Goal: Information Seeking & Learning: Compare options

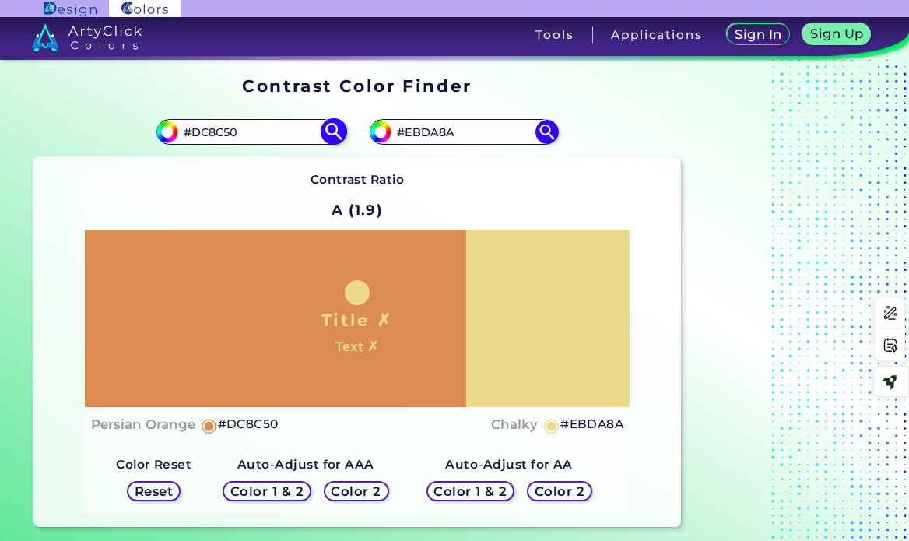
click at [222, 128] on input "#DC8C50" at bounding box center [250, 131] width 145 height 21
paste input "36333D"
type input "#36333D"
click at [338, 133] on img at bounding box center [333, 131] width 27 height 27
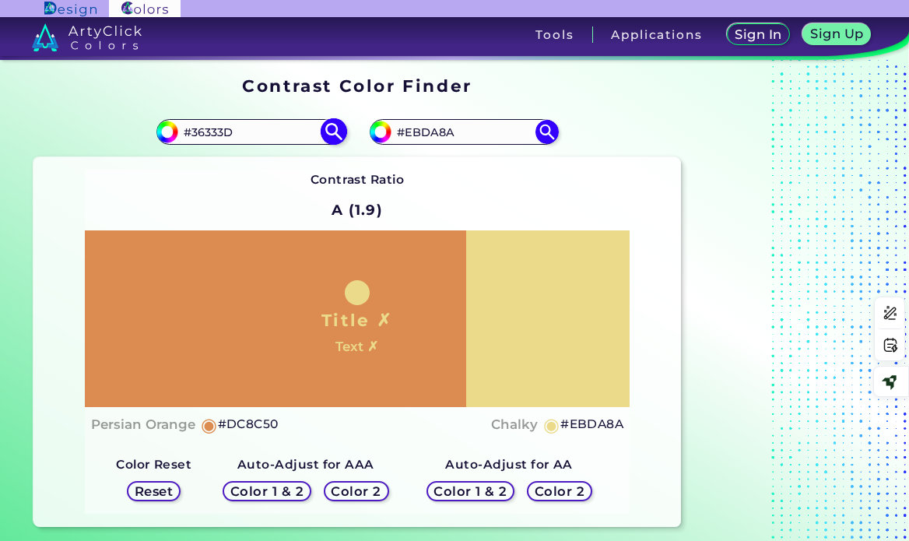
type input "#36333d"
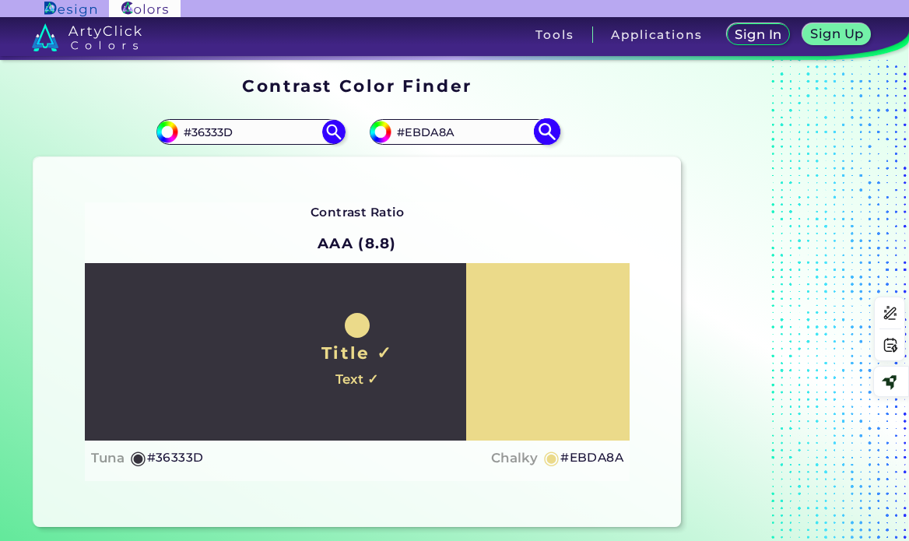
click at [439, 129] on input "#EBDA8A" at bounding box center [463, 131] width 145 height 21
paste input "969BB2"
type input "#969BB2"
click at [551, 134] on img at bounding box center [546, 131] width 27 height 27
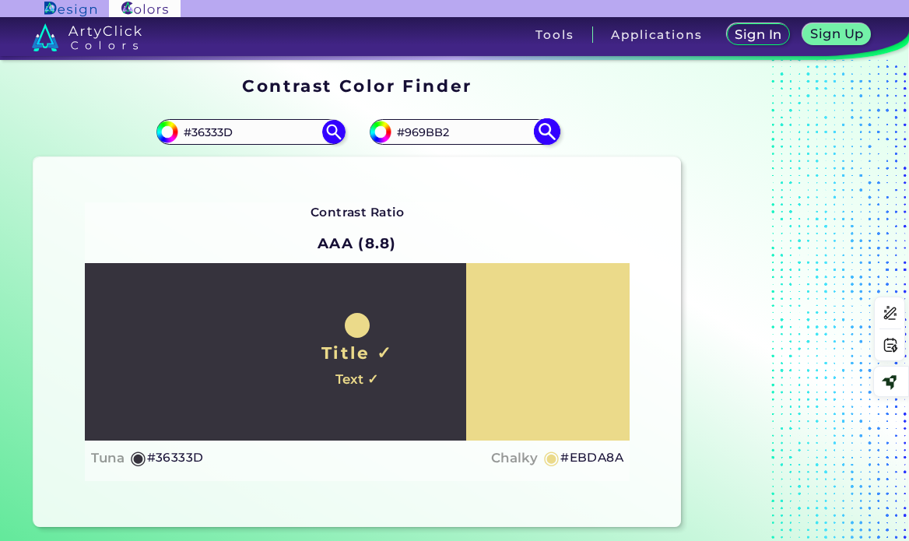
type input "#969bb2"
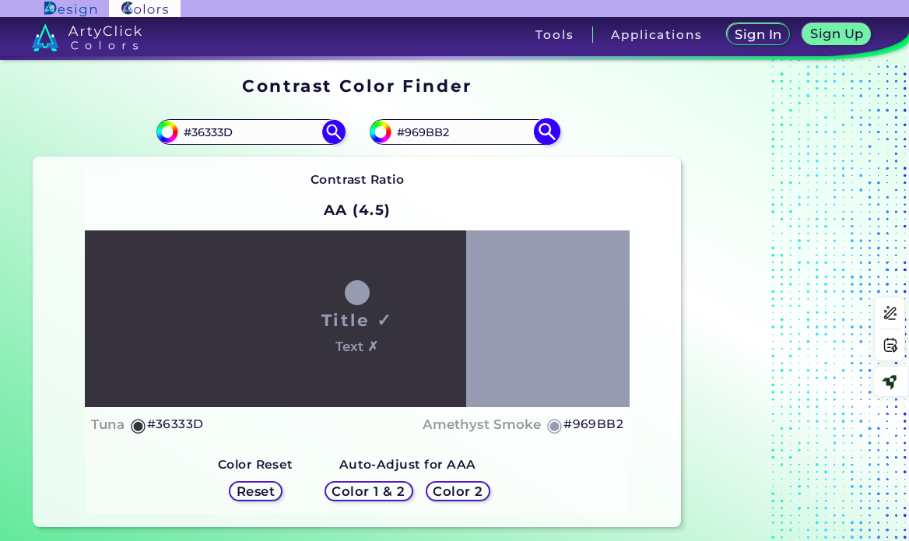
click at [432, 133] on input "#969BB2" at bounding box center [463, 131] width 145 height 21
paste input "5e618c"
type input "#5e618c"
click at [552, 134] on img at bounding box center [546, 131] width 27 height 27
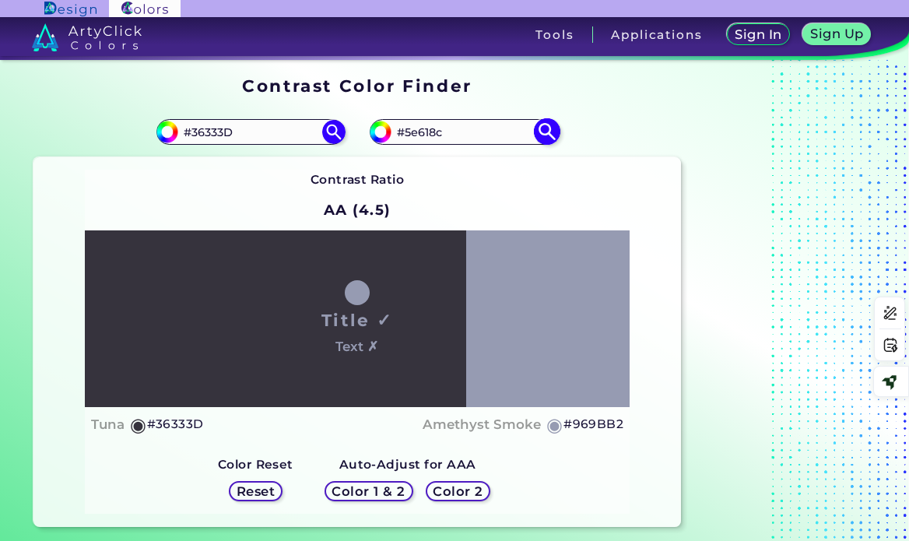
type input "#5e618c"
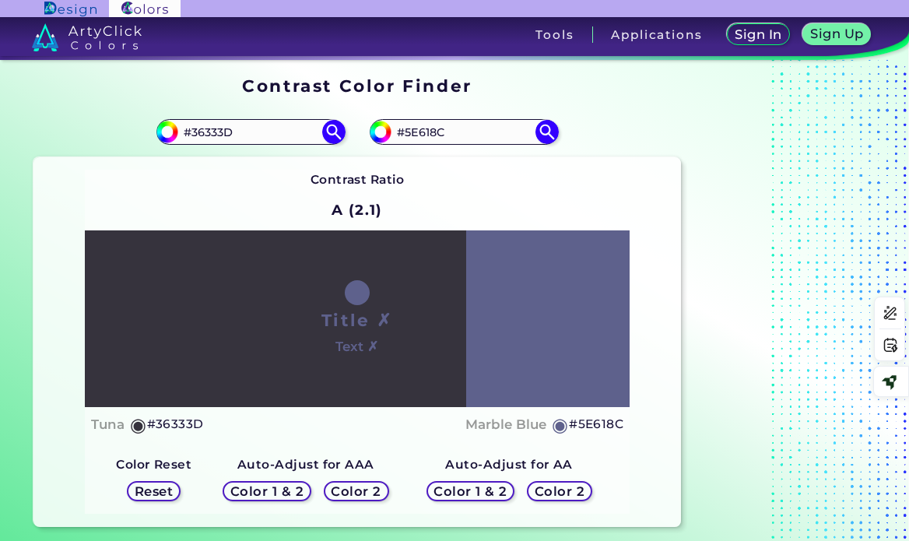
click at [562, 496] on h5 "Color 2" at bounding box center [559, 491] width 52 height 13
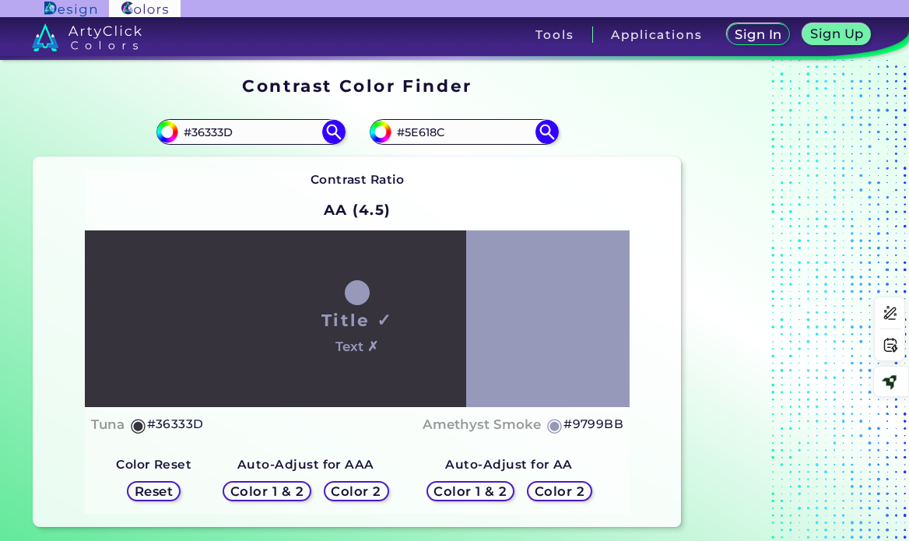
click at [374, 492] on h5 "Color 2" at bounding box center [356, 492] width 45 height 12
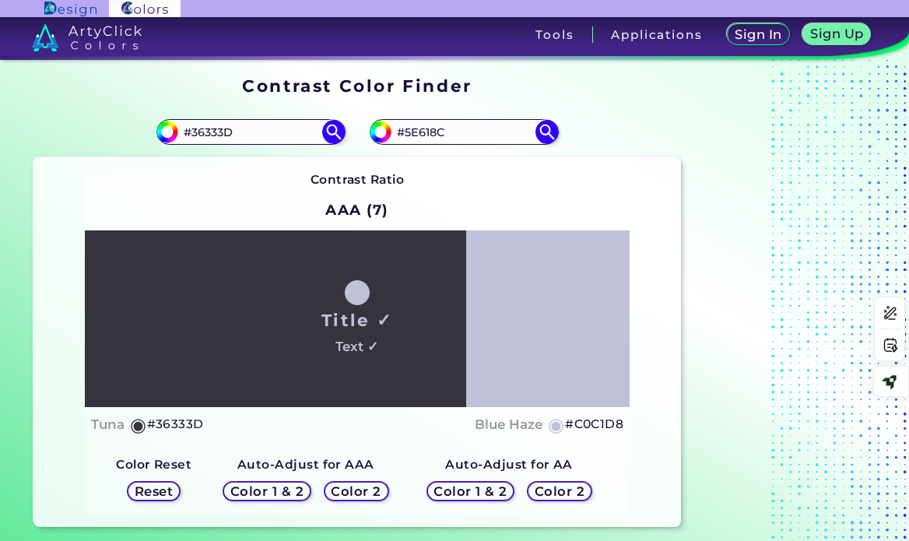
click at [464, 491] on h5 "Color 1 & 2" at bounding box center [470, 491] width 69 height 12
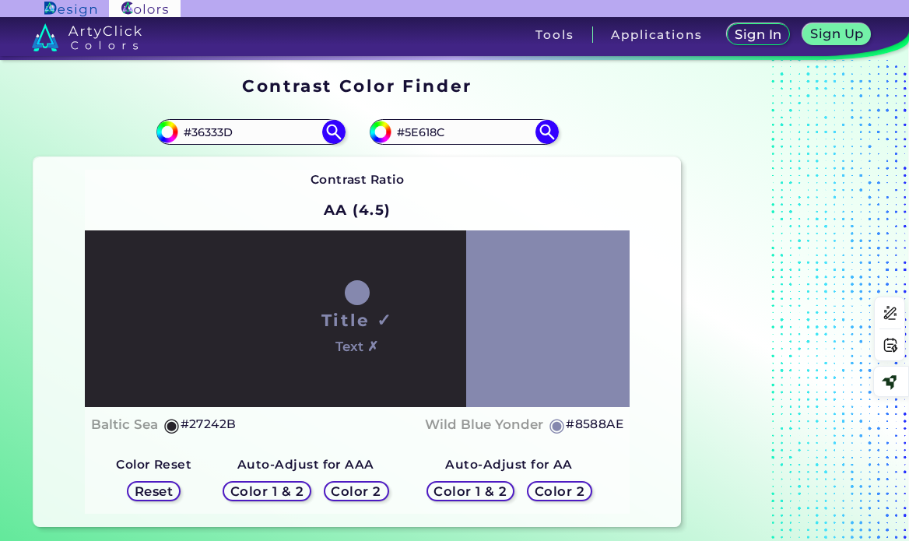
click at [287, 486] on h5 "Color 1 & 2" at bounding box center [267, 491] width 74 height 13
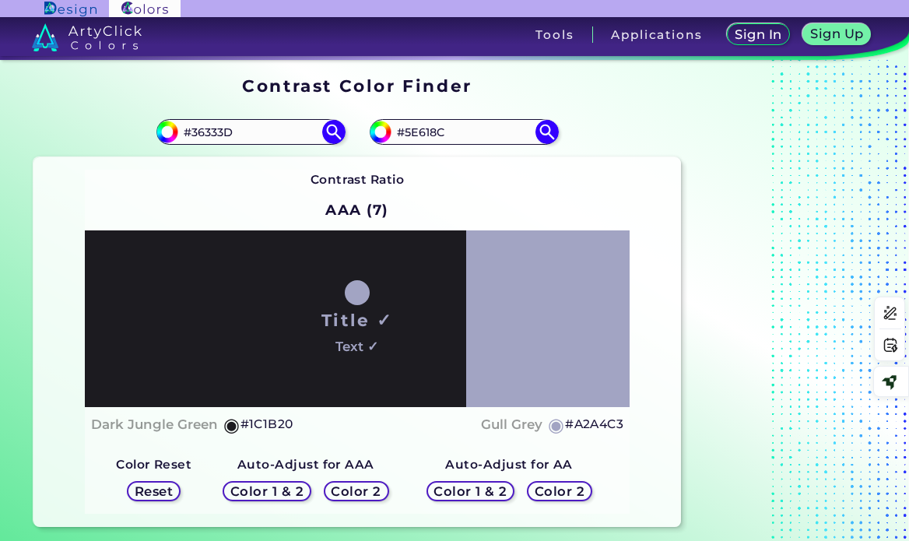
click at [594, 427] on h5 "#A2A4C3" at bounding box center [594, 424] width 58 height 20
click at [426, 130] on input "#5E618C" at bounding box center [463, 131] width 145 height 21
paste input "#A2A4C3"
drag, startPoint x: 481, startPoint y: 127, endPoint x: 374, endPoint y: 137, distance: 107.9
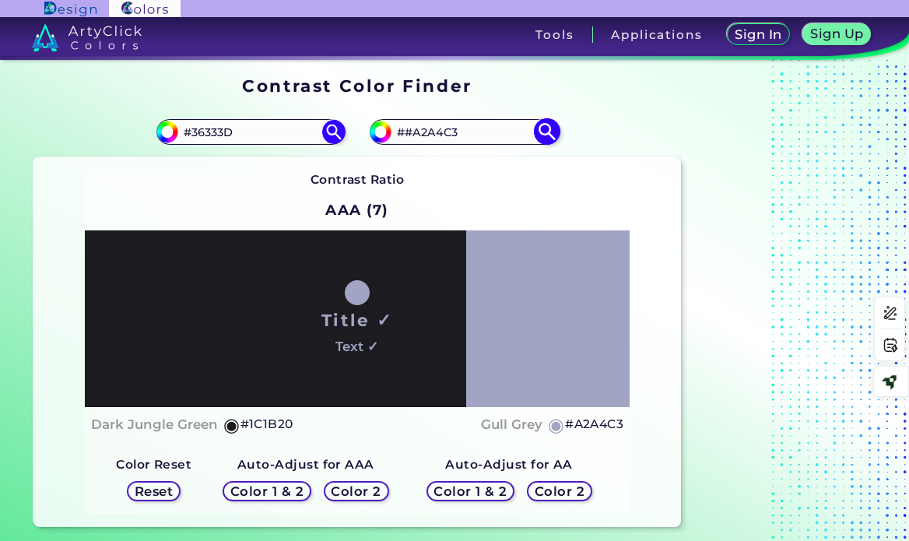
click at [374, 137] on div "#5e618c ##A2A4C3" at bounding box center [464, 131] width 188 height 25
paste input
type input "#A2A4C3"
click at [549, 133] on img at bounding box center [546, 131] width 27 height 27
type input "#a2a4c3"
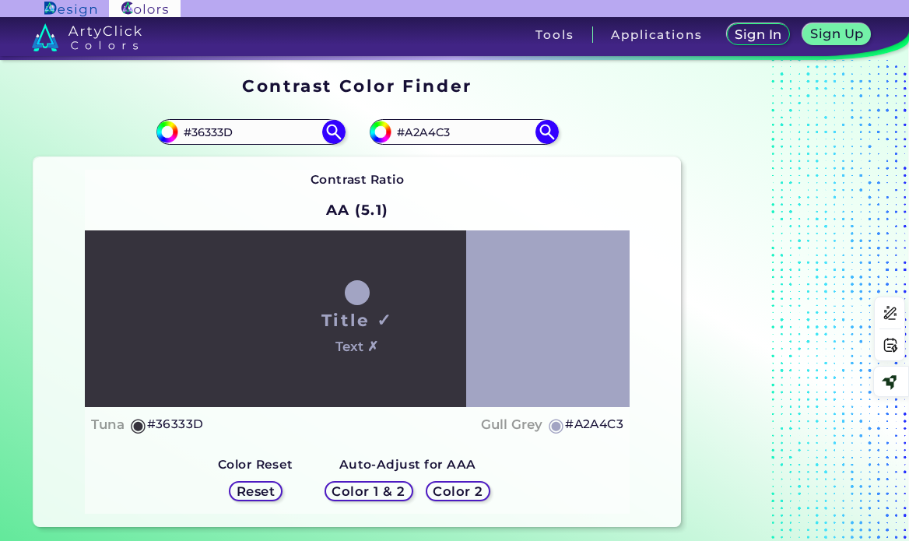
click at [443, 491] on h5 "Color 2" at bounding box center [457, 492] width 45 height 12
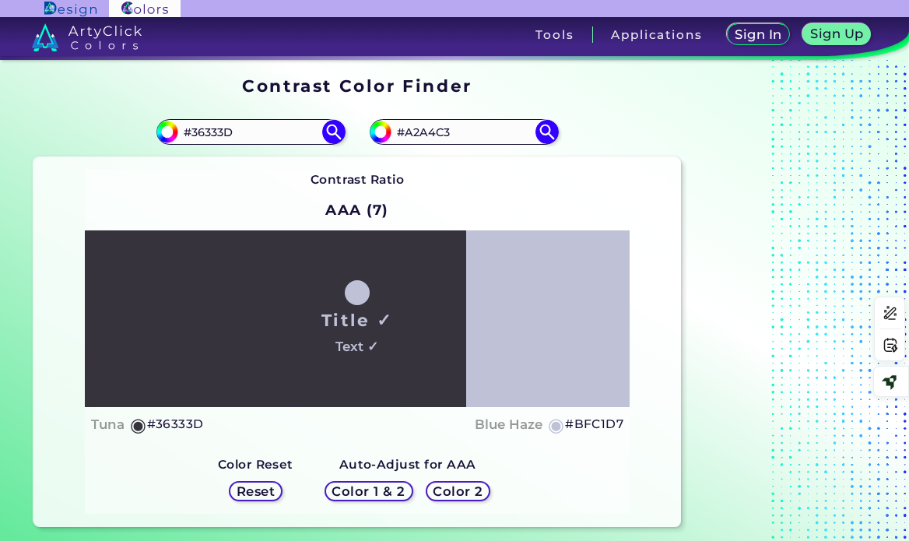
click at [598, 426] on h5 "#BFC1D7" at bounding box center [594, 424] width 58 height 20
click at [529, 130] on input "#A2A4C3" at bounding box center [463, 131] width 145 height 21
click at [544, 131] on img at bounding box center [546, 131] width 27 height 27
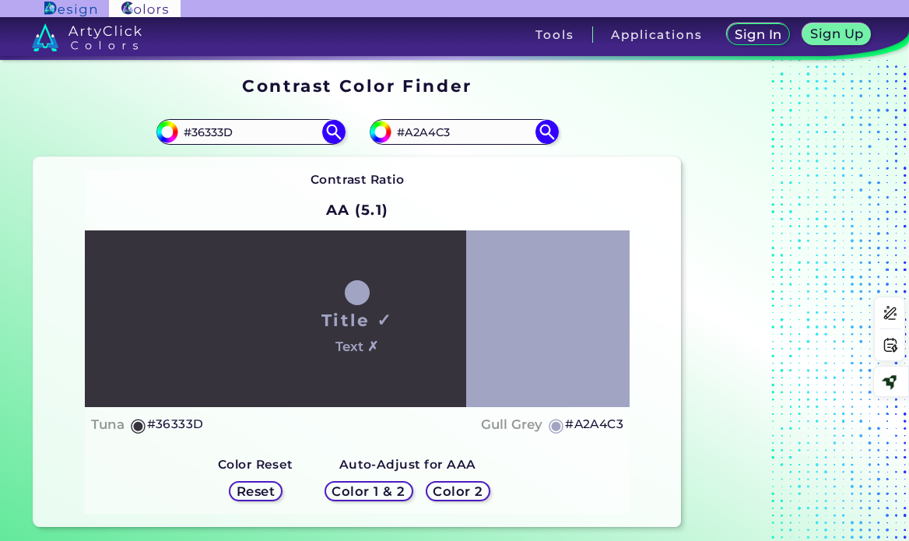
click at [585, 427] on h5 "#A2A4C3" at bounding box center [594, 424] width 58 height 20
drag, startPoint x: 431, startPoint y: 130, endPoint x: 309, endPoint y: 159, distance: 125.5
click at [431, 130] on input "#A2A4C3" at bounding box center [463, 131] width 145 height 21
click at [423, 134] on input "#A2A4C3" at bounding box center [463, 131] width 145 height 21
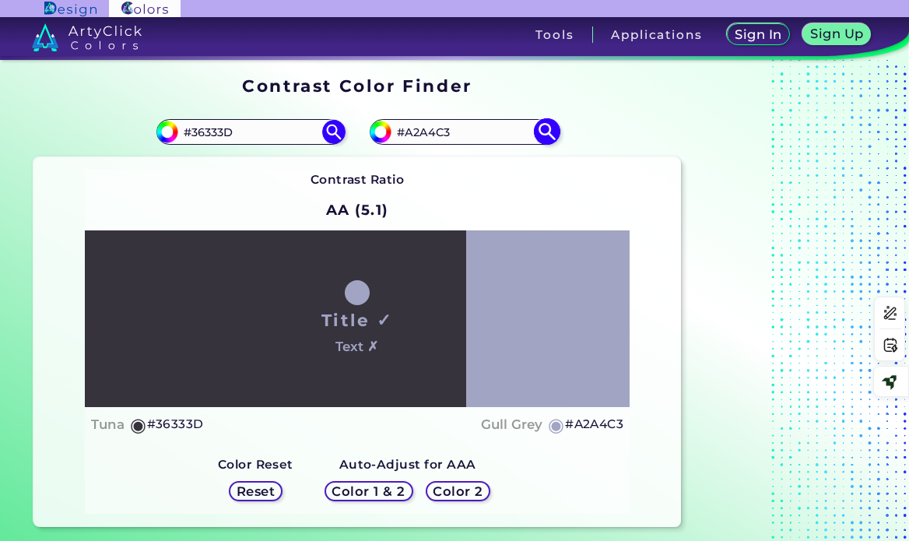
click at [423, 134] on input "#A2A4C3" at bounding box center [463, 131] width 145 height 21
paste input "5e618c"
type input "#5e618c"
click at [538, 123] on img at bounding box center [546, 131] width 27 height 27
type input "#5e618c"
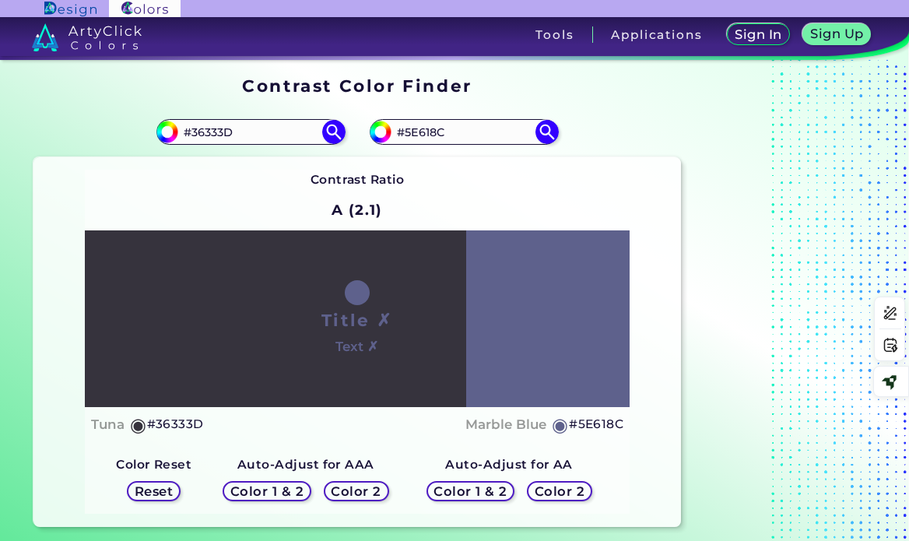
click at [476, 491] on h5 "Color 1 & 2" at bounding box center [470, 491] width 75 height 13
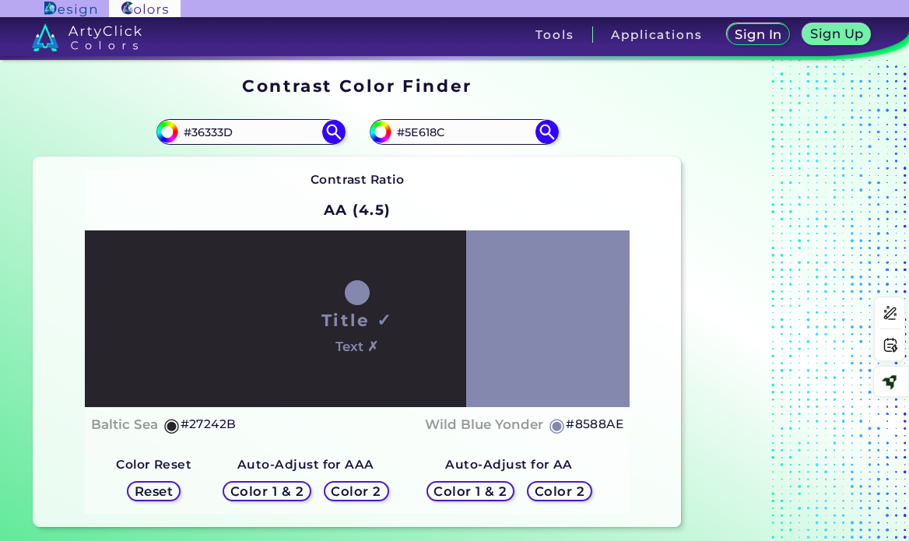
click at [280, 486] on h5 "Color 1 & 2" at bounding box center [266, 492] width 67 height 12
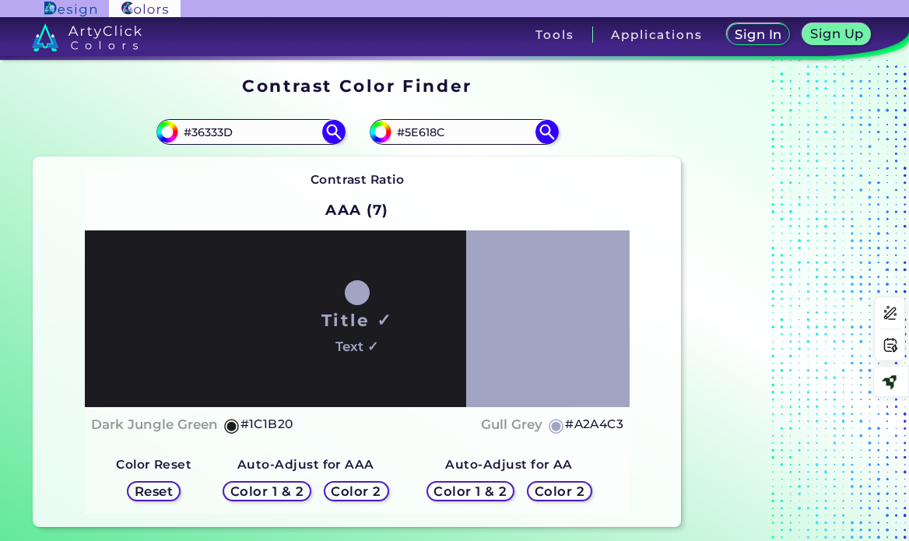
click at [586, 424] on h5 "#A2A4C3" at bounding box center [594, 424] width 58 height 20
click at [439, 128] on input "#5E618C" at bounding box center [463, 131] width 145 height 21
click at [476, 128] on input "5E618C#" at bounding box center [463, 131] width 145 height 21
drag, startPoint x: 457, startPoint y: 136, endPoint x: 387, endPoint y: 134, distance: 70.1
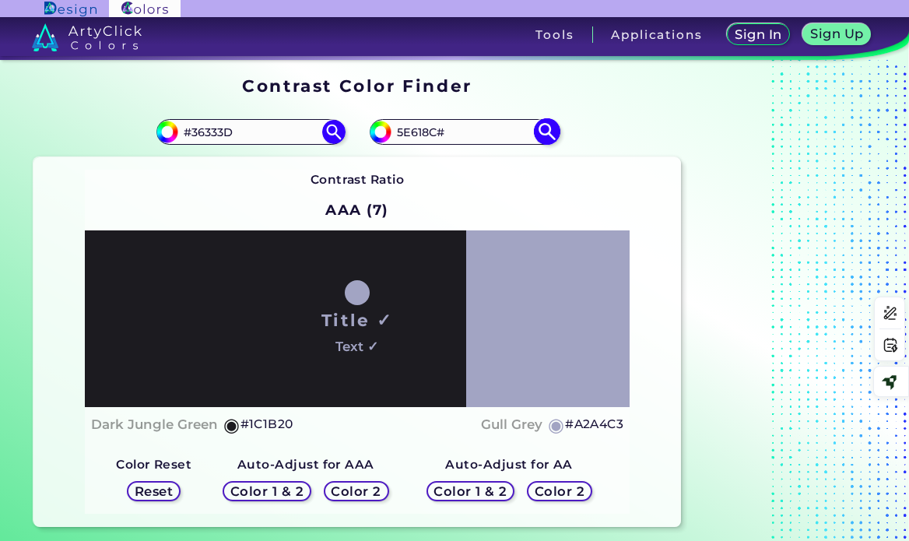
click at [387, 134] on div "#5e618c 5E618C#" at bounding box center [464, 131] width 188 height 25
paste input "#A2A4C3"
type input "#A2A4C3"
click at [542, 135] on img at bounding box center [546, 131] width 27 height 27
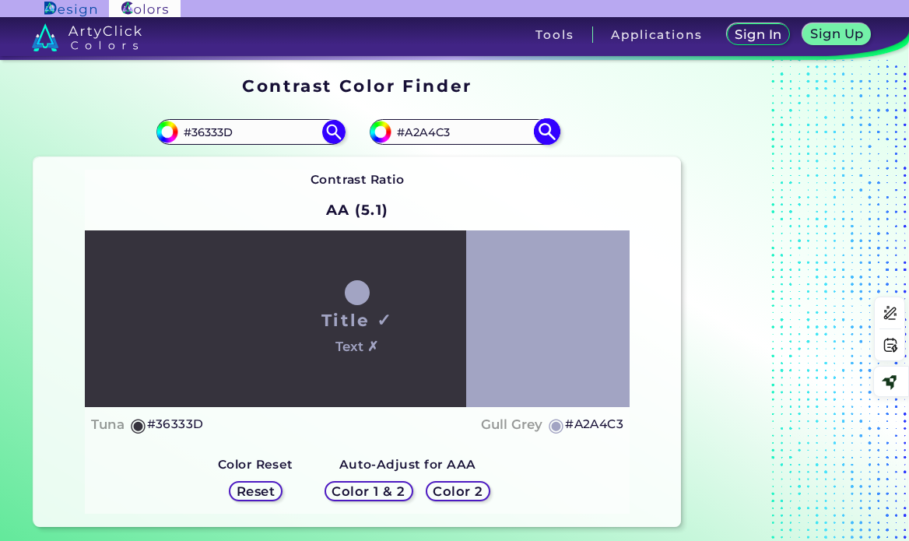
type input "#a2a4c3"
click at [430, 128] on input "#A2A4C3" at bounding box center [463, 131] width 145 height 21
paste input "6e9bbd"
type input "#6e9bbd"
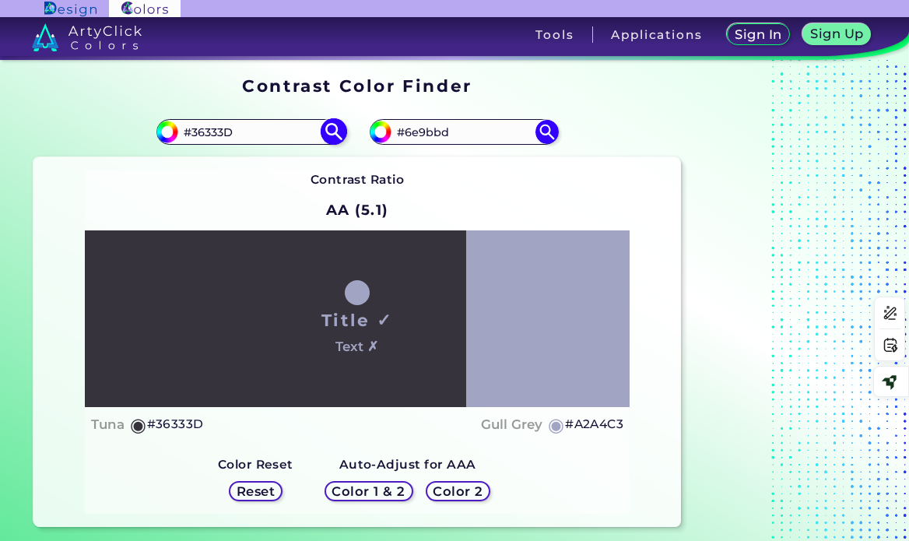
click at [209, 133] on input "#36333D" at bounding box center [250, 131] width 145 height 21
paste input "F4D73"
type input "#3F4D73"
click at [328, 130] on img at bounding box center [333, 131] width 27 height 27
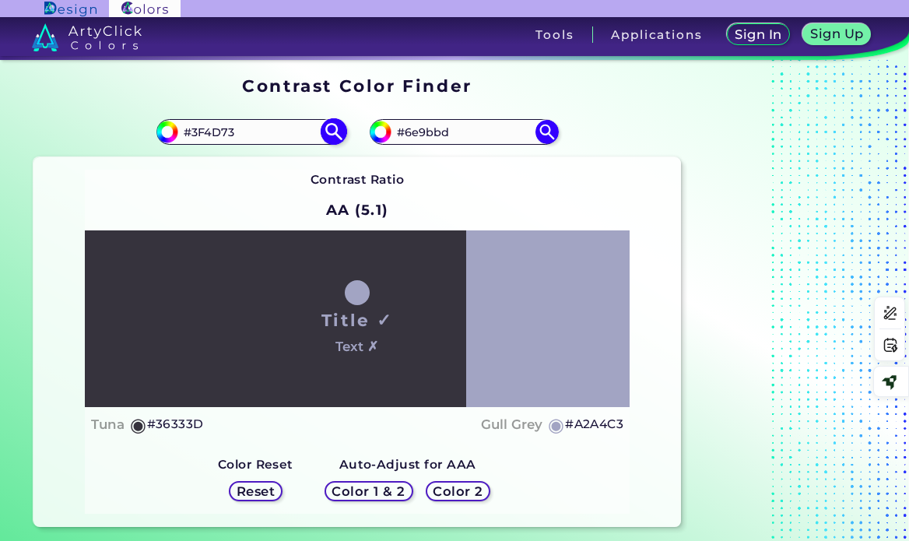
type input "#3f4d73"
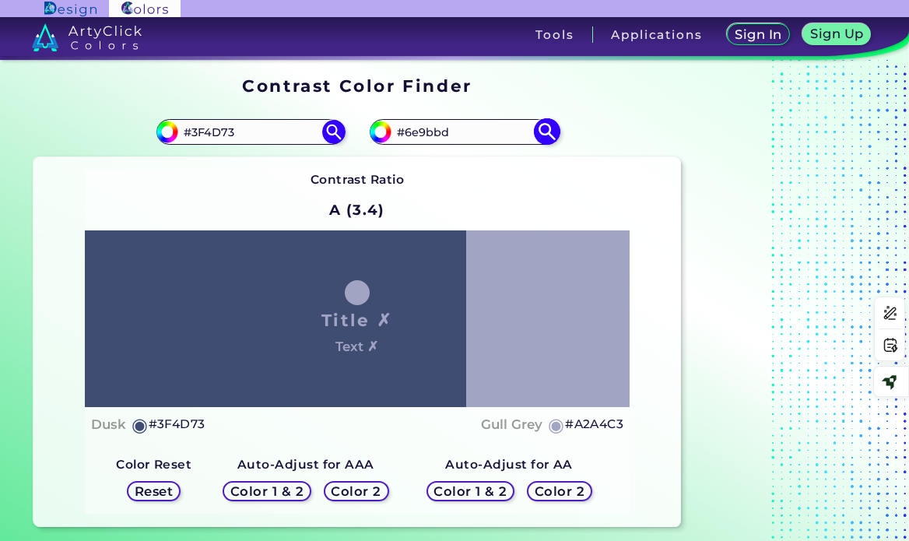
click at [546, 129] on img at bounding box center [546, 131] width 27 height 27
type input "#6e9bbd"
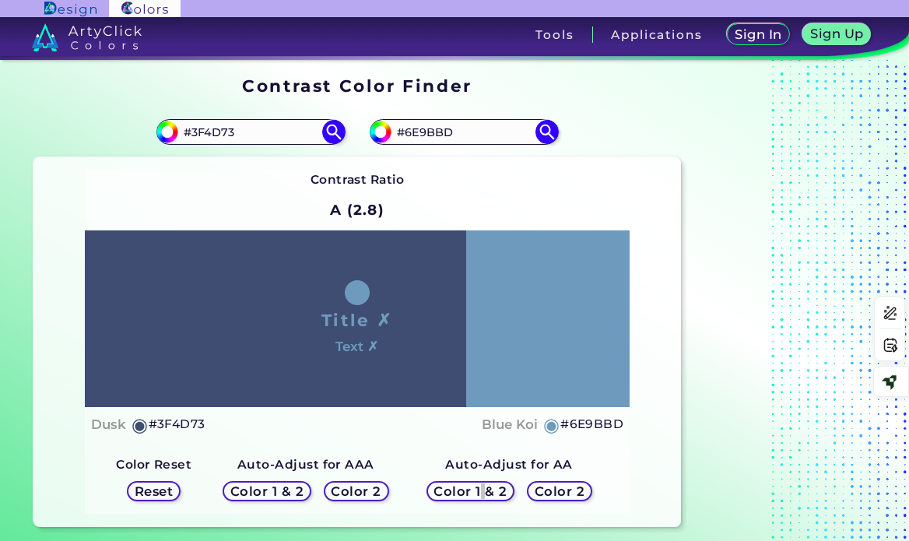
click at [480, 490] on h5 "Color 1 & 2" at bounding box center [470, 491] width 75 height 13
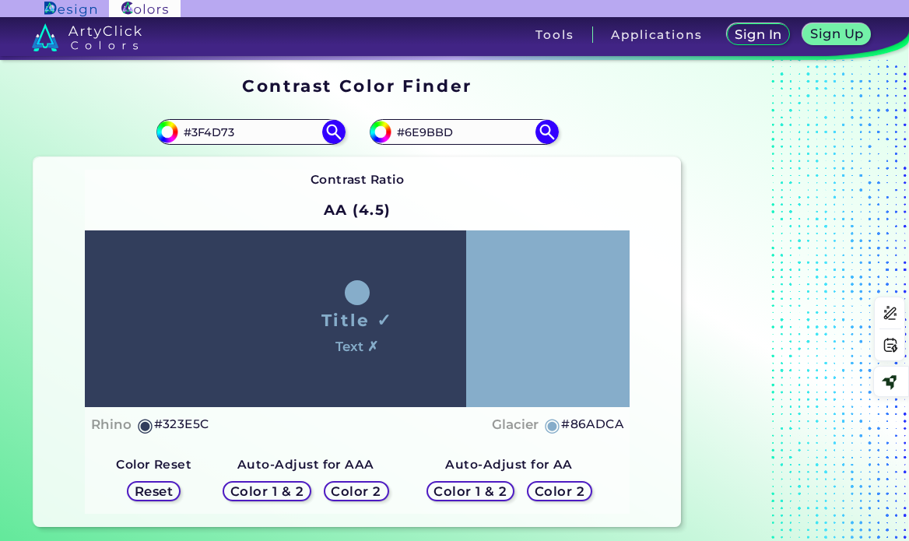
click at [277, 494] on h5 "Color 1 & 2" at bounding box center [267, 491] width 70 height 12
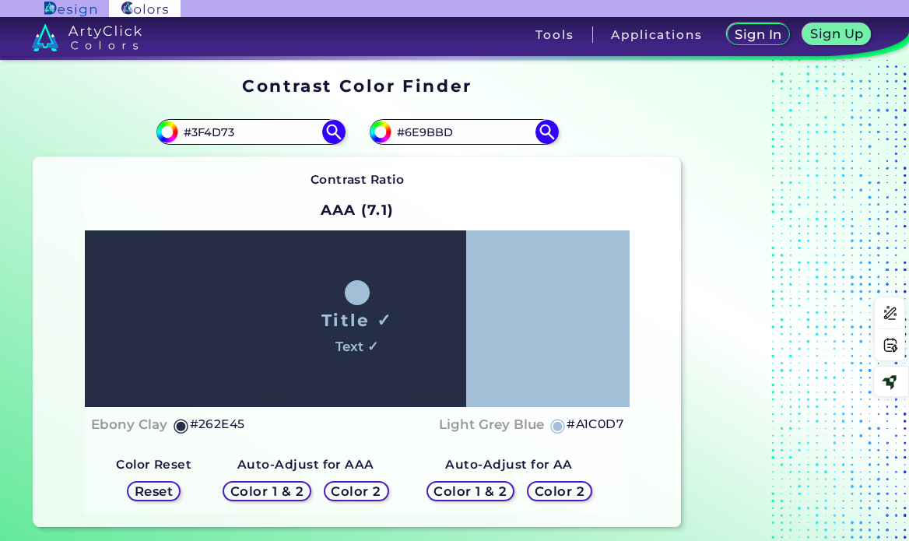
click at [594, 423] on h5 "#A1C0D7" at bounding box center [594, 424] width 57 height 20
drag, startPoint x: 466, startPoint y: 136, endPoint x: 391, endPoint y: 140, distance: 74.8
click at [391, 140] on input "#6E9BBD" at bounding box center [463, 131] width 145 height 21
paste input "A1C0D7"
type input "#A1C0D7"
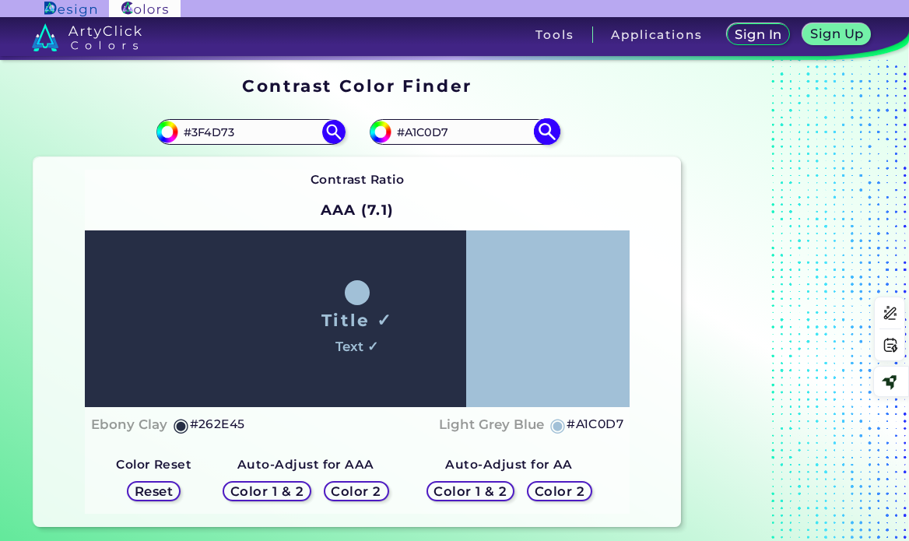
click at [548, 133] on img at bounding box center [546, 131] width 27 height 27
type input "#a1c0d7"
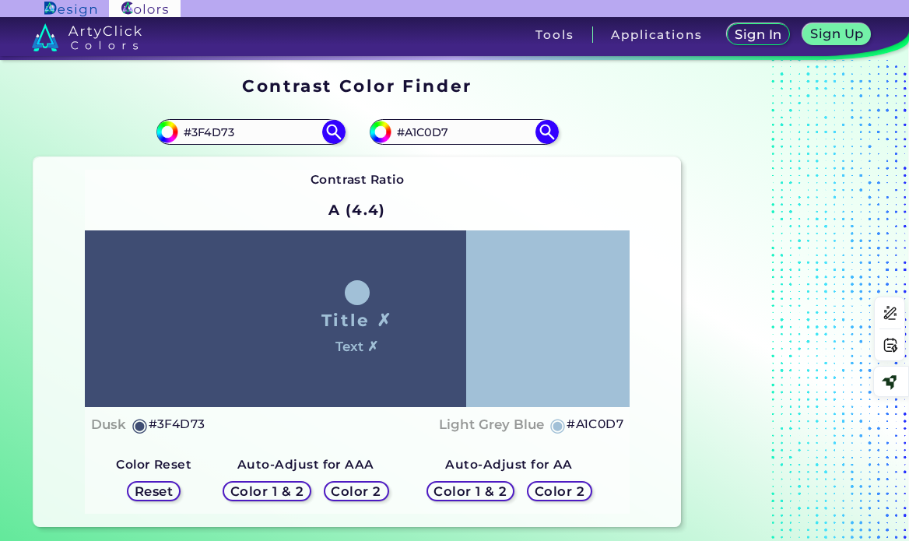
click at [601, 425] on h5 "#A1C0D7" at bounding box center [594, 424] width 57 height 20
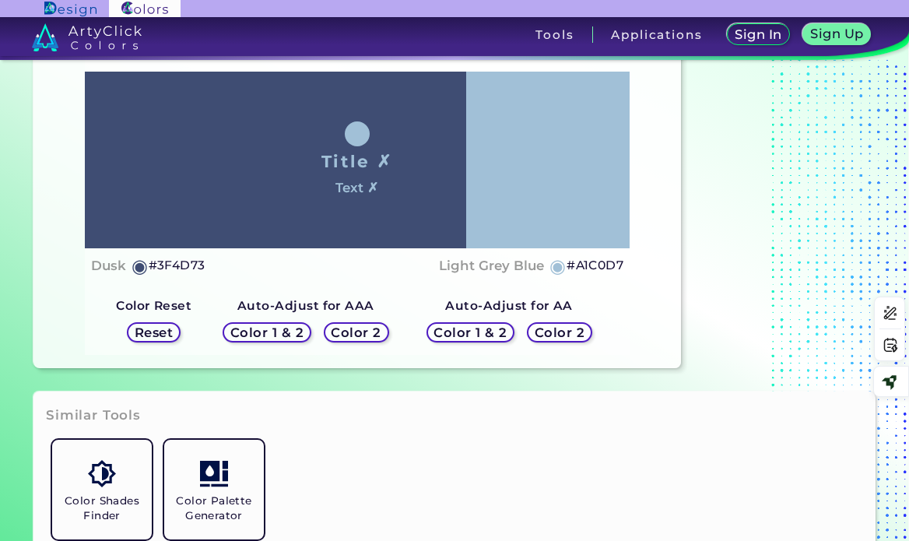
scroll to position [78, 0]
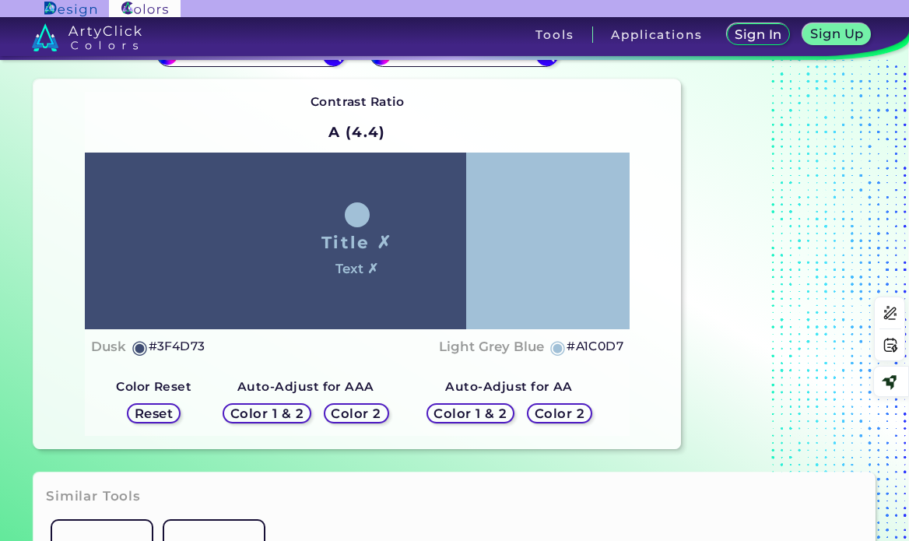
click at [493, 415] on h5 "Color 1 & 2" at bounding box center [470, 414] width 67 height 12
click at [492, 415] on h5 "Color 1 & 2" at bounding box center [471, 414] width 68 height 12
click at [466, 411] on h5 "Color 1 & 2" at bounding box center [470, 414] width 66 height 12
click at [289, 415] on h5 "Color 1 & 2" at bounding box center [267, 413] width 71 height 12
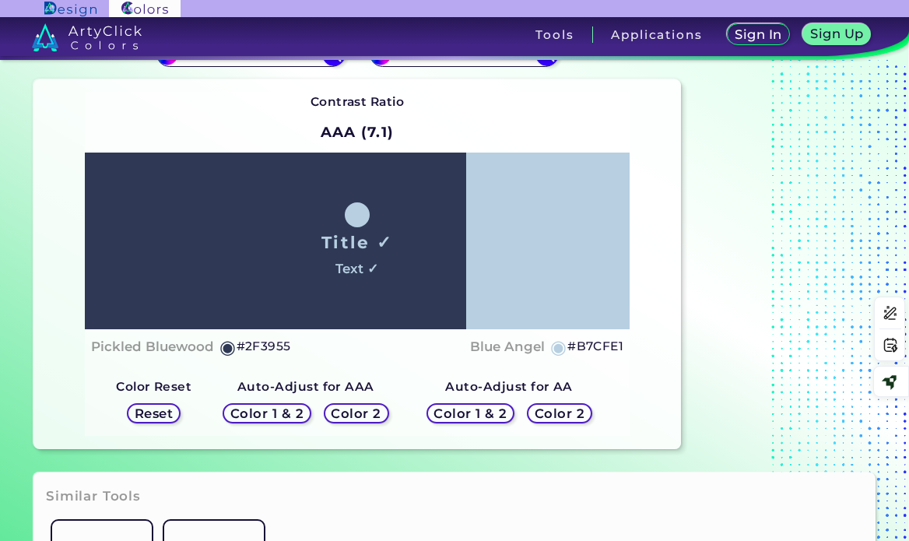
click at [268, 409] on h5 "Color 1 & 2" at bounding box center [266, 414] width 67 height 12
click at [592, 344] on h5 "#B7CFE1" at bounding box center [595, 346] width 56 height 20
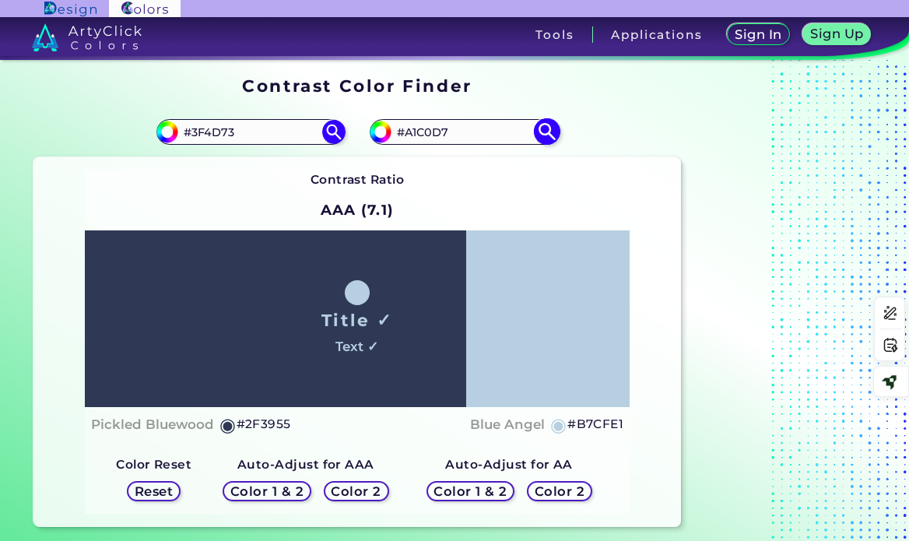
drag, startPoint x: 453, startPoint y: 130, endPoint x: 377, endPoint y: 128, distance: 75.5
click at [377, 128] on div "#a1c0d7 #A1C0D7" at bounding box center [464, 131] width 188 height 25
paste input "B7CFE1"
type input "#B7CFE1"
click at [545, 130] on img at bounding box center [546, 131] width 27 height 27
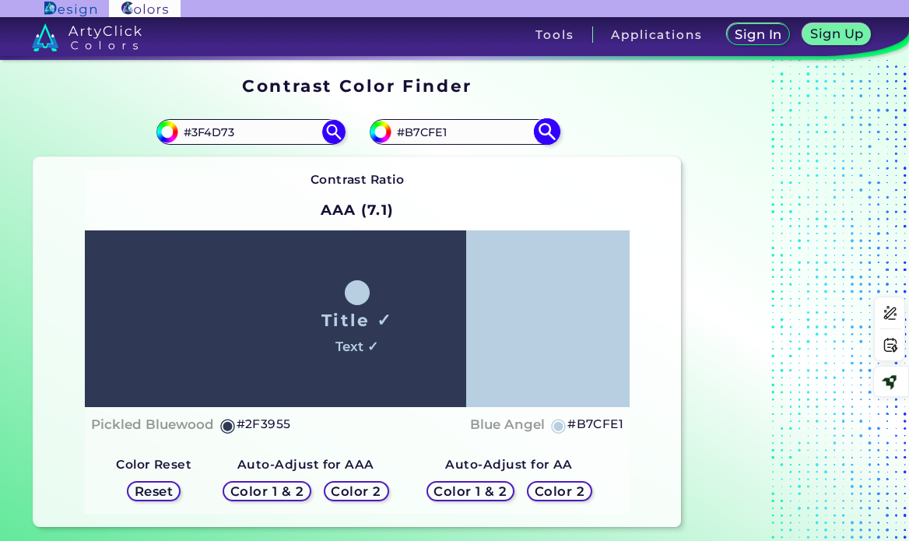
type input "#b7cfe1"
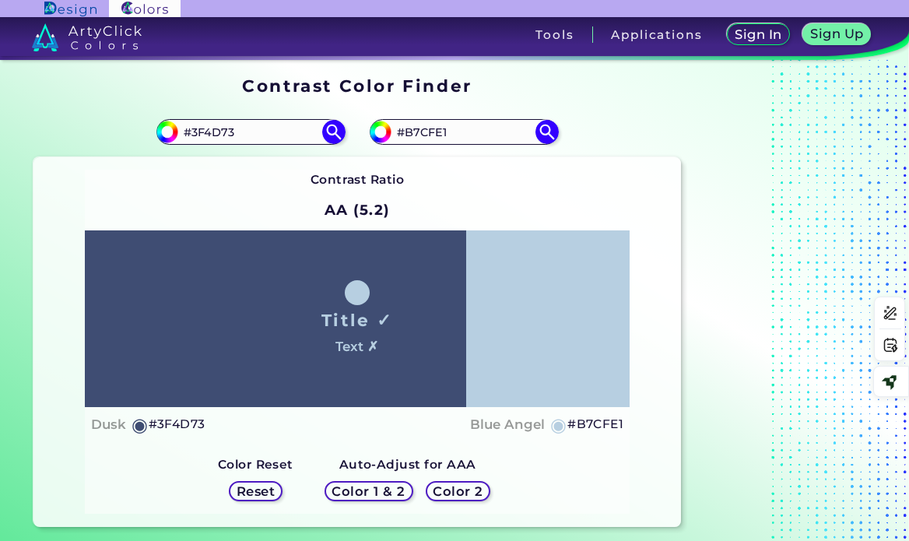
click at [591, 423] on h5 "#B7CFE1" at bounding box center [595, 424] width 56 height 20
drag, startPoint x: 447, startPoint y: 127, endPoint x: 391, endPoint y: 128, distance: 56.0
click at [391, 128] on div "#b7cfe1 #B7CFE1" at bounding box center [464, 131] width 188 height 25
paste input "6e9bbd"
type input "6e9bbd"
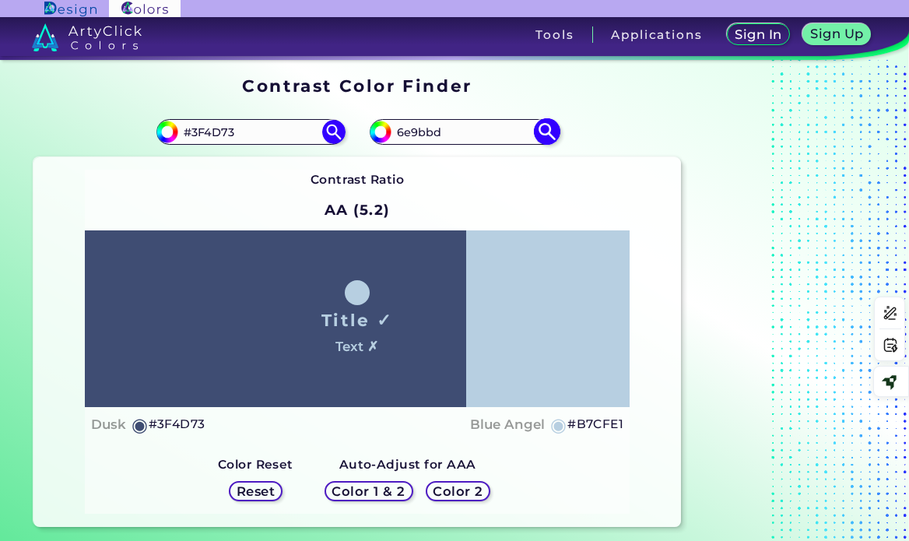
click at [542, 131] on img at bounding box center [546, 131] width 27 height 27
type input "#6e9bbd"
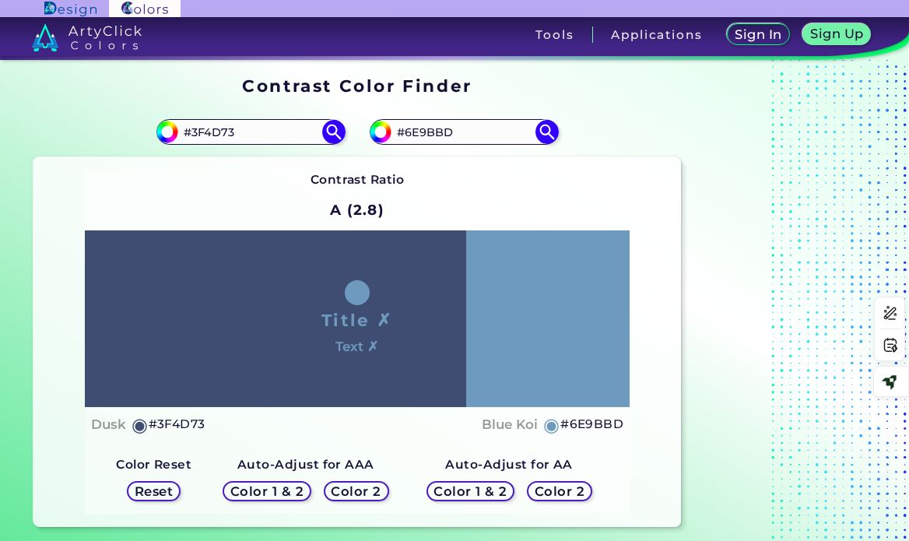
click at [257, 489] on h5 "Color 1 & 2" at bounding box center [266, 492] width 67 height 12
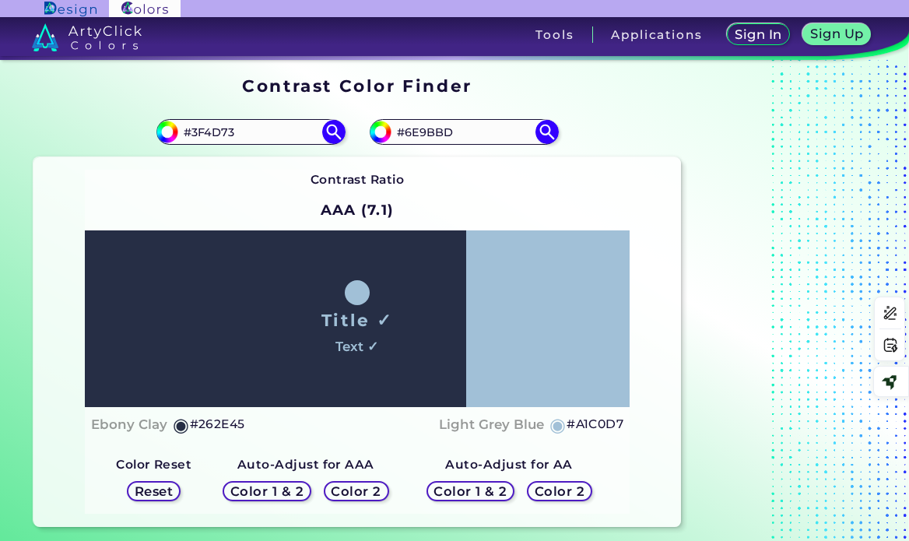
click at [283, 489] on h5 "Color 1 & 2" at bounding box center [266, 492] width 67 height 12
click at [601, 420] on h5 "#A1C0D7" at bounding box center [594, 424] width 57 height 20
click at [599, 425] on h5 "#A1C0D7" at bounding box center [594, 424] width 57 height 20
drag, startPoint x: 469, startPoint y: 130, endPoint x: 379, endPoint y: 134, distance: 90.3
click at [379, 134] on div "#6e9bbd #6E9BBD" at bounding box center [464, 131] width 188 height 25
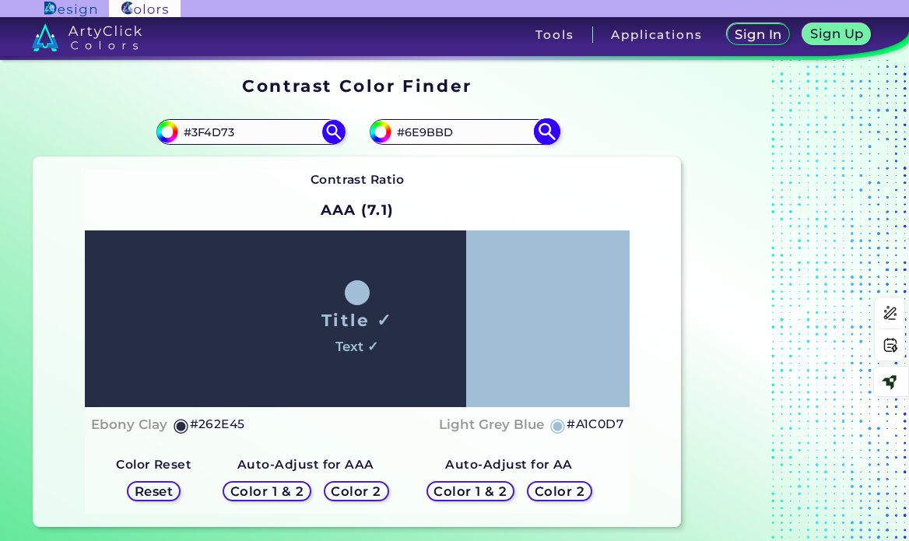
paste input "A1C0D7"
type input "#A1C0D7"
click at [538, 128] on img at bounding box center [546, 131] width 27 height 27
type input "#a1c0d7"
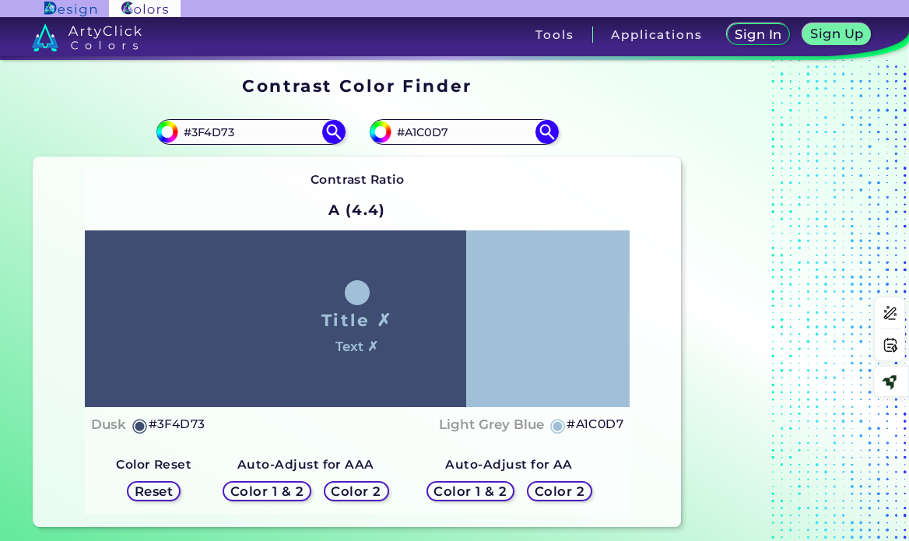
click at [288, 493] on h5 "Color 1 & 2" at bounding box center [266, 492] width 66 height 12
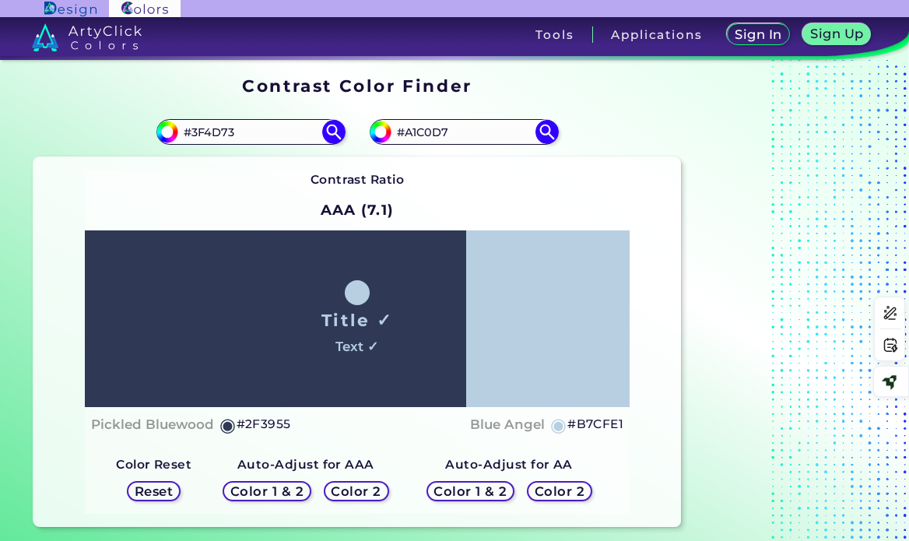
click at [601, 424] on h5 "#B7CFE1" at bounding box center [595, 424] width 56 height 20
drag, startPoint x: 460, startPoint y: 130, endPoint x: 398, endPoint y: 128, distance: 61.5
click at [398, 128] on input "#A1C0D7" at bounding box center [463, 131] width 145 height 21
paste input "B7CFE1"
type input "#B7CFE1"
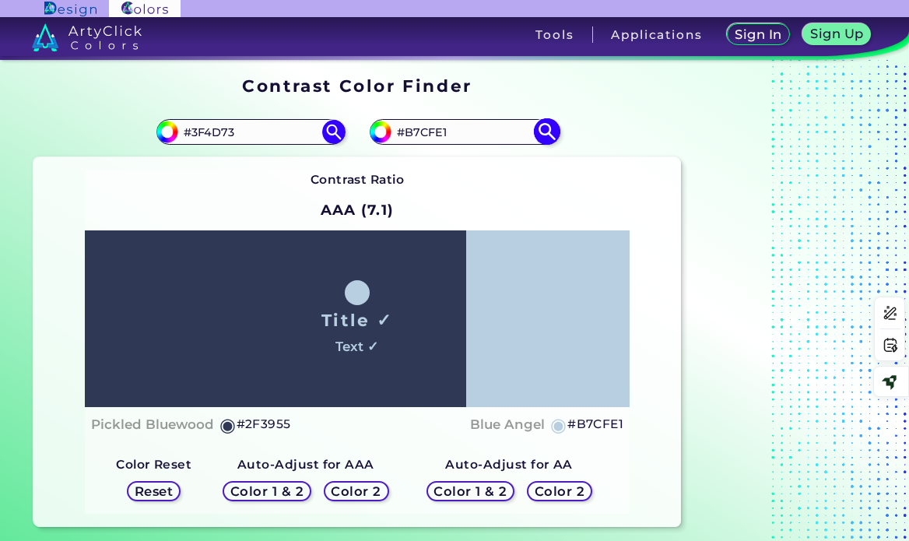
click at [547, 136] on img at bounding box center [546, 131] width 27 height 27
type input "#b7cfe1"
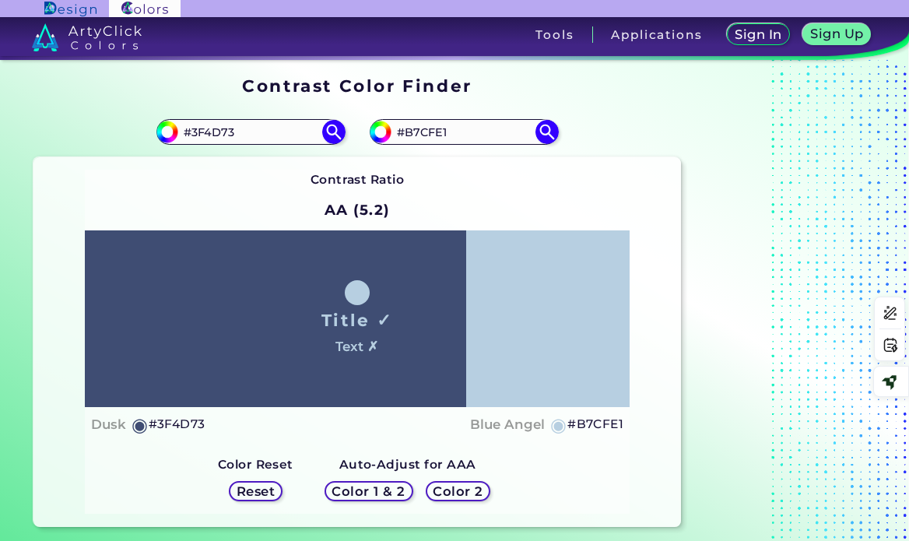
click at [588, 421] on h5 "#B7CFE1" at bounding box center [595, 424] width 56 height 20
drag, startPoint x: 420, startPoint y: 130, endPoint x: 433, endPoint y: 132, distance: 13.4
click at [420, 130] on input "#B7CFE1" at bounding box center [463, 131] width 145 height 21
click at [433, 132] on input "#B7CFE1" at bounding box center [463, 131] width 145 height 21
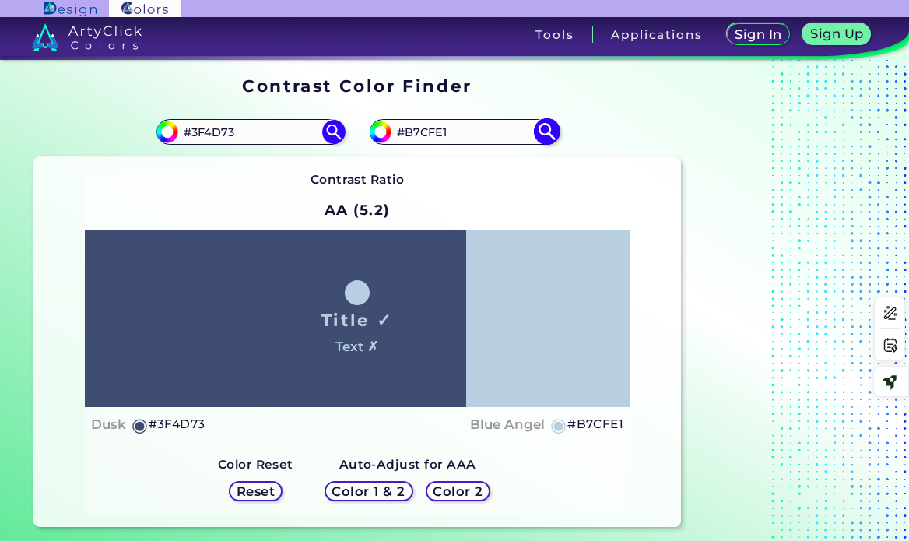
click at [433, 132] on input "#B7CFE1" at bounding box center [463, 131] width 145 height 21
paste input "19594c"
type input "#19594c"
click at [227, 133] on input "#3F4D73" at bounding box center [250, 131] width 145 height 21
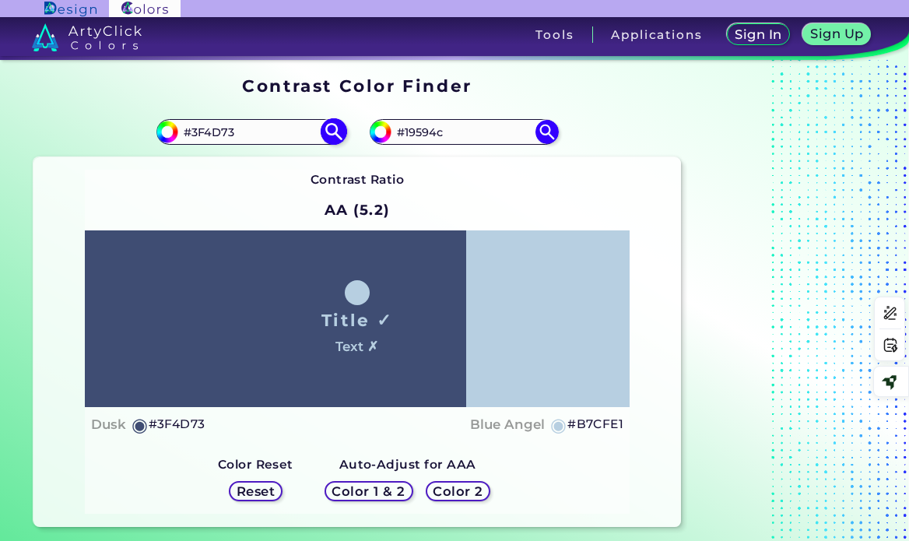
paste input "409F9D"
type input "#409F9D"
click at [328, 131] on img at bounding box center [333, 131] width 27 height 27
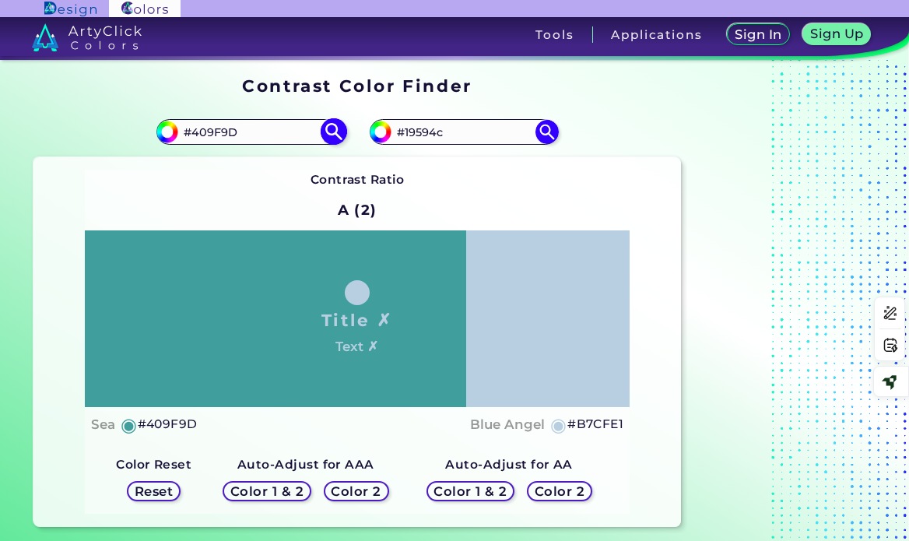
type input "#409f9d"
click at [542, 131] on img at bounding box center [546, 131] width 27 height 27
type input "#19594c"
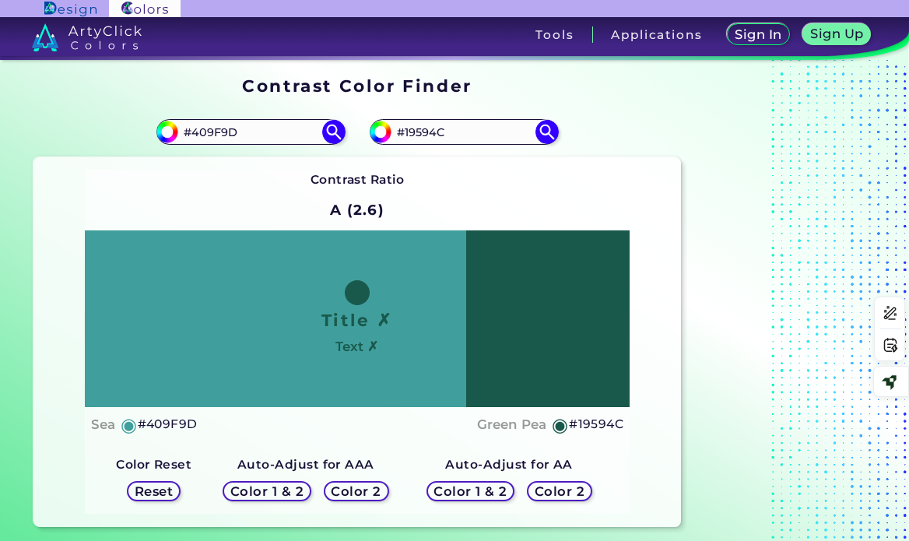
click at [293, 491] on h5 "Color 1 & 2" at bounding box center [266, 492] width 66 height 12
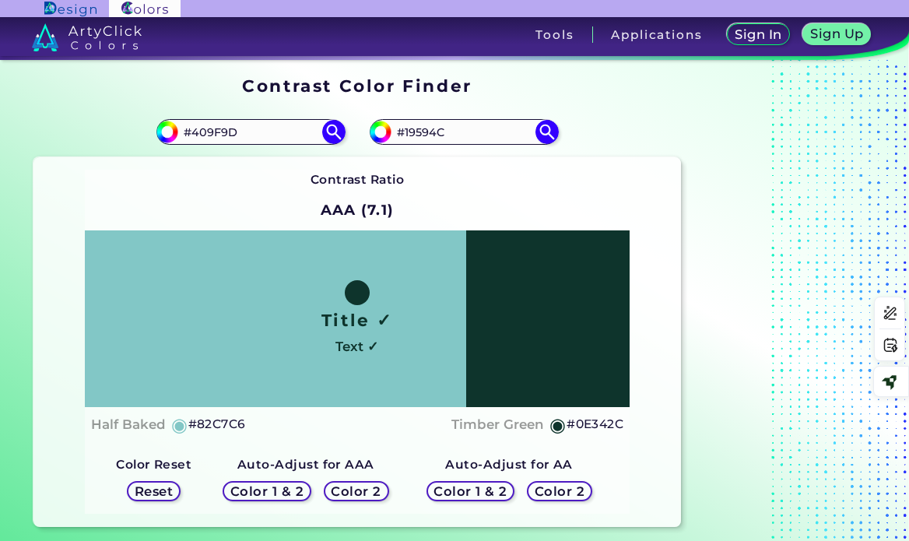
click at [482, 488] on h5 "Color 1 & 2" at bounding box center [470, 492] width 66 height 12
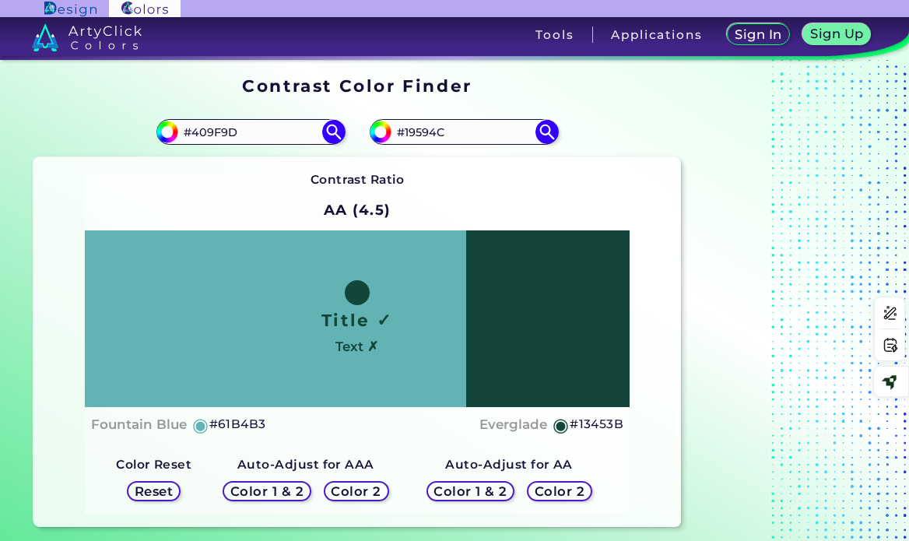
click at [604, 423] on h5 "#13453B" at bounding box center [597, 424] width 54 height 20
click at [419, 129] on input "#19594C" at bounding box center [463, 131] width 145 height 21
paste input "#13453B"
drag, startPoint x: 470, startPoint y: 138, endPoint x: 376, endPoint y: 128, distance: 94.7
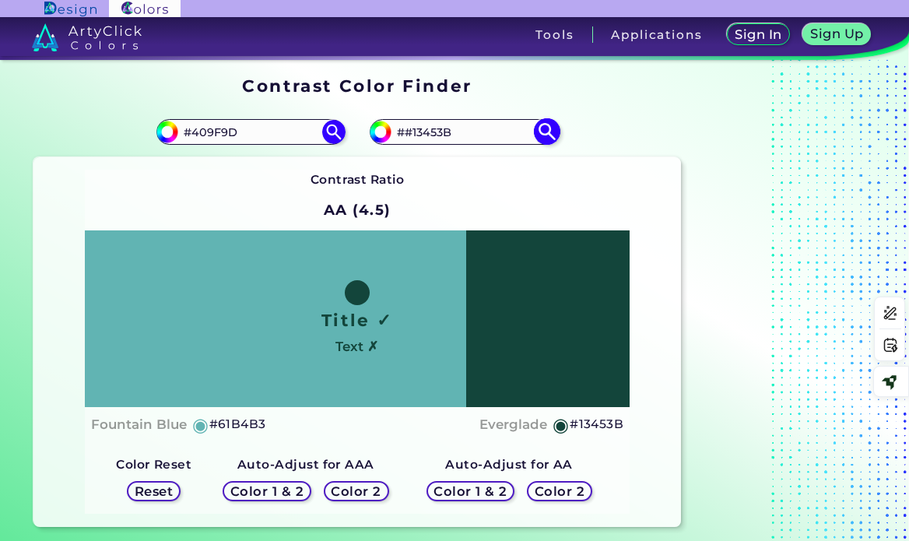
click at [376, 128] on div "#19594c ##13453B" at bounding box center [464, 131] width 188 height 25
paste input
type input "#13453B"
click at [542, 128] on img at bounding box center [546, 131] width 27 height 27
type input "#13453b"
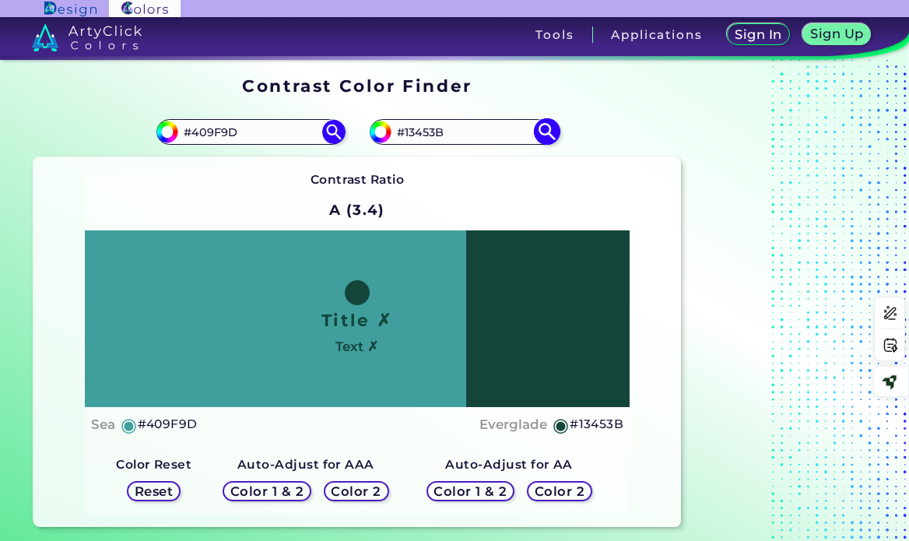
drag, startPoint x: 459, startPoint y: 132, endPoint x: 398, endPoint y: 133, distance: 61.5
click at [398, 133] on input "#13453B" at bounding box center [463, 131] width 145 height 21
paste input "19594c"
type input "19594c"
click at [542, 133] on img at bounding box center [546, 131] width 27 height 27
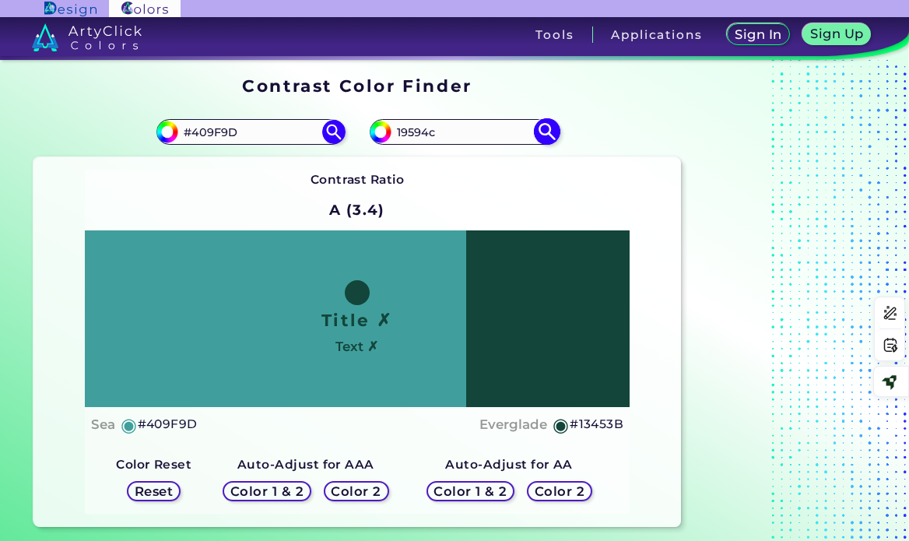
type input "#19594c"
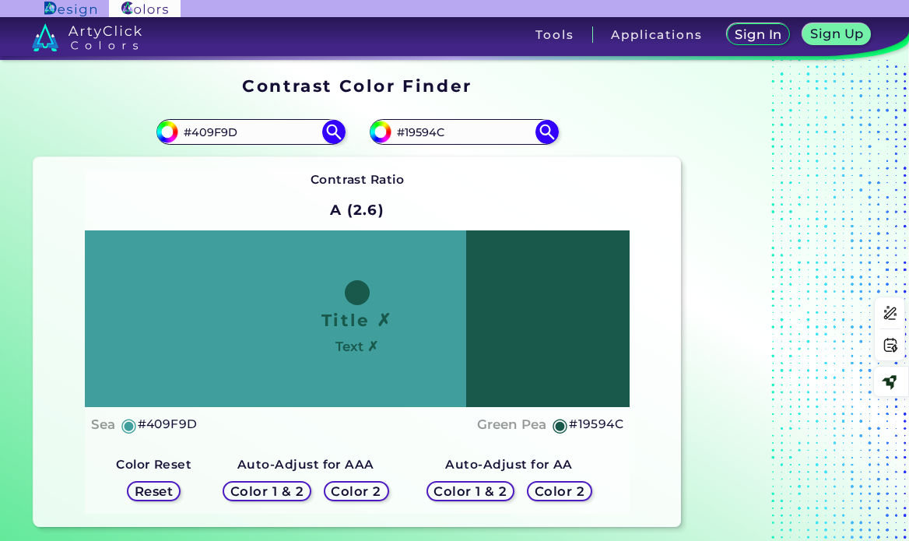
click at [286, 495] on h5 "Color 1 & 2" at bounding box center [266, 492] width 66 height 12
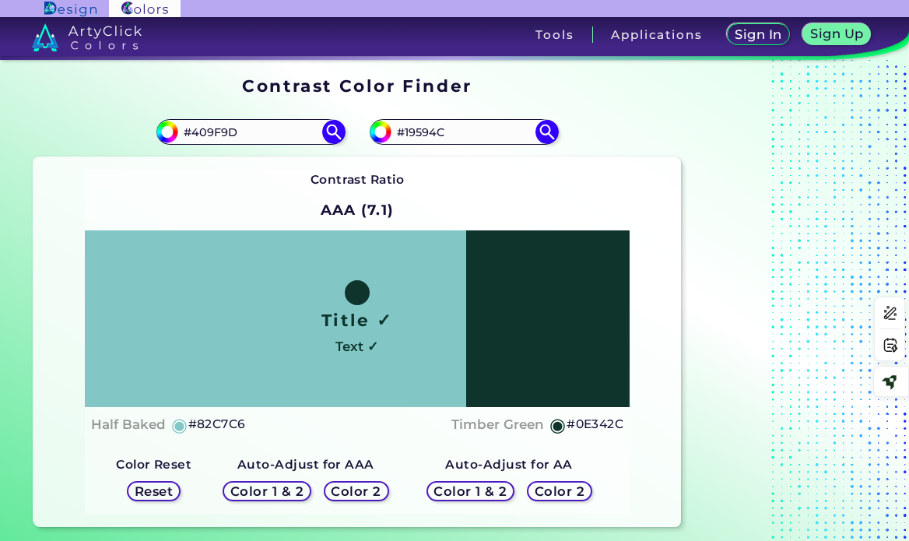
click at [596, 424] on h5 "#0E342C" at bounding box center [594, 424] width 57 height 20
drag, startPoint x: 468, startPoint y: 134, endPoint x: 401, endPoint y: 127, distance: 68.1
click at [401, 127] on input "#19594C" at bounding box center [463, 131] width 145 height 21
click at [396, 131] on input "#19594C" at bounding box center [463, 131] width 145 height 21
drag, startPoint x: 448, startPoint y: 132, endPoint x: 392, endPoint y: 135, distance: 56.2
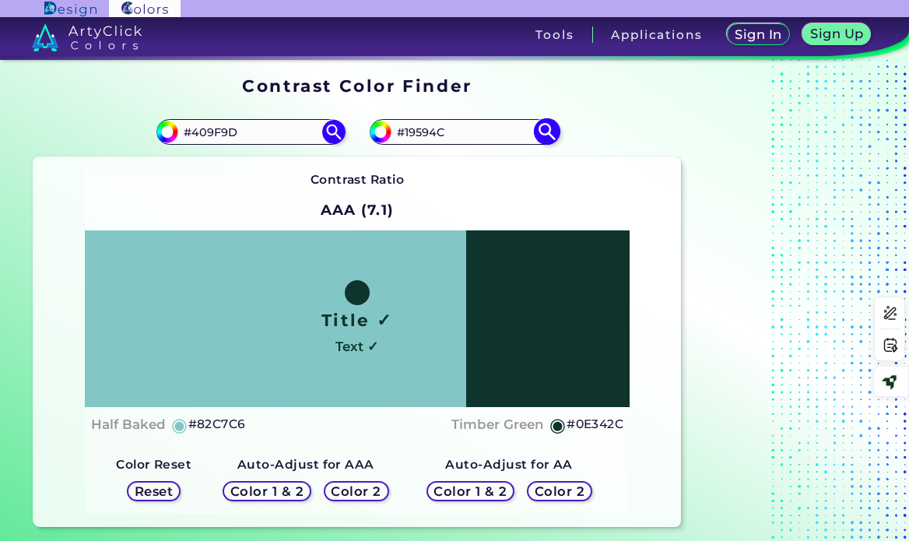
click at [392, 135] on input "#19594C" at bounding box center [463, 131] width 145 height 21
paste input "0E342"
type input "#0E342C"
click at [549, 137] on img at bounding box center [546, 131] width 27 height 27
type input "#0e342c"
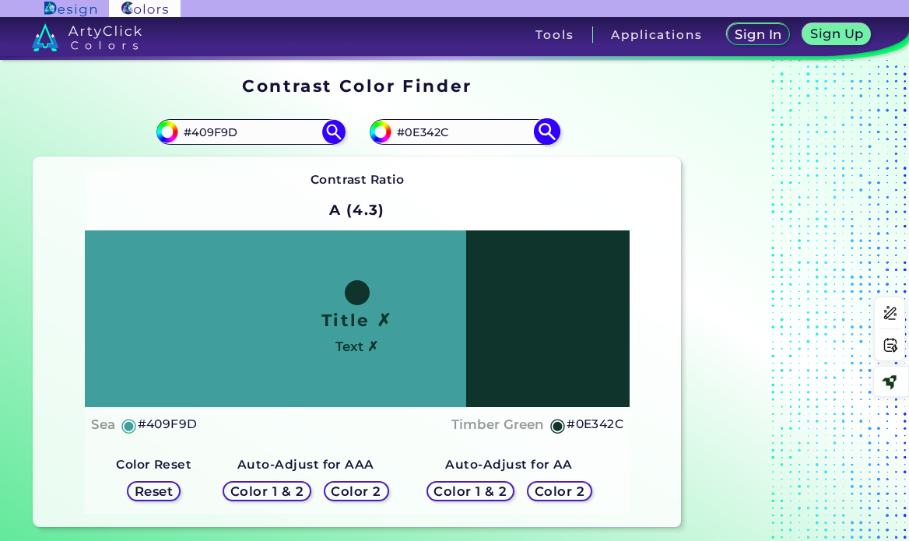
click at [549, 137] on img at bounding box center [546, 131] width 27 height 27
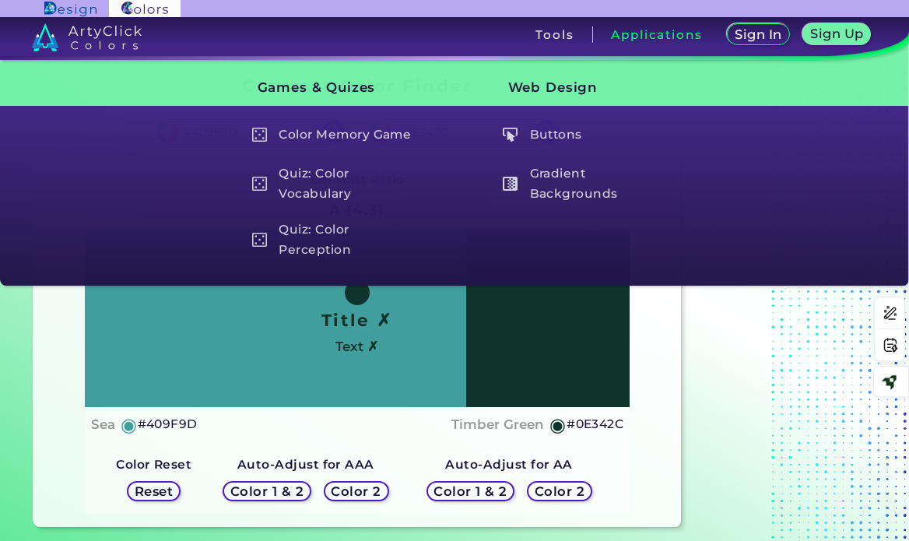
drag, startPoint x: 62, startPoint y: 374, endPoint x: 674, endPoint y: 344, distance: 612.4
click at [62, 374] on div "Contrast Ratio A (4.3) Title ✗ Text ✗ Sea ◉ #409F9D Timber Green ◉ #0E342C Colo…" at bounding box center [356, 342] width 647 height 370
click at [648, 395] on div "Contrast Ratio A (4.3) Title ✗ Text ✗ Sea ◉ #409F9D Timber Green ◉ #0E342C Colo…" at bounding box center [356, 342] width 647 height 370
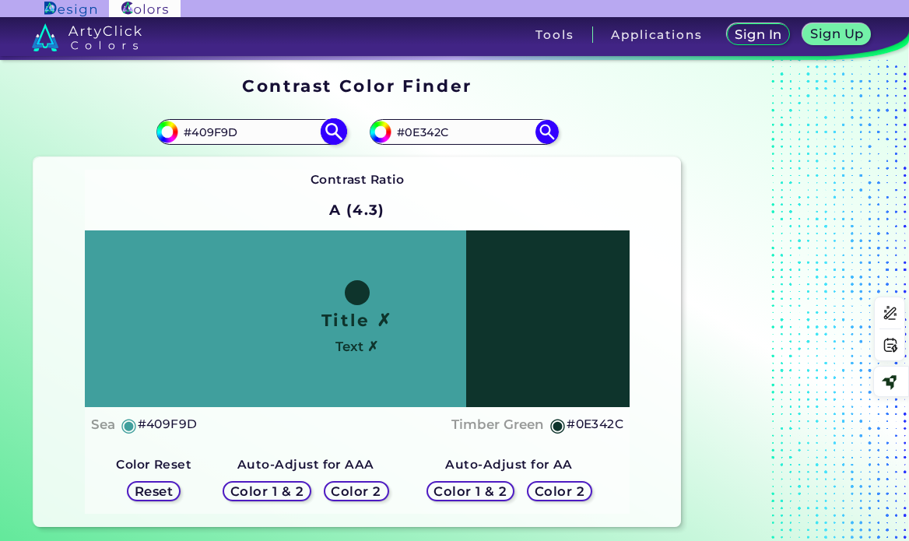
drag, startPoint x: 202, startPoint y: 130, endPoint x: 222, endPoint y: 132, distance: 19.6
click at [202, 130] on input "#409F9D" at bounding box center [250, 131] width 145 height 21
click at [209, 128] on input "#409F9D" at bounding box center [250, 131] width 145 height 21
paste input "36333"
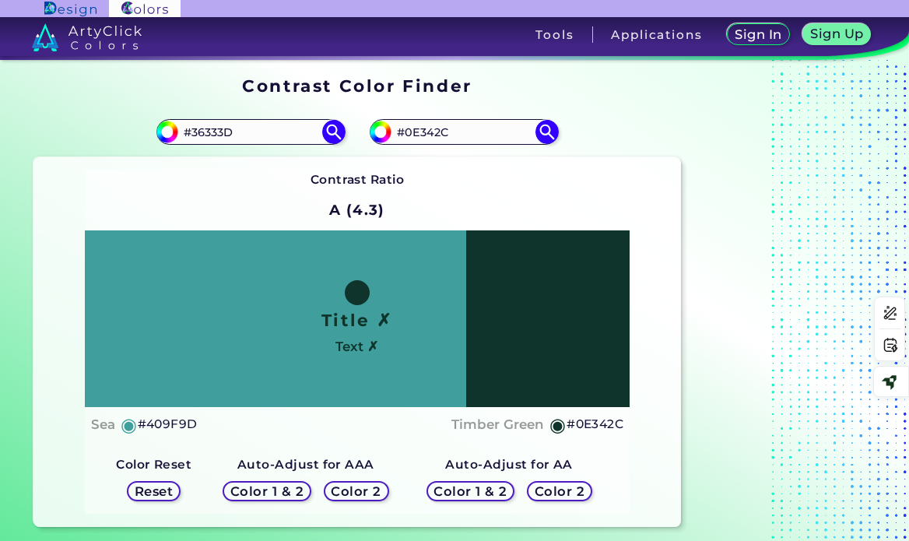
type input "#36333D"
type input "#36333d"
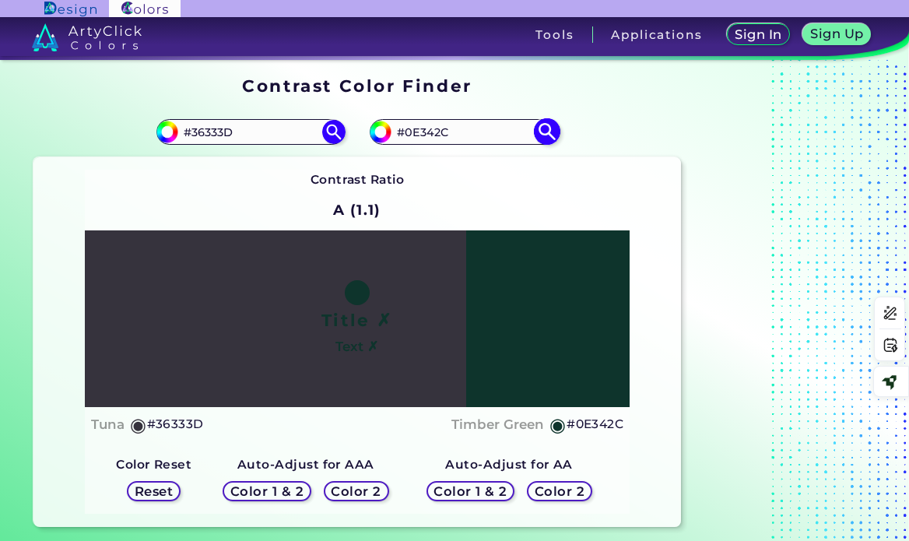
click at [430, 129] on input "#0E342C" at bounding box center [463, 131] width 145 height 21
paste input "5e618c"
type input "#5e618c"
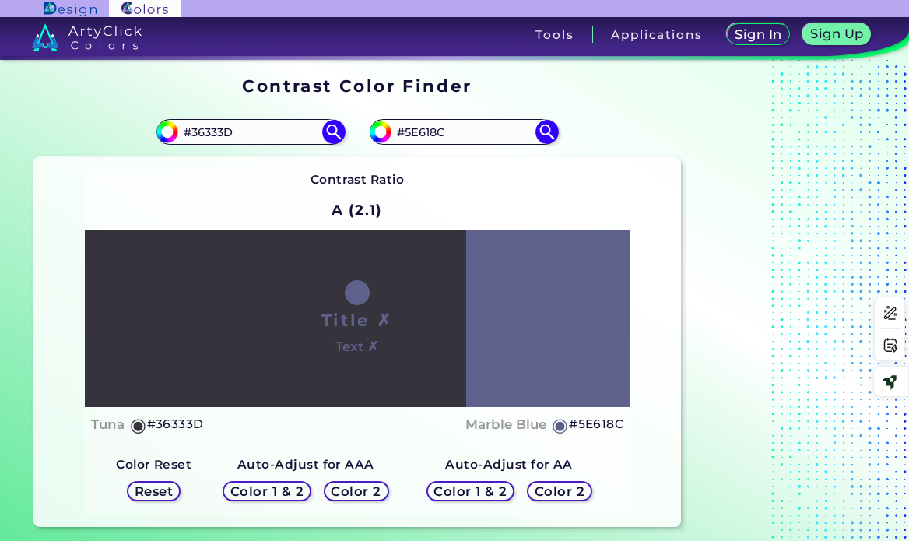
click at [289, 492] on h5 "Color 1 & 2" at bounding box center [266, 492] width 66 height 12
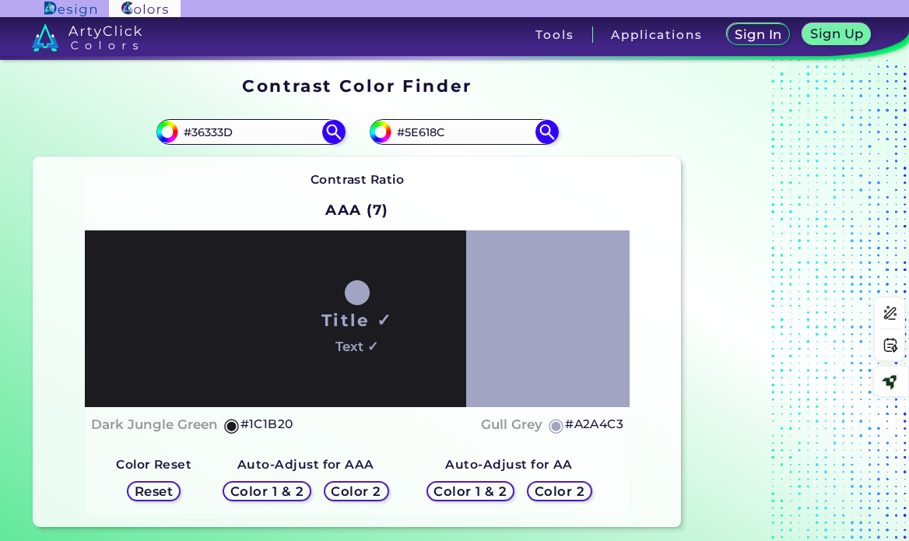
click at [466, 487] on h5 "Color 1 & 2" at bounding box center [470, 492] width 67 height 12
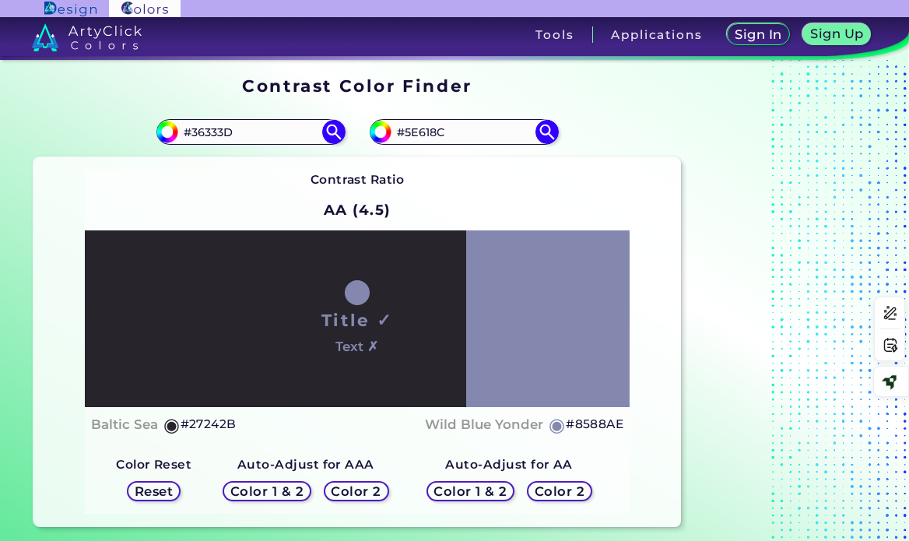
click at [585, 429] on h5 "#8588AE" at bounding box center [595, 424] width 58 height 20
click at [442, 134] on input "#5E618C" at bounding box center [463, 131] width 145 height 21
drag, startPoint x: 467, startPoint y: 134, endPoint x: 387, endPoint y: 128, distance: 80.4
click at [387, 128] on div "#5e618c #5E618C" at bounding box center [464, 131] width 188 height 25
paste input "8588AE"
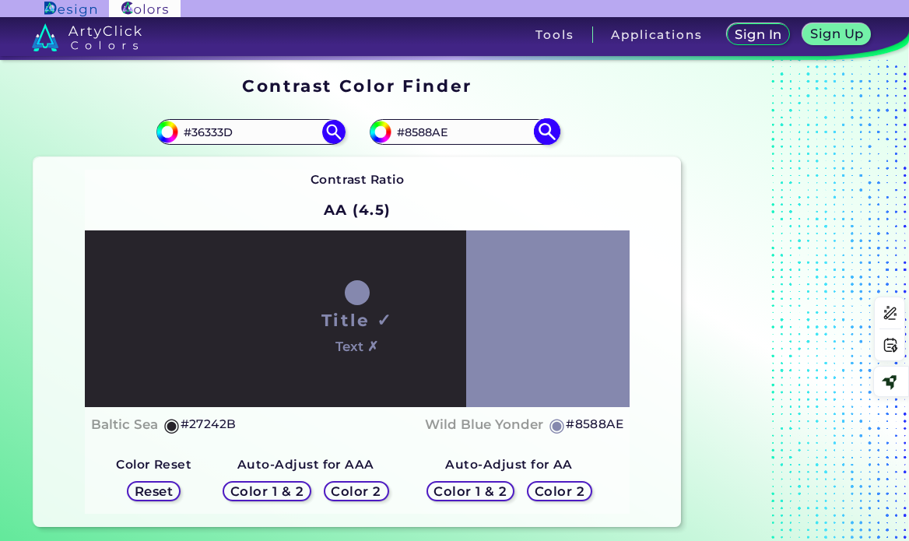
type input "#8588AE"
type input "#8588ae"
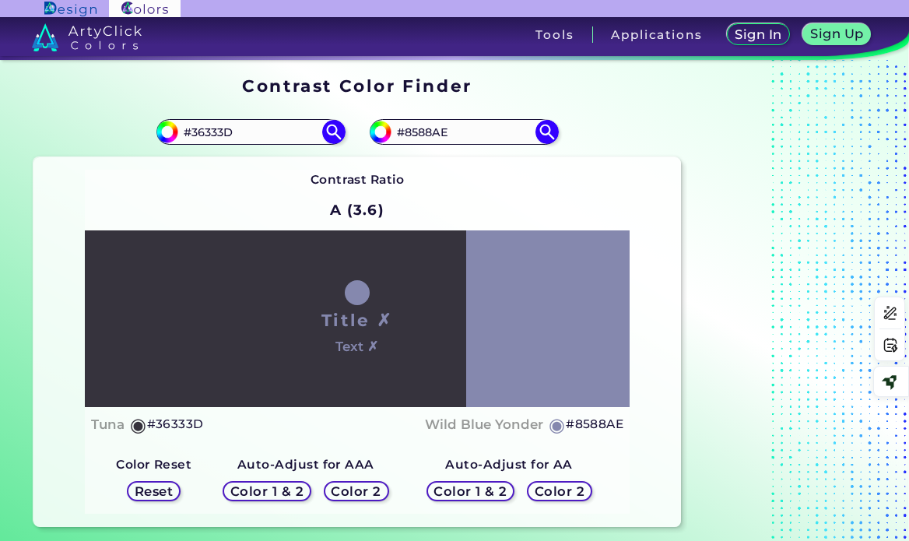
click at [294, 492] on h5 "Color 1 & 2" at bounding box center [266, 492] width 66 height 12
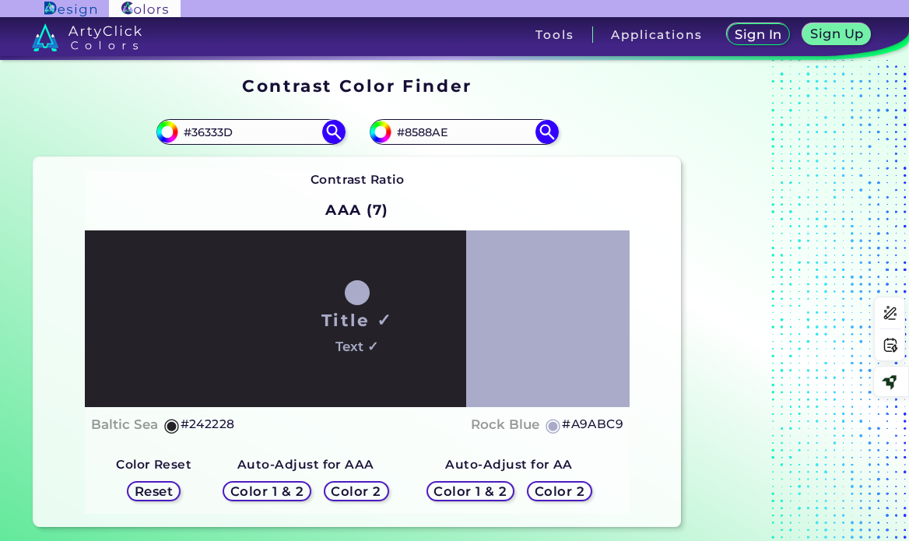
click at [599, 429] on h5 "#A9ABC9" at bounding box center [592, 424] width 61 height 20
drag, startPoint x: 467, startPoint y: 133, endPoint x: 390, endPoint y: 139, distance: 77.2
click at [390, 139] on div "#8588ae #8588AE" at bounding box center [464, 131] width 188 height 25
paste input "A9ABC9"
type input "#A9ABC9"
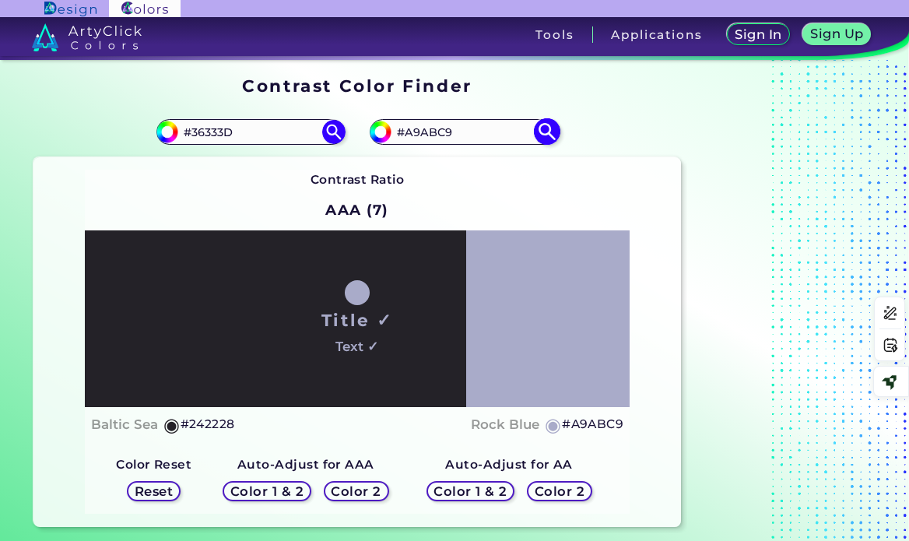
type input "#a9abc9"
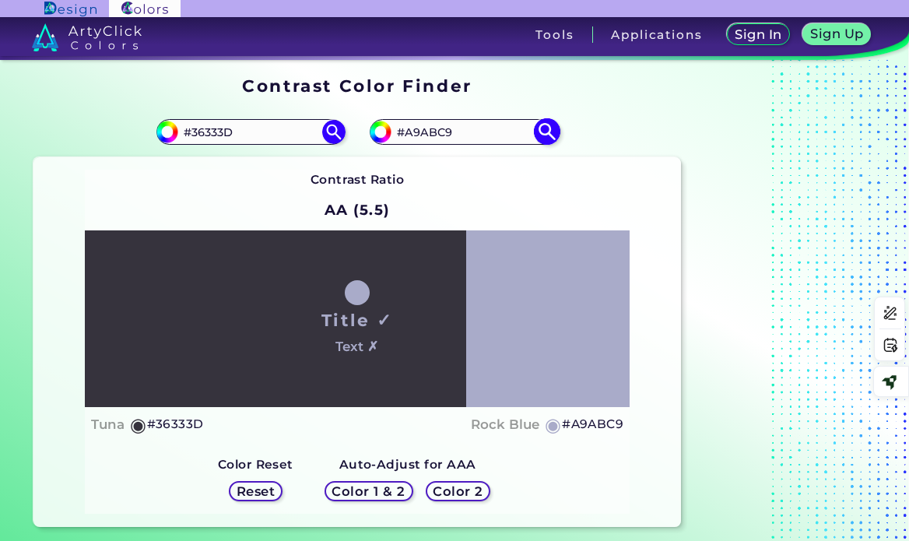
drag, startPoint x: 469, startPoint y: 127, endPoint x: 387, endPoint y: 132, distance: 82.6
click at [387, 132] on div "#a9abc9 #A9ABC9" at bounding box center [464, 131] width 188 height 25
paste input "6e9bbd"
type input "6e9bbd"
drag, startPoint x: 246, startPoint y: 133, endPoint x: 177, endPoint y: 130, distance: 68.5
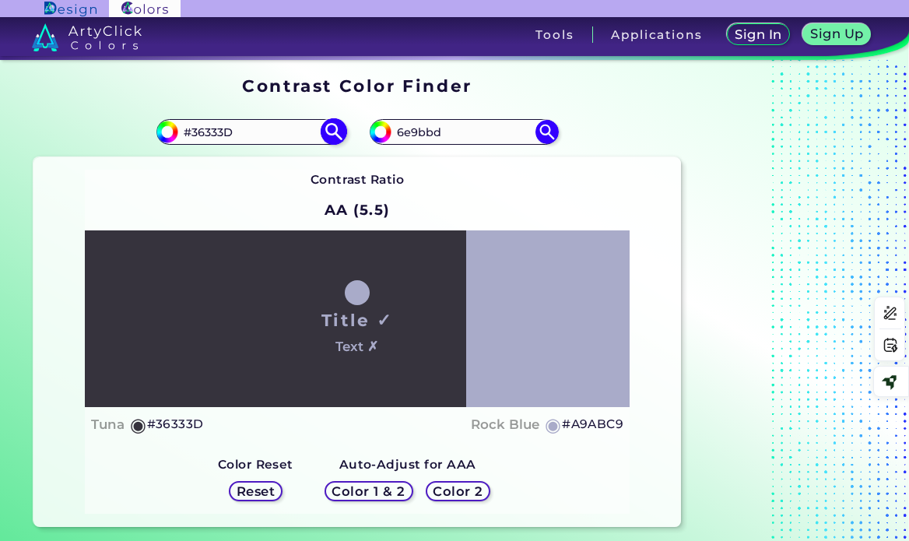
click at [177, 130] on div "#36333d #36333D" at bounding box center [250, 131] width 188 height 25
paste input "3F4D73"
type input "3F4D73"
type input "#3f4d73"
type input "#3F4D73"
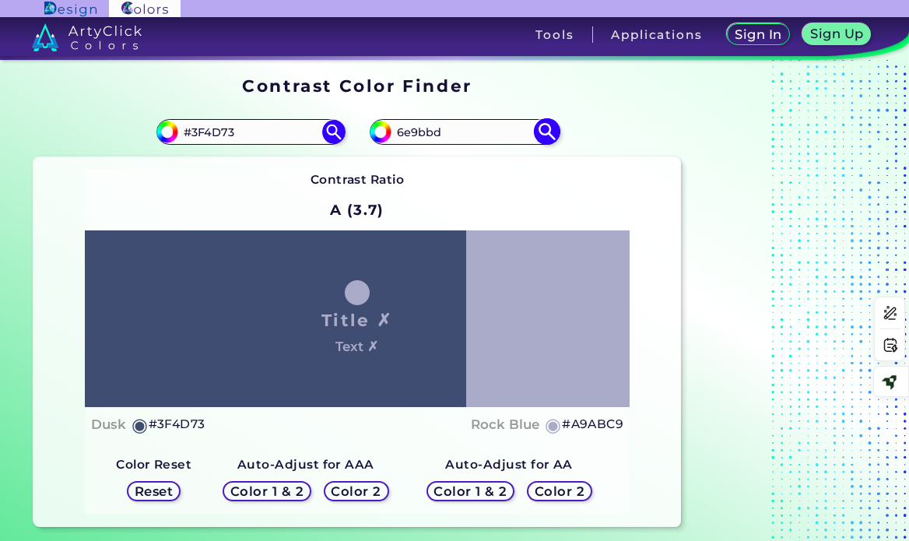
click at [473, 130] on input "6e9bbd" at bounding box center [463, 131] width 145 height 21
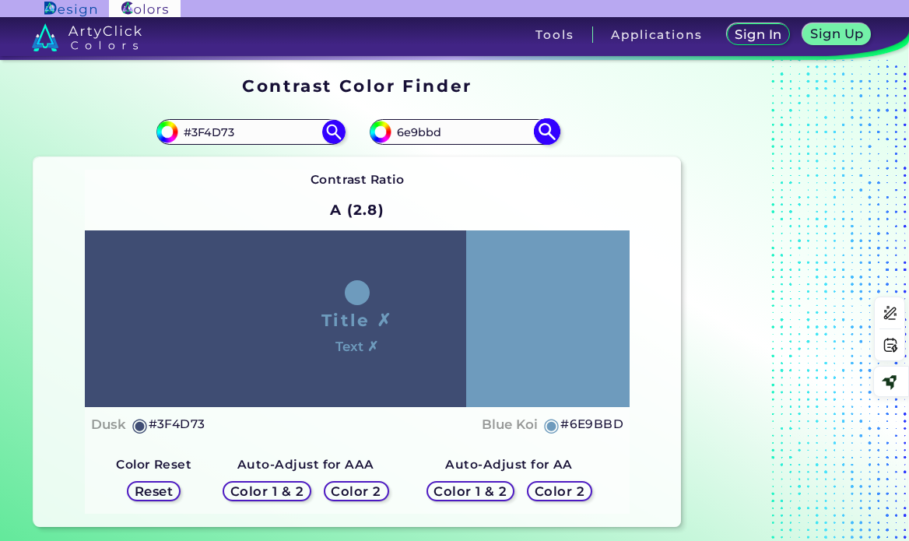
type input "#6e9bbd"
click at [486, 493] on h5 "Color 1 & 2" at bounding box center [470, 492] width 66 height 12
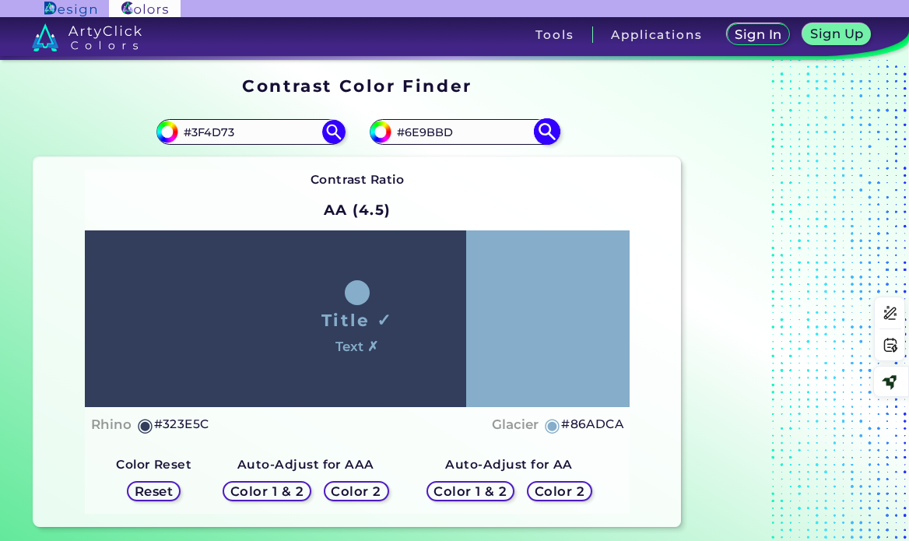
drag, startPoint x: 605, startPoint y: 426, endPoint x: 480, endPoint y: 142, distance: 309.7
click at [605, 425] on h5 "#86ADCA" at bounding box center [592, 424] width 62 height 20
click at [461, 130] on input "#6E9BBD" at bounding box center [463, 131] width 145 height 21
click at [386, 129] on div "#6e9bbd #6E9BBD" at bounding box center [464, 131] width 188 height 25
paste input "86ADCA"
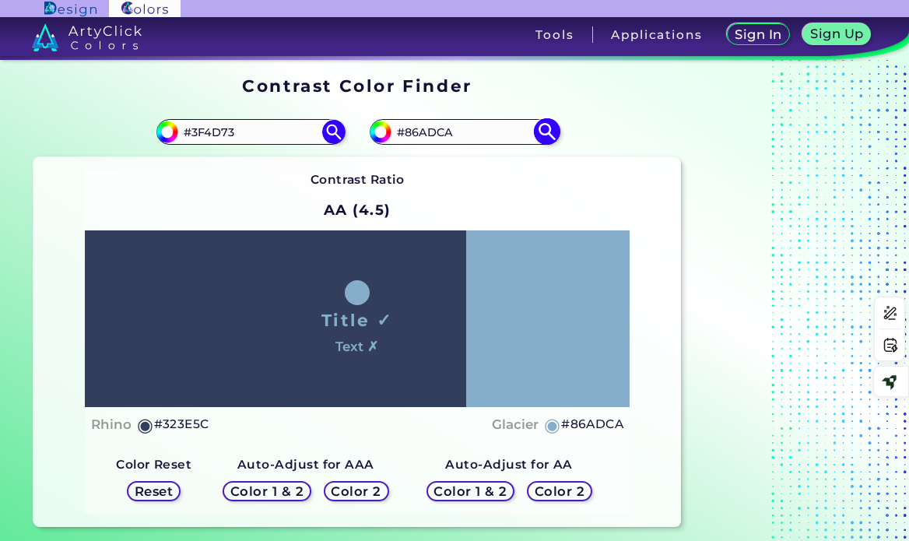
type input "#86ADCA"
type input "#86adca"
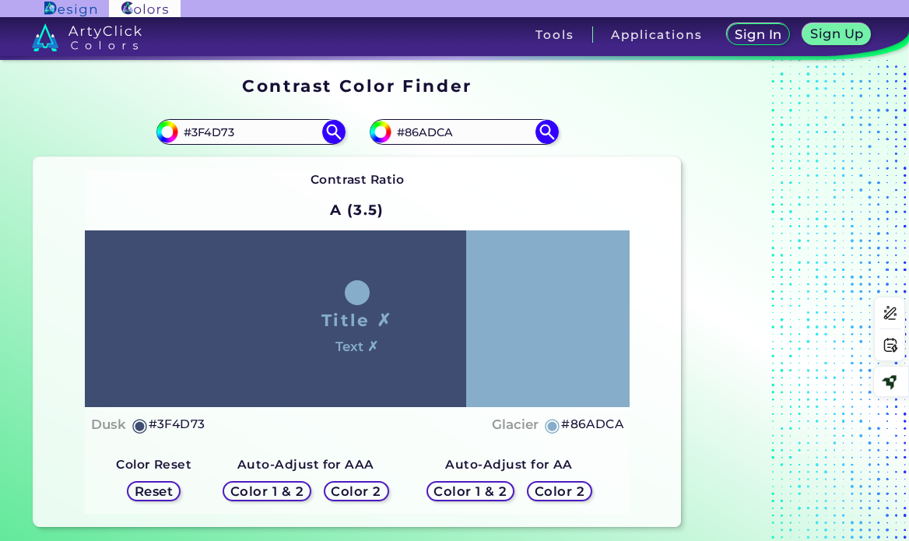
click at [257, 494] on h5 "Color 1 & 2" at bounding box center [266, 492] width 66 height 12
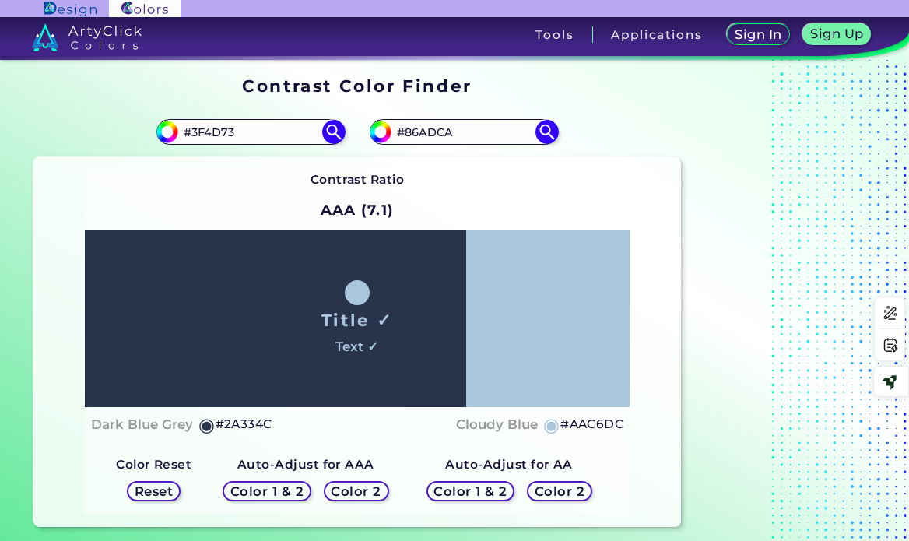
click at [589, 419] on h5 "#AAC6DC" at bounding box center [591, 424] width 63 height 20
drag, startPoint x: 458, startPoint y: 129, endPoint x: 398, endPoint y: 125, distance: 60.0
click at [398, 125] on input "#86ADCA" at bounding box center [463, 131] width 145 height 21
paste input "AAC6DC"
type input "#AAC6DC"
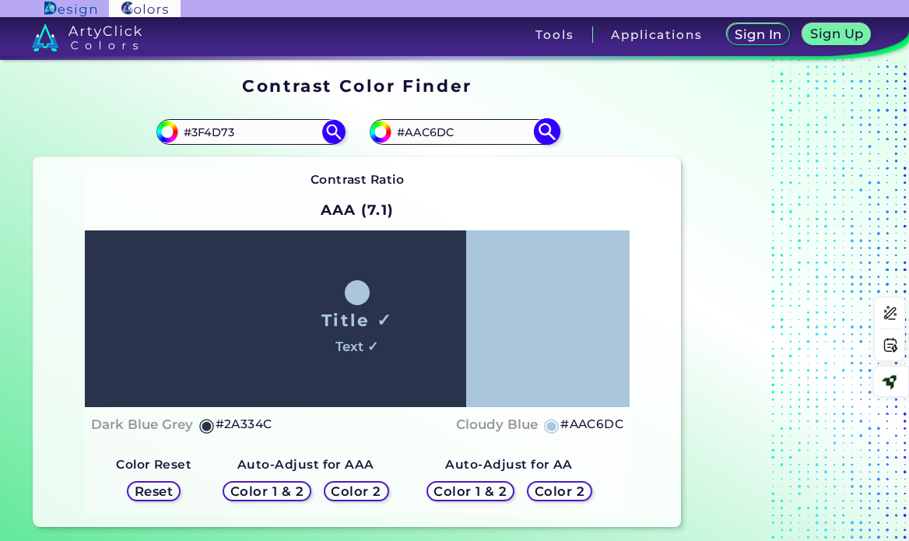
type input "#aac6dc"
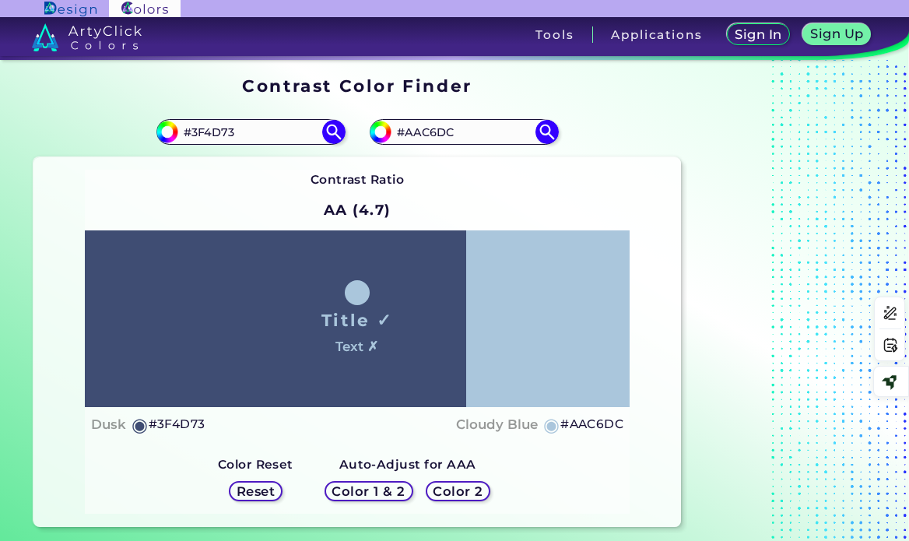
drag, startPoint x: 594, startPoint y: 419, endPoint x: 177, endPoint y: 347, distance: 423.3
click at [594, 419] on h5 "#AAC6DC" at bounding box center [591, 424] width 63 height 20
drag, startPoint x: 470, startPoint y: 133, endPoint x: 386, endPoint y: 136, distance: 84.1
click at [386, 135] on div "#aac6dc #AAC6DC" at bounding box center [464, 131] width 188 height 25
paste input "A9ABC9"
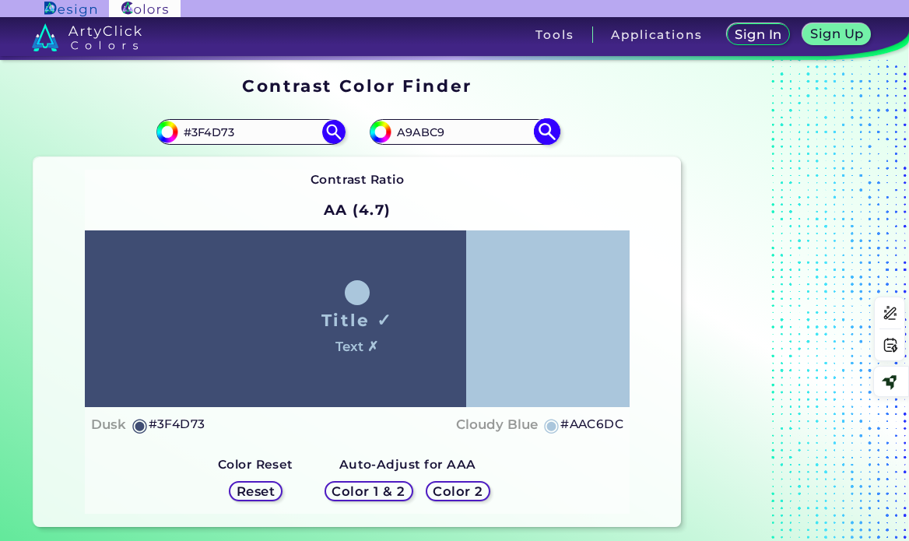
type input "A9ABC9"
type input "#a9abc9"
type input "#A9ABC9"
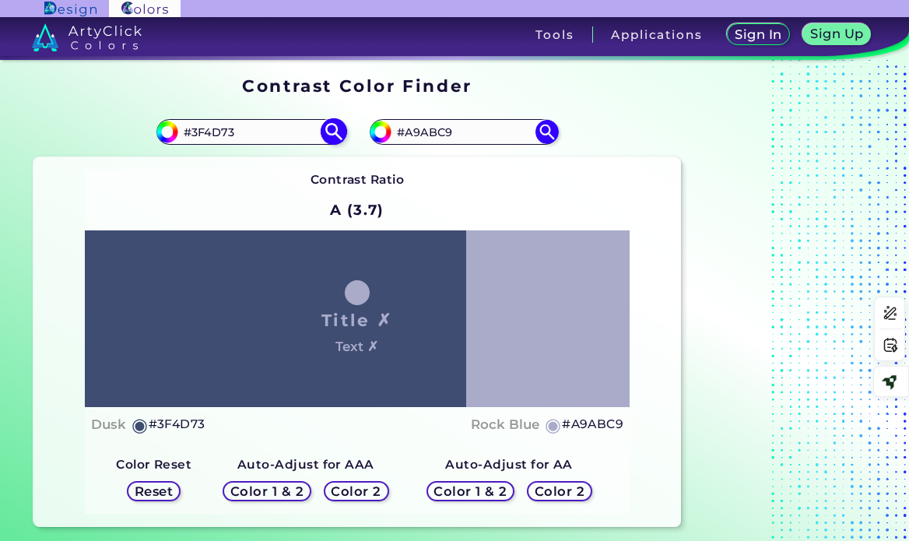
drag, startPoint x: 265, startPoint y: 124, endPoint x: 177, endPoint y: 123, distance: 87.9
click at [178, 123] on input "#3F4D73" at bounding box center [250, 131] width 145 height 21
paste input "5e618c"
type input "5e618c"
type input "#5e618c"
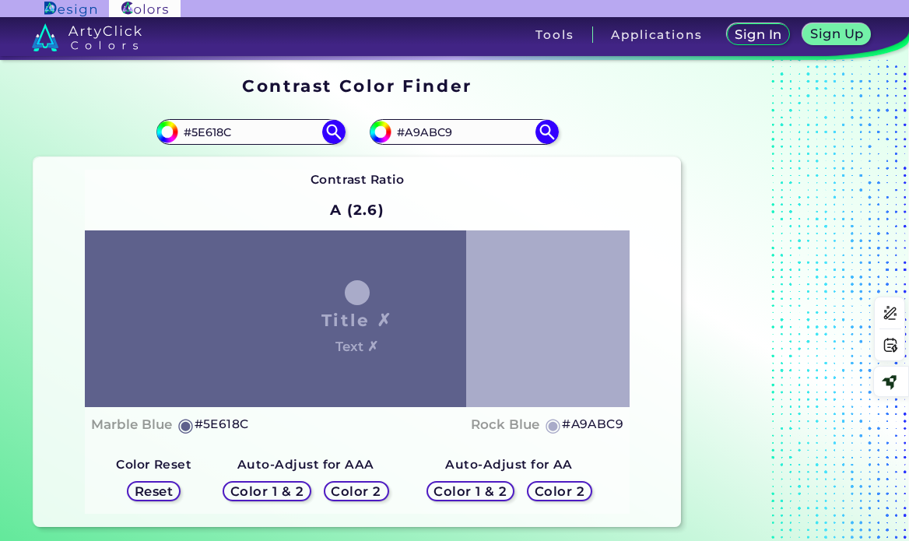
drag, startPoint x: 258, startPoint y: 130, endPoint x: 149, endPoint y: 135, distance: 109.1
click at [149, 135] on div "#5e618c #5E618C" at bounding box center [195, 132] width 324 height 50
paste input "36333D"
type input "36333D"
type input "#36333d"
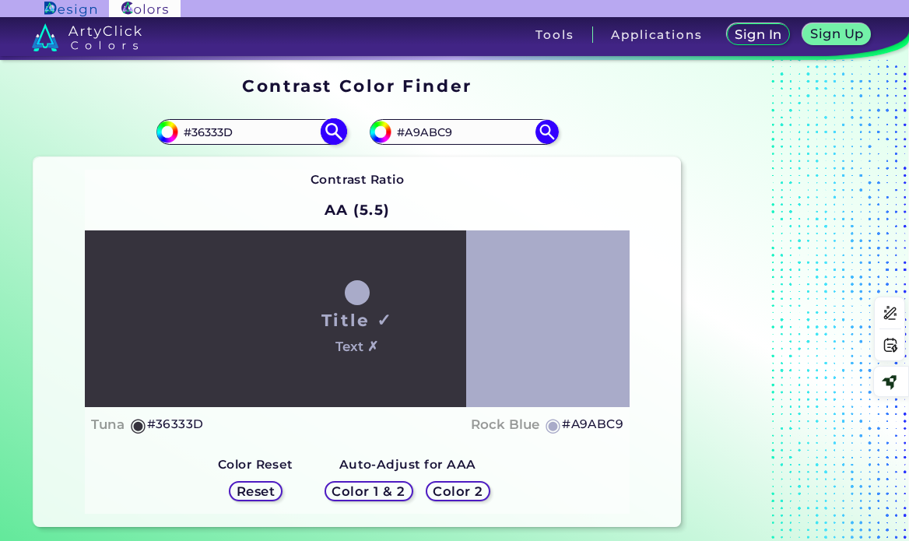
drag, startPoint x: 246, startPoint y: 132, endPoint x: 177, endPoint y: 130, distance: 69.3
click at [177, 130] on div "#36333d #36333D" at bounding box center [250, 131] width 188 height 25
paste input "409F9"
type input "409F9D"
type input "#409f9d"
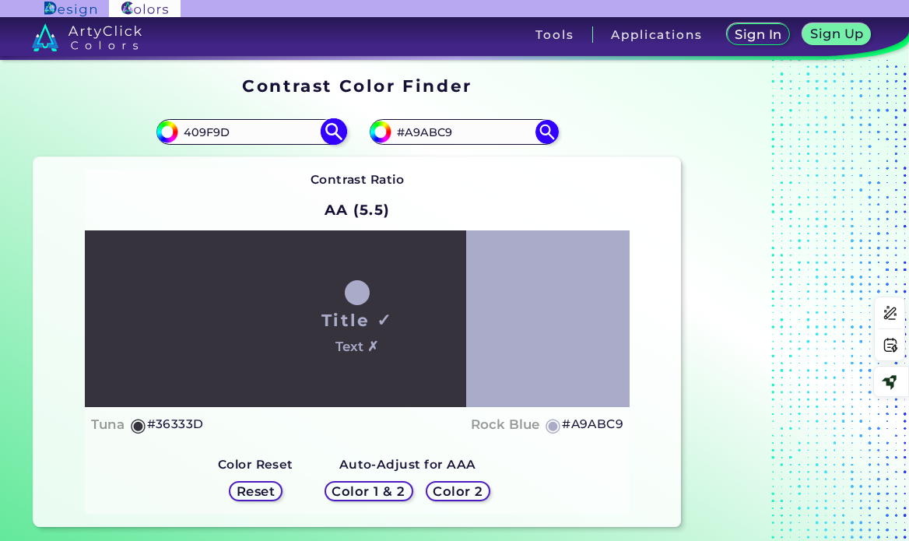
type input "#409F9D"
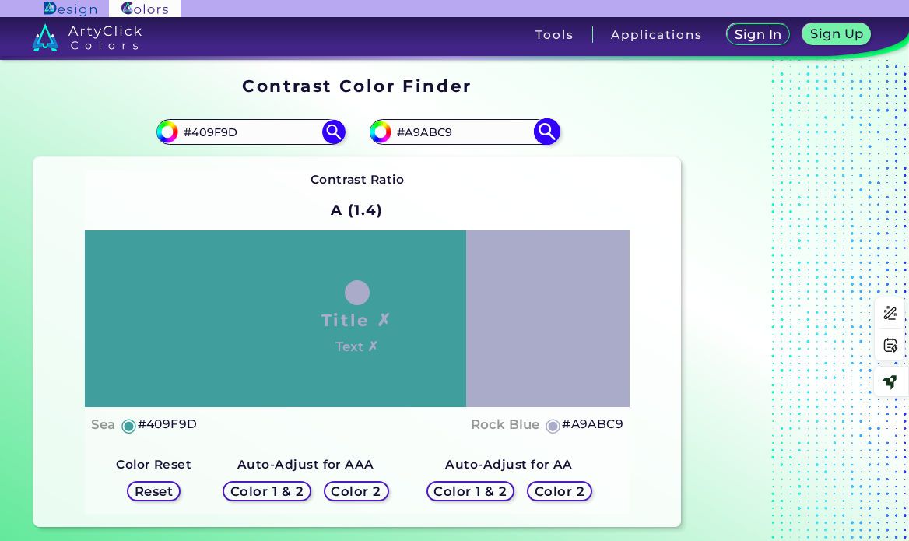
drag, startPoint x: 470, startPoint y: 130, endPoint x: 392, endPoint y: 133, distance: 77.9
click at [392, 133] on input "#A9ABC9" at bounding box center [463, 131] width 145 height 21
paste input "19594c"
type input "19594c"
type input "#19594c"
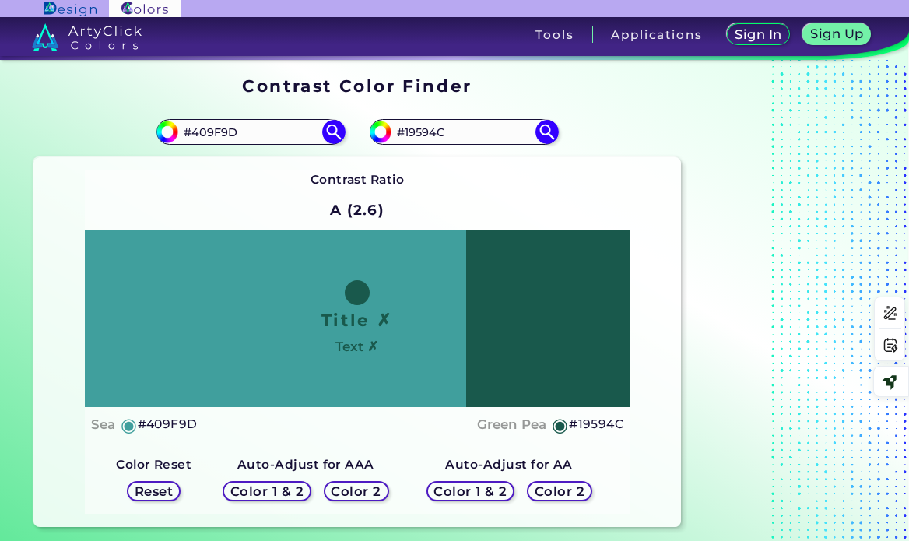
click at [281, 492] on h5 "Color 1 & 2" at bounding box center [266, 492] width 66 height 12
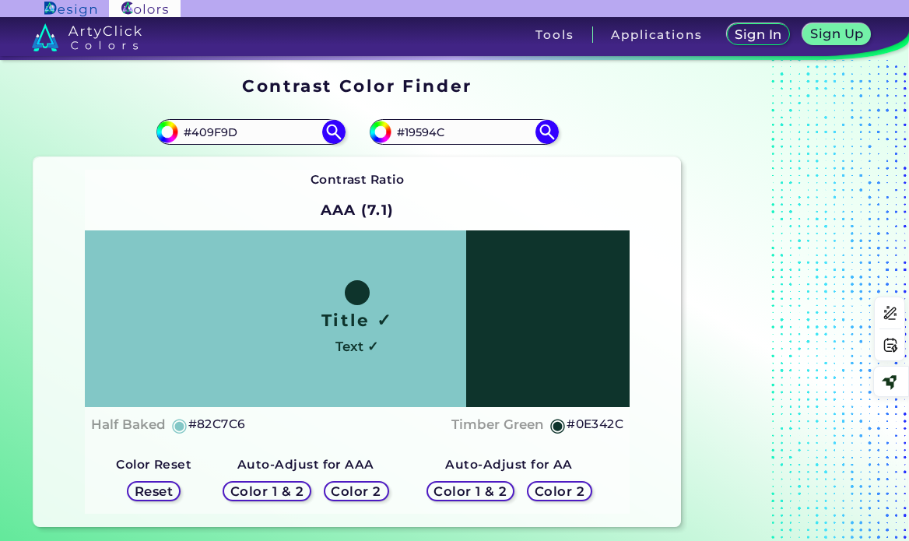
click at [607, 426] on h5 "#0E342C" at bounding box center [594, 424] width 57 height 20
drag, startPoint x: 454, startPoint y: 126, endPoint x: 392, endPoint y: 125, distance: 62.3
click at [392, 125] on input "#19594C" at bounding box center [463, 131] width 145 height 21
paste input "0E342"
type input "#0E342C"
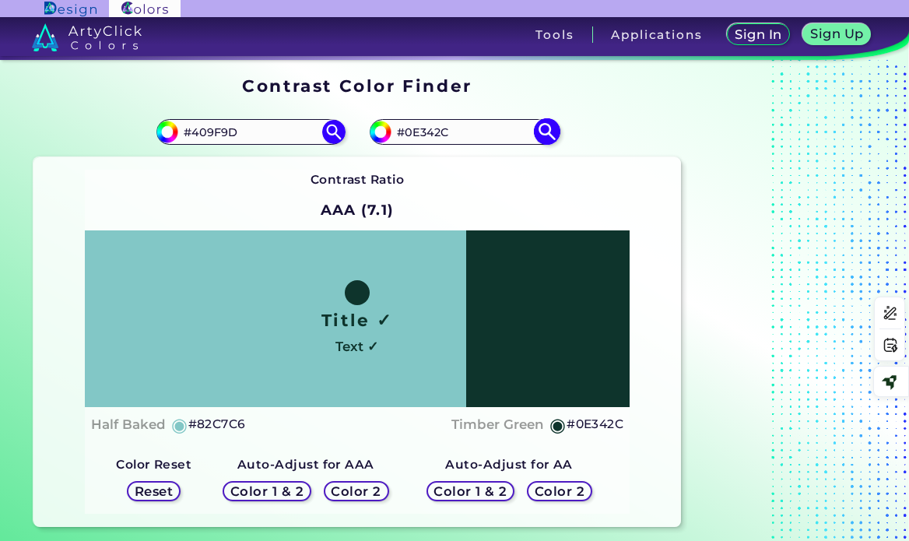
click at [546, 132] on img at bounding box center [546, 131] width 27 height 27
type input "#0e342c"
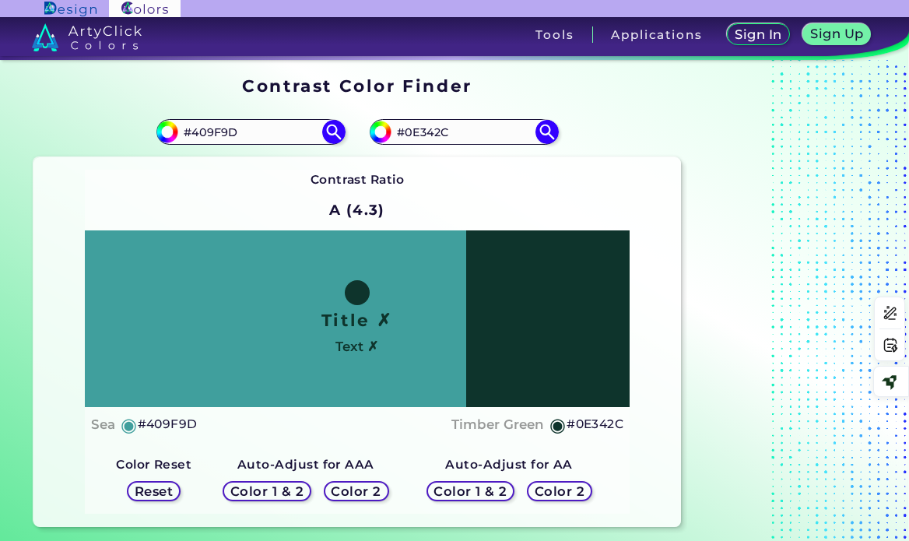
click at [479, 493] on h5 "Color 1 & 2" at bounding box center [470, 492] width 66 height 12
click at [603, 423] on h5 "#0D322A" at bounding box center [594, 424] width 58 height 20
drag, startPoint x: 472, startPoint y: 129, endPoint x: 393, endPoint y: 124, distance: 78.8
click at [393, 124] on input "#0E342C" at bounding box center [463, 131] width 145 height 21
paste input "D322A"
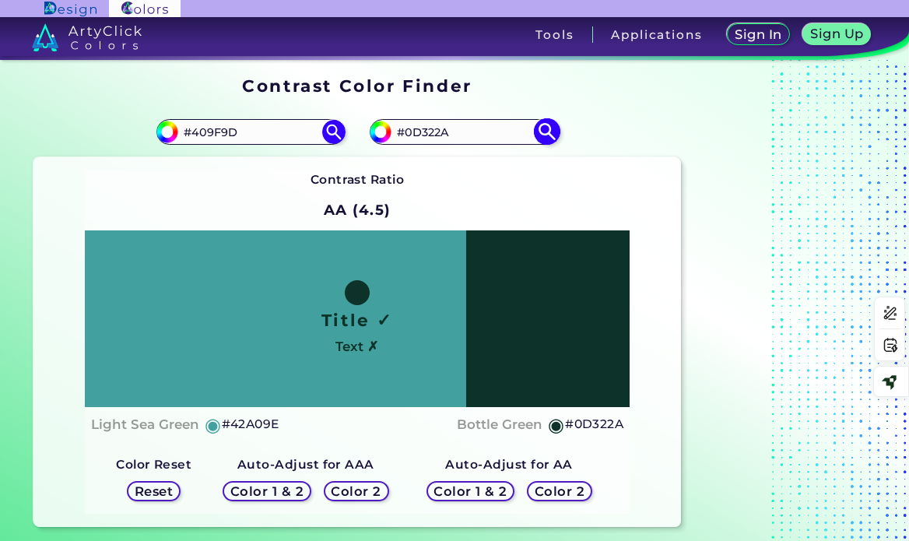
type input "#0D322A"
click at [550, 131] on img at bounding box center [546, 131] width 27 height 27
type input "#0d322a"
drag, startPoint x: 459, startPoint y: 130, endPoint x: 386, endPoint y: 127, distance: 73.2
click at [386, 127] on div "#0d322a #0D322A" at bounding box center [464, 131] width 188 height 25
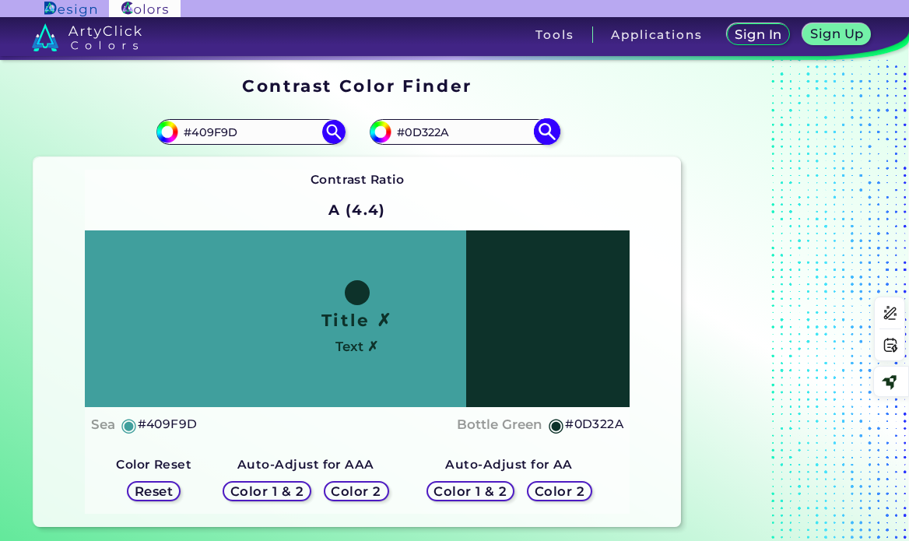
paste input "19594c"
type input "19594c"
click at [545, 128] on img at bounding box center [546, 131] width 27 height 27
type input "#19594c"
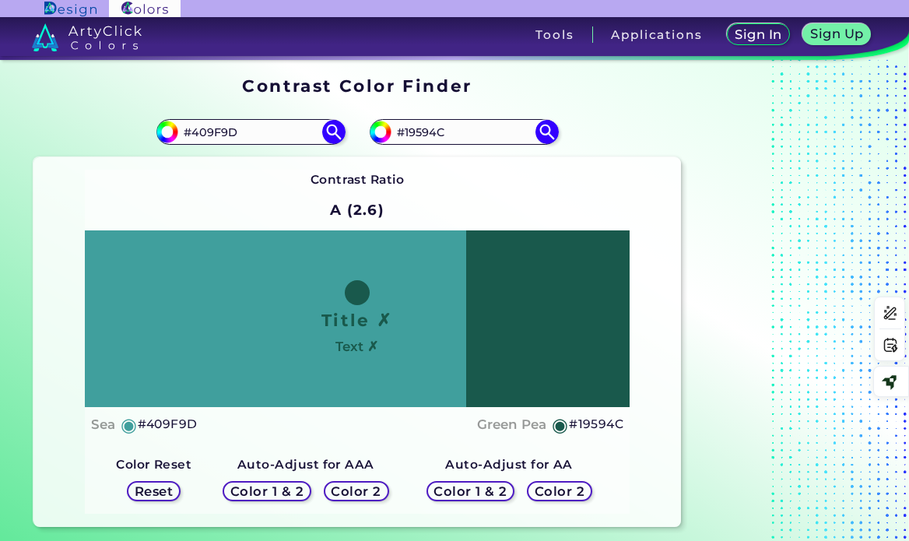
click at [483, 489] on h5 "Color 1 & 2" at bounding box center [470, 492] width 66 height 12
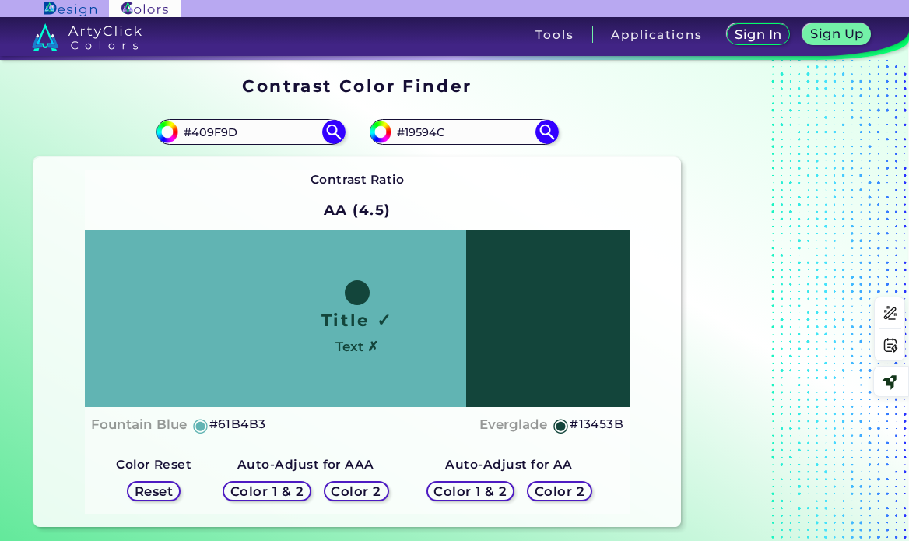
click at [601, 424] on h5 "#13453B" at bounding box center [597, 424] width 54 height 20
drag, startPoint x: 469, startPoint y: 128, endPoint x: 388, endPoint y: 124, distance: 81.0
click at [388, 124] on div "#19594c #19594C" at bounding box center [464, 131] width 188 height 25
paste input "3453B"
type input "#13453B"
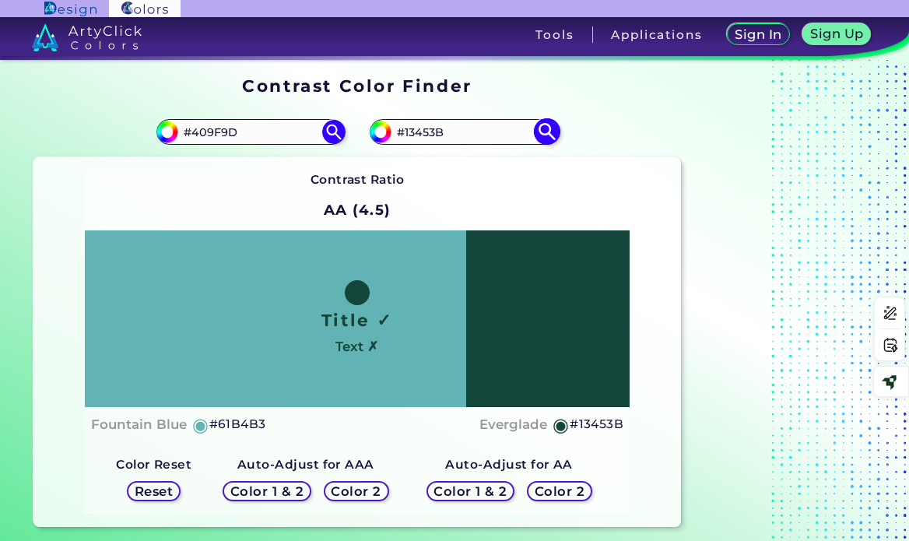
type input "#13453b"
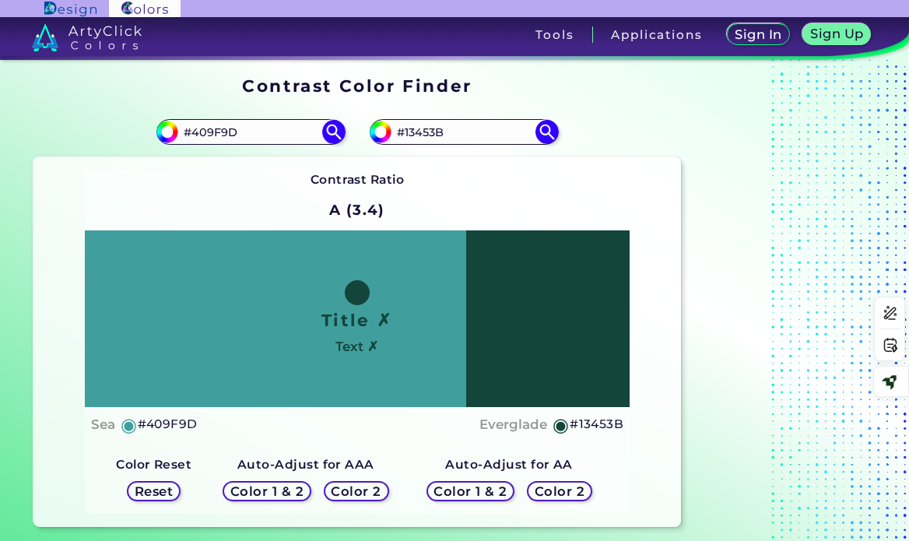
click at [276, 493] on h5 "Color 1 & 2" at bounding box center [266, 492] width 66 height 12
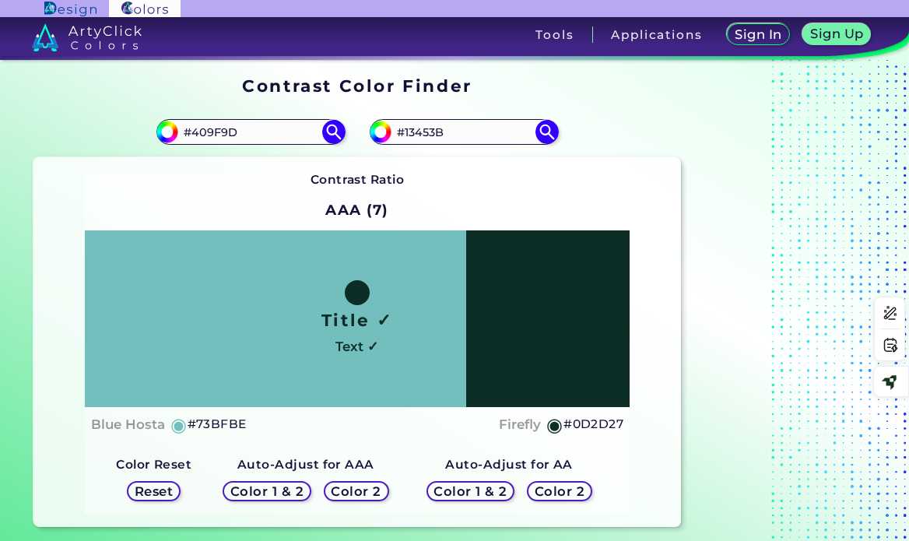
click at [588, 423] on h5 "#0D2D27" at bounding box center [593, 424] width 60 height 20
drag, startPoint x: 465, startPoint y: 128, endPoint x: 398, endPoint y: 124, distance: 67.1
click at [398, 124] on input "#13453B" at bounding box center [463, 131] width 145 height 21
paste input "0D2D27"
type input "#0D2D27"
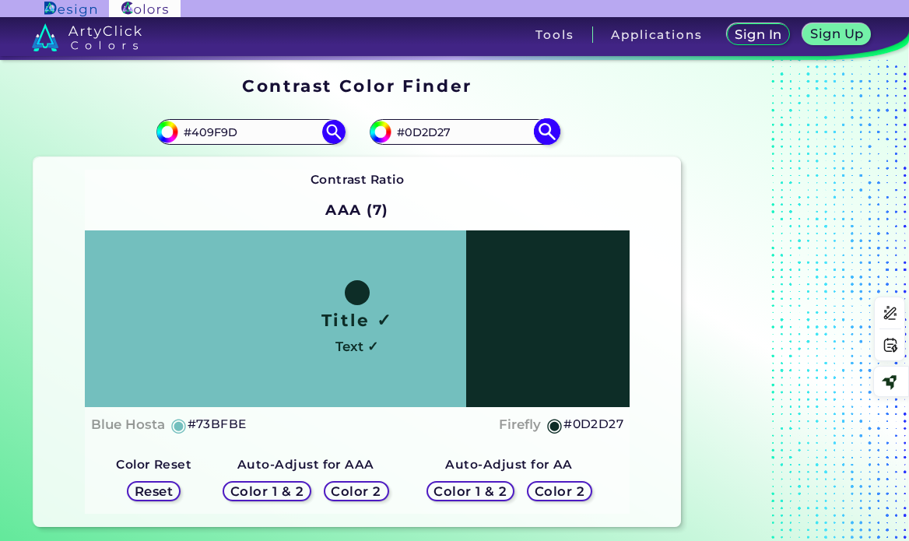
type input "#0d2d27"
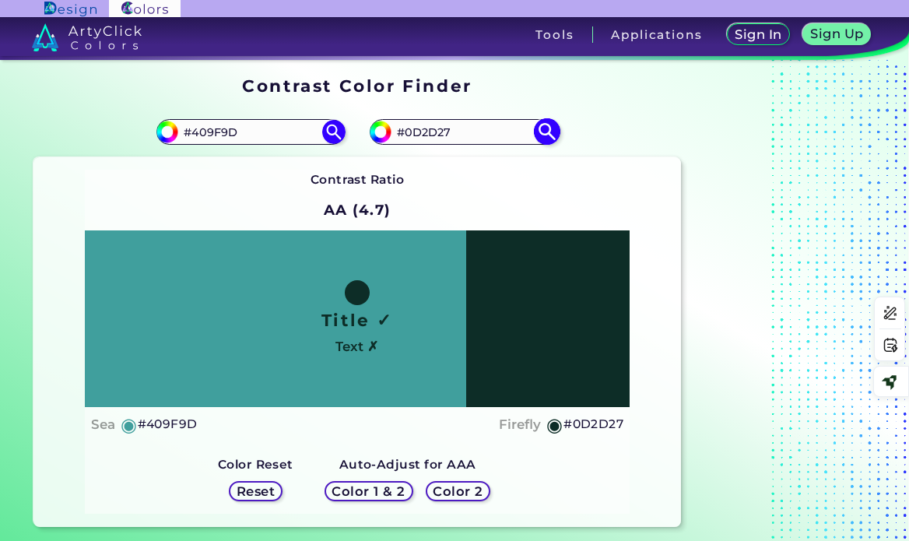
click at [433, 135] on input "#0D2D27" at bounding box center [463, 131] width 145 height 21
paste input "208733"
type input "#208733"
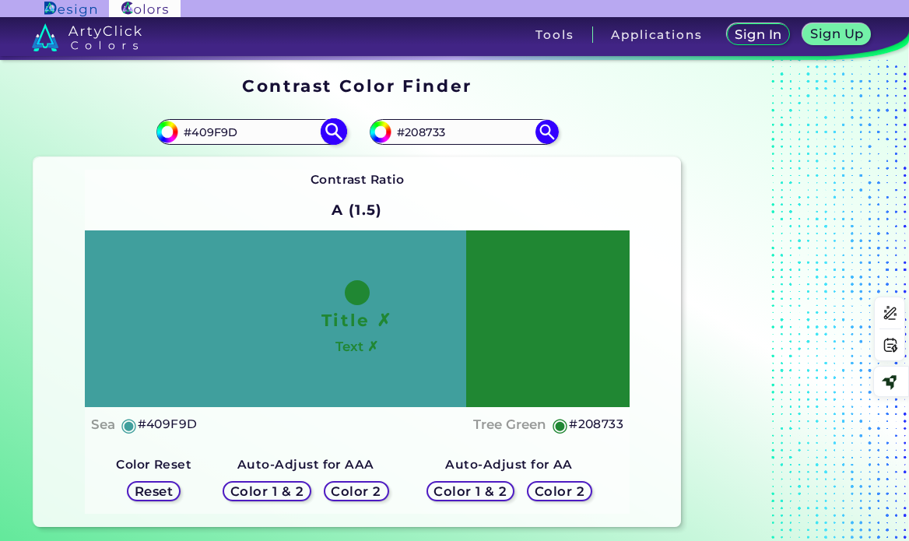
click at [209, 128] on input "#409F9D" at bounding box center [250, 131] width 145 height 21
paste input "50C57F"
type input "#50C57F"
type input "#50c57f"
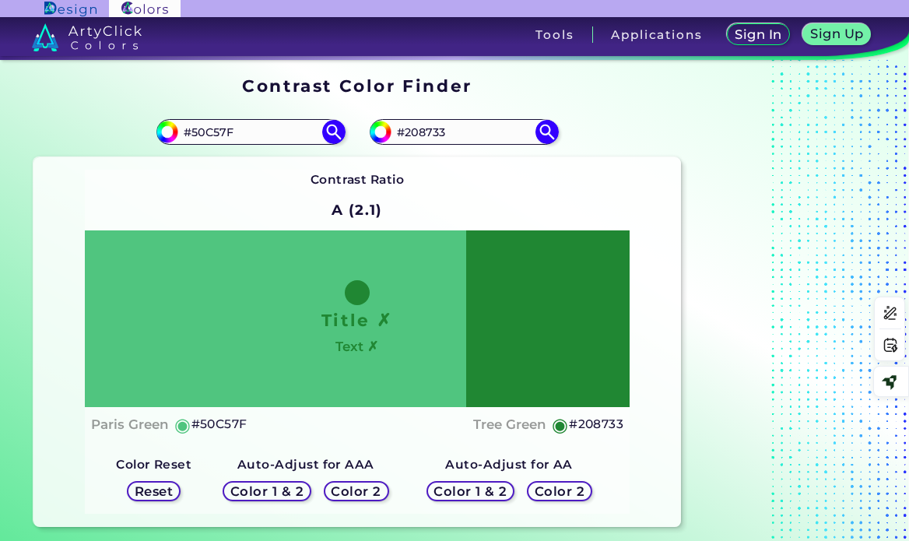
click at [495, 490] on h5 "Color 1 & 2" at bounding box center [470, 492] width 66 height 12
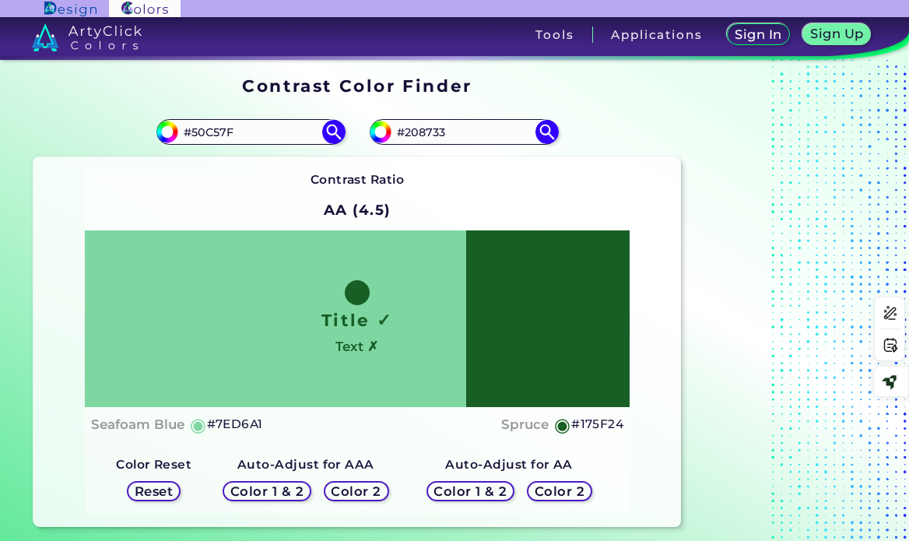
click at [588, 426] on h5 "#175F24" at bounding box center [597, 424] width 52 height 20
drag, startPoint x: 451, startPoint y: 131, endPoint x: 395, endPoint y: 127, distance: 56.2
click at [395, 127] on input "#208733" at bounding box center [463, 131] width 145 height 21
paste input "175F24"
type input "#175F24"
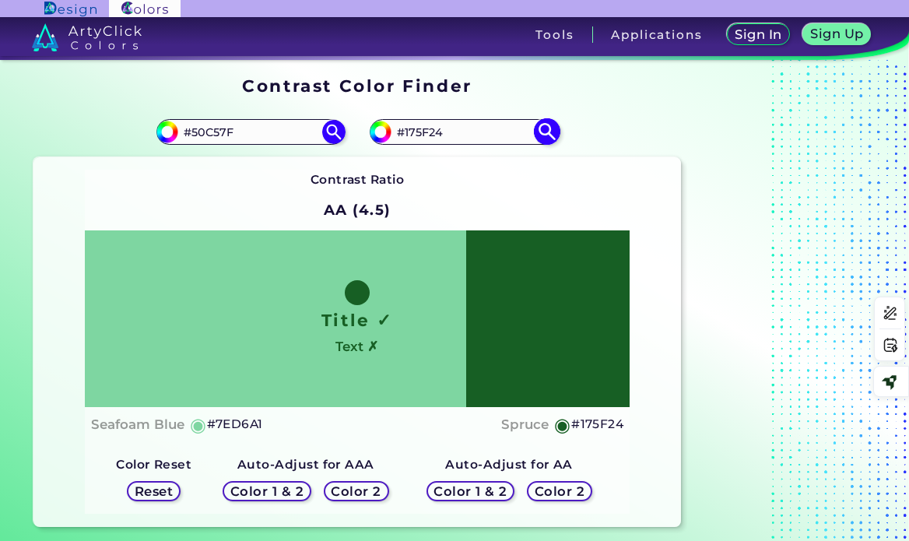
type input "#175f24"
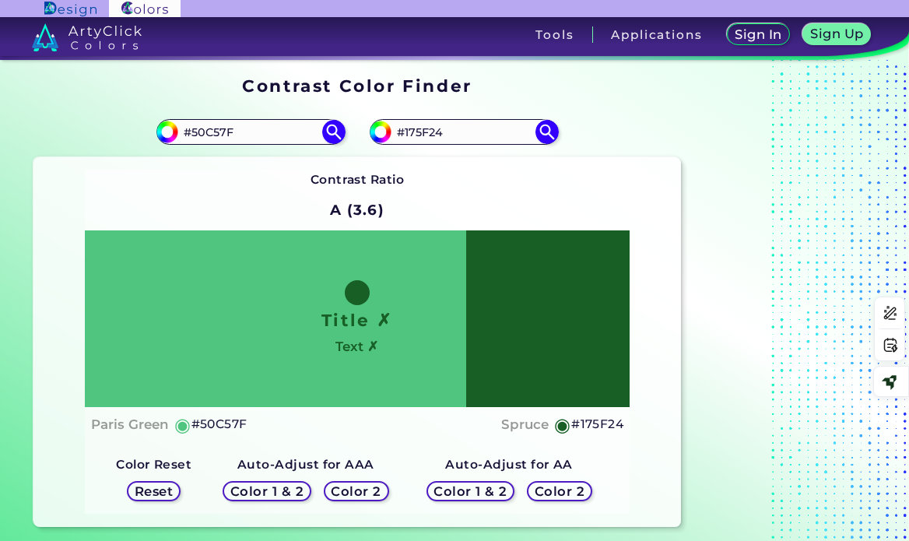
click at [283, 491] on h5 "Color 1 & 2" at bounding box center [266, 492] width 66 height 12
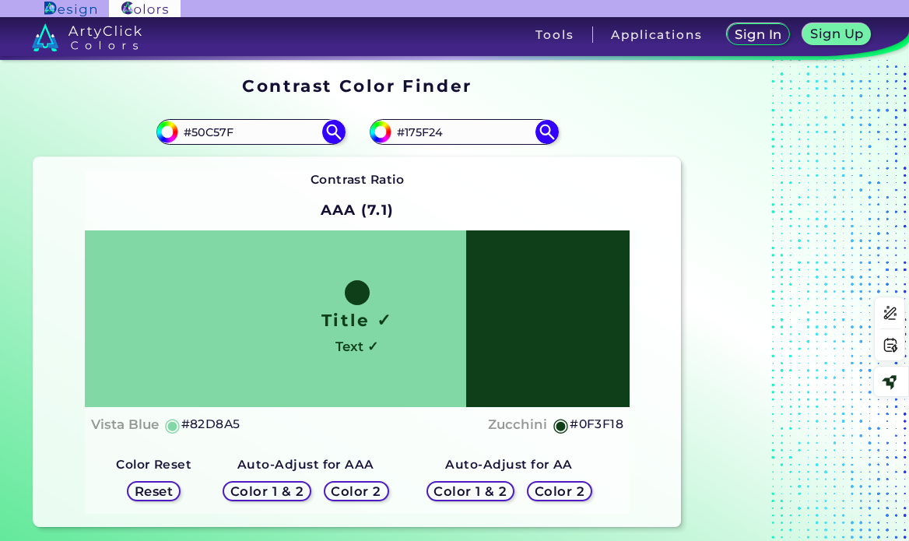
click at [607, 422] on h5 "#0F3F18" at bounding box center [597, 424] width 54 height 20
drag, startPoint x: 451, startPoint y: 127, endPoint x: 395, endPoint y: 127, distance: 56.0
click at [395, 127] on input "#175F24" at bounding box center [463, 131] width 145 height 21
paste input "0F3F18"
type input "#0F3F18"
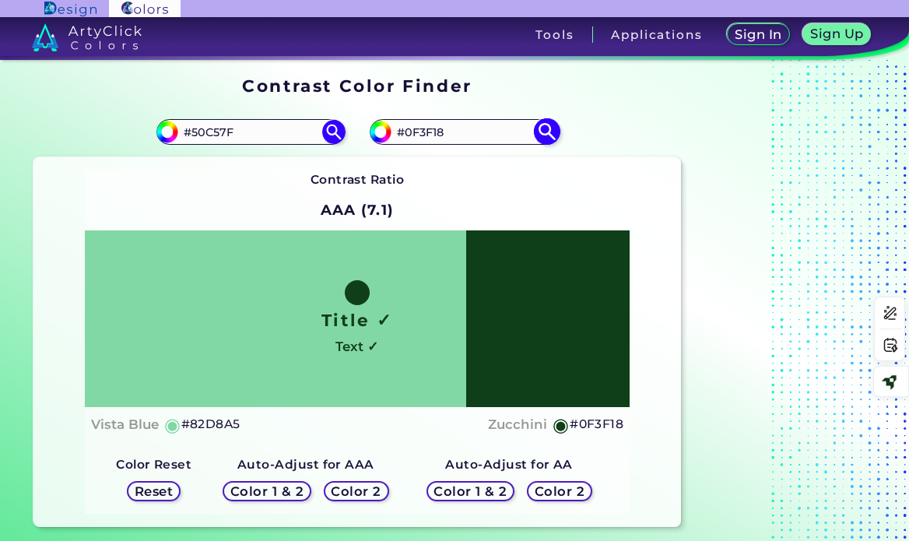
type input "#0f3f18"
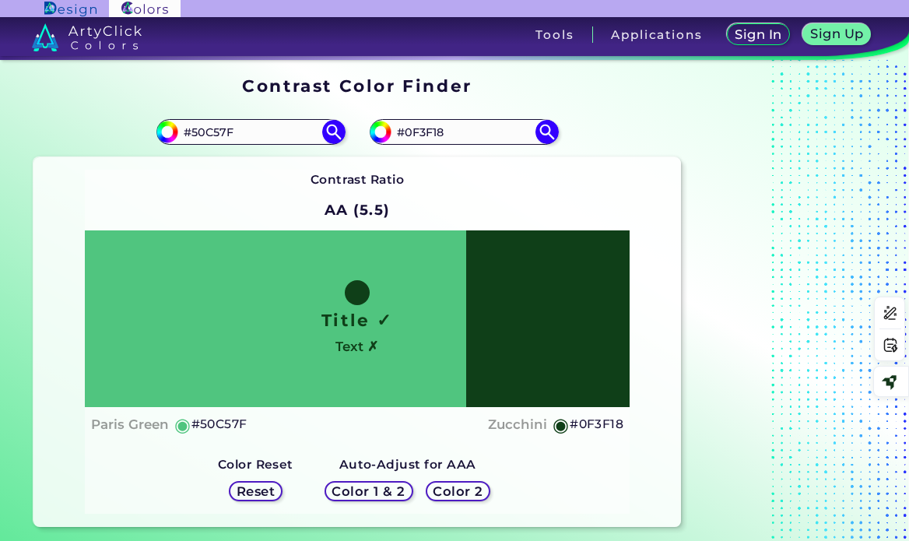
click at [588, 423] on h5 "#0F3F18" at bounding box center [597, 424] width 54 height 20
click at [212, 128] on input "#50C57F" at bounding box center [250, 131] width 145 height 21
paste input "C0E54"
type input "#C0E54F"
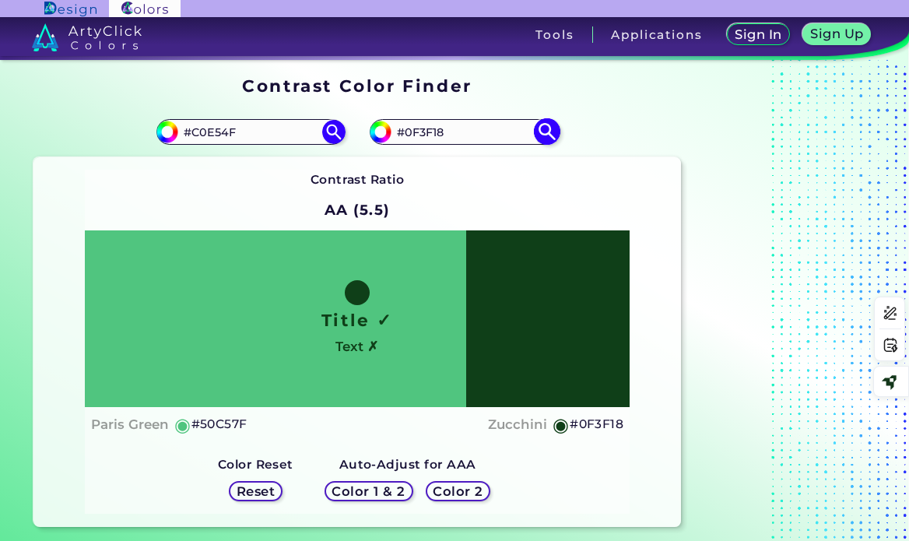
click at [437, 132] on input "#0F3F18" at bounding box center [463, 131] width 145 height 21
paste input "9ca81c"
type input "#9ca81c"
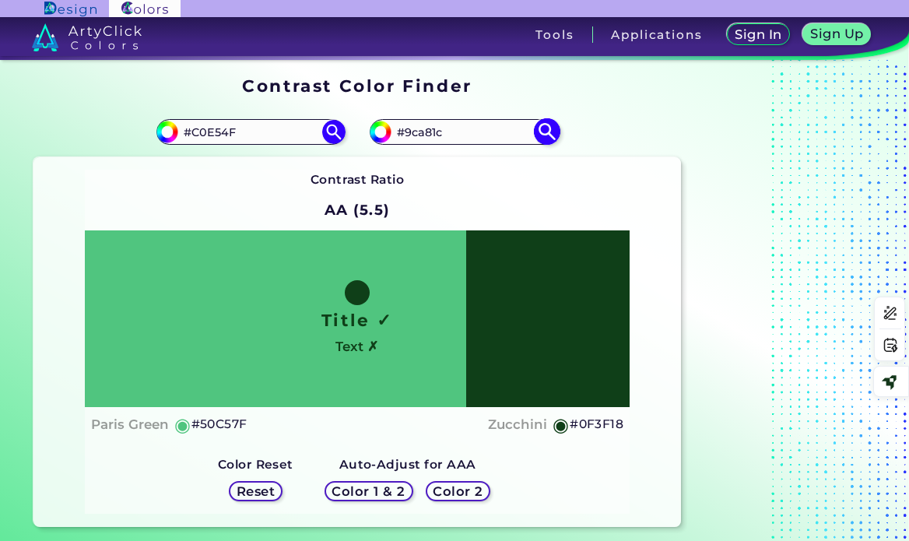
type input "#9CA81C"
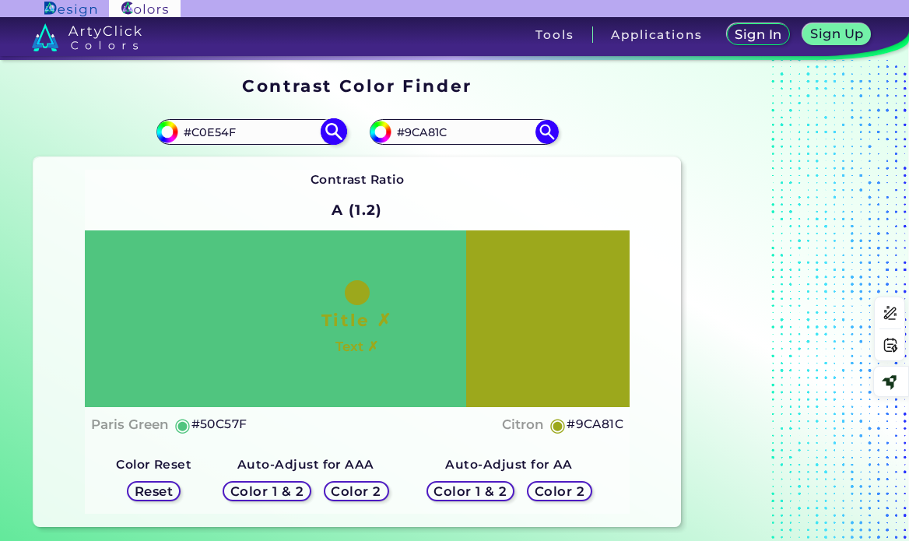
click at [253, 133] on input "#C0E54F" at bounding box center [250, 131] width 145 height 21
type input "#c0e54f"
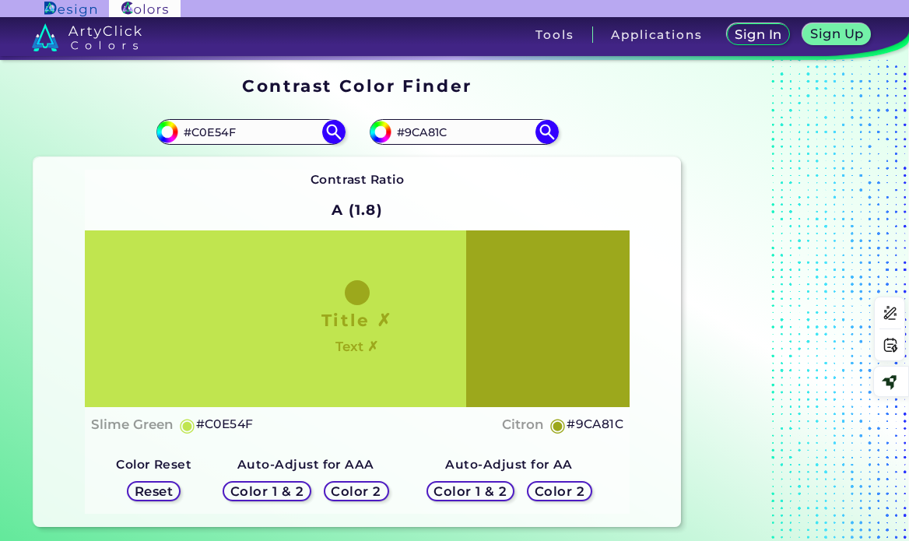
click at [476, 490] on h5 "Color 1 & 2" at bounding box center [470, 492] width 66 height 12
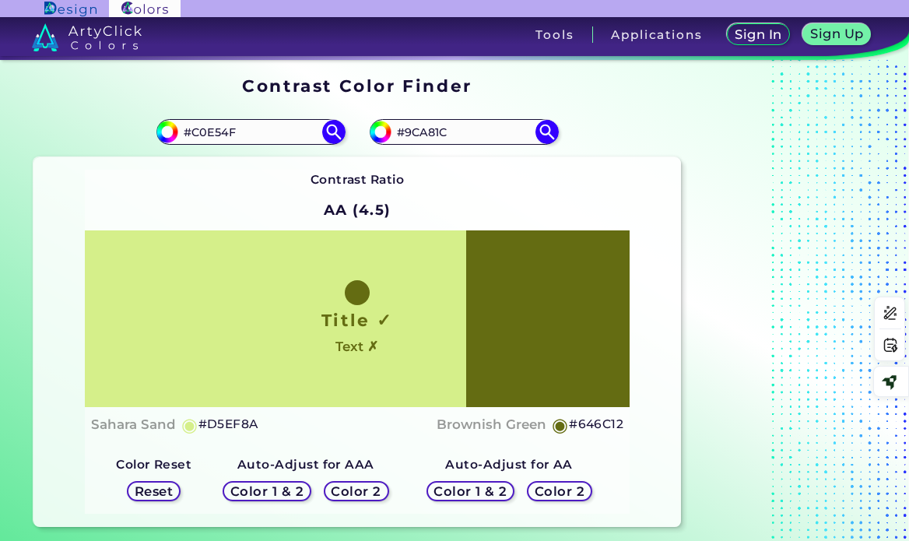
click at [611, 426] on h5 "#646C12" at bounding box center [596, 424] width 54 height 20
drag, startPoint x: 461, startPoint y: 132, endPoint x: 398, endPoint y: 133, distance: 63.8
click at [398, 133] on input "#9CA81C" at bounding box center [463, 131] width 145 height 21
paste input "646C12"
type input "#646C12"
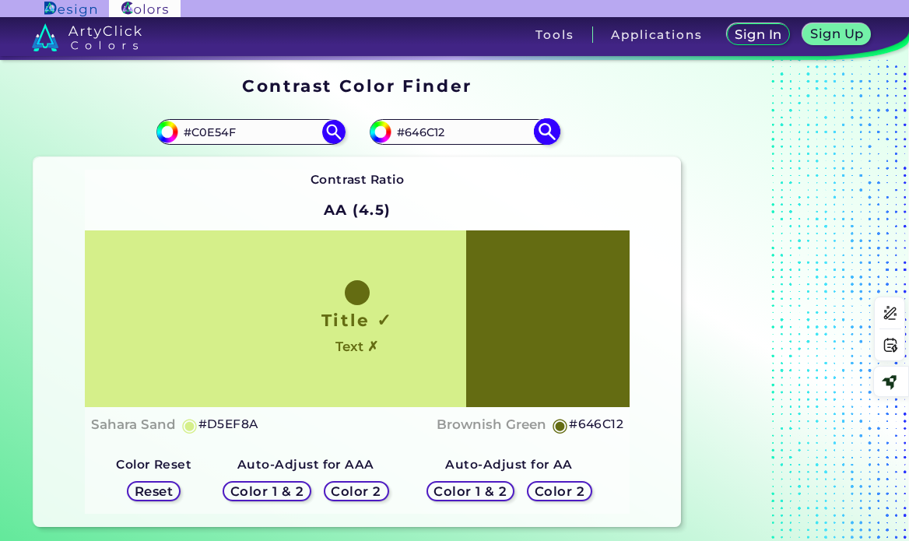
type input "#646c12"
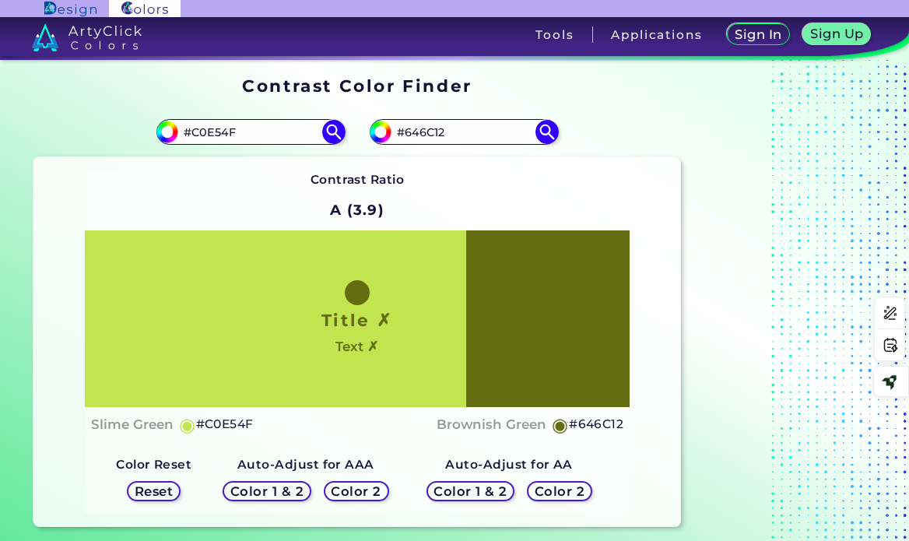
click at [289, 489] on h5 "Color 1 & 2" at bounding box center [266, 492] width 66 height 12
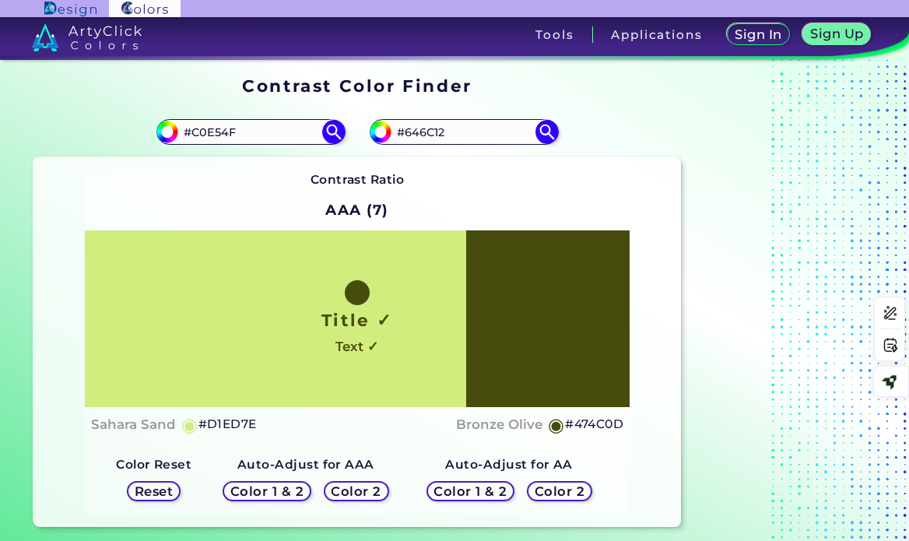
click at [610, 426] on h5 "#474C0D" at bounding box center [594, 424] width 58 height 20
drag, startPoint x: 453, startPoint y: 130, endPoint x: 397, endPoint y: 132, distance: 56.1
click at [397, 132] on input "#646C12" at bounding box center [463, 131] width 145 height 21
paste input "474C0D"
type input "#474C0D"
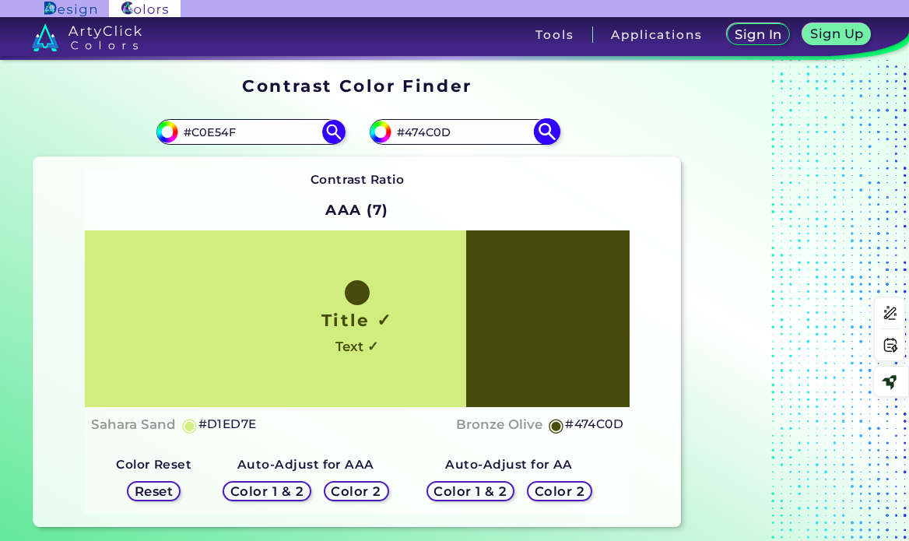
type input "#474c0d"
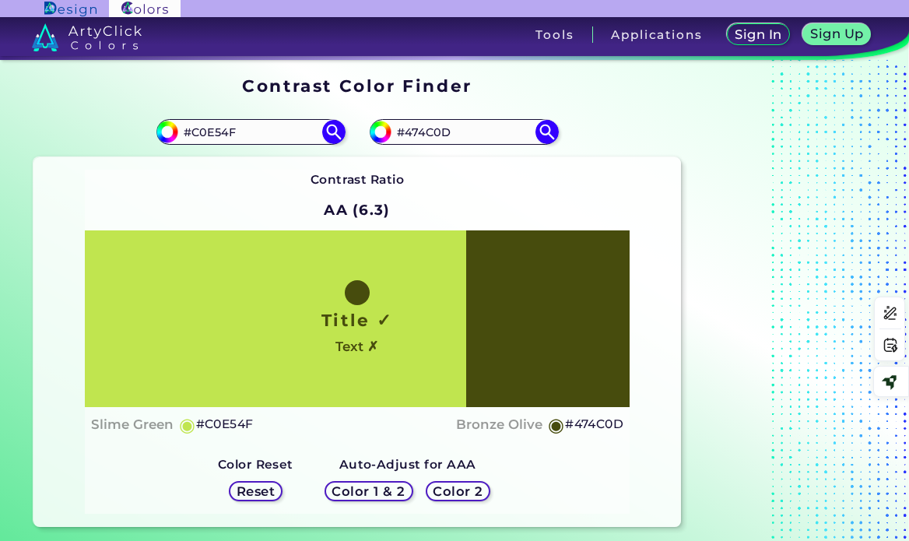
click at [605, 423] on h5 "#474C0D" at bounding box center [594, 424] width 58 height 20
click at [209, 132] on input "#C0E54F" at bounding box center [250, 131] width 145 height 21
click at [228, 127] on input "#C0E54F" at bounding box center [250, 131] width 145 height 21
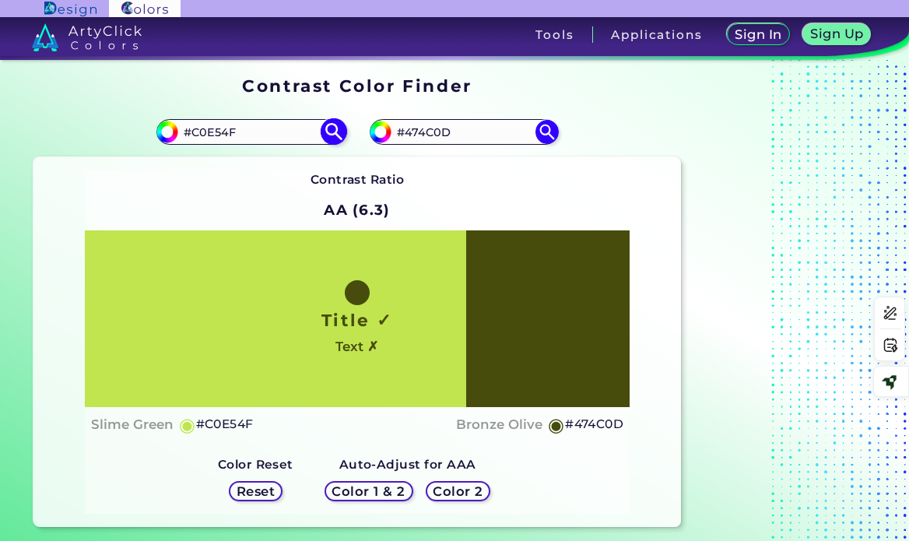
click at [217, 133] on input "#C0E54F" at bounding box center [250, 131] width 145 height 21
paste input "F9DB13"
type input "#F9DB13"
type input "#f9db13"
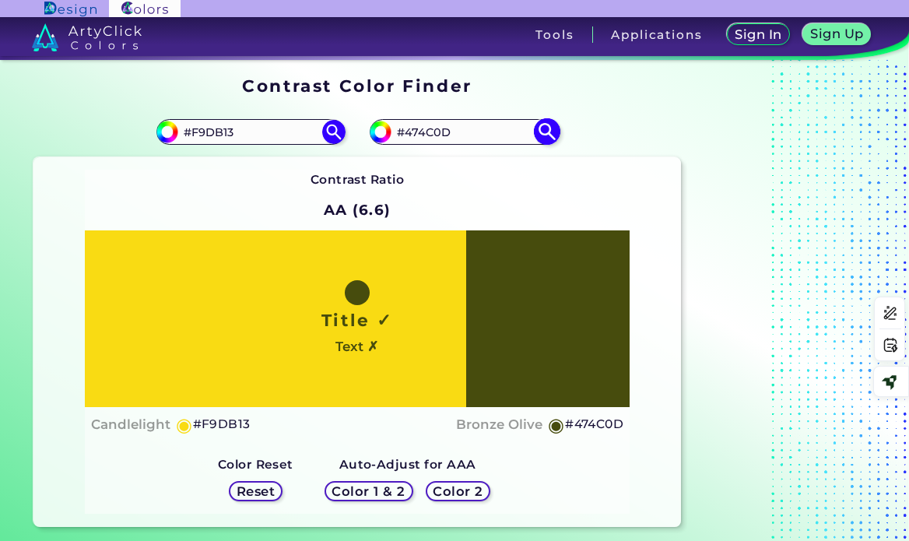
click at [439, 129] on input "#474C0D" at bounding box center [463, 131] width 145 height 21
click at [428, 132] on input "#474C0D" at bounding box center [463, 131] width 145 height 21
paste input "b17107"
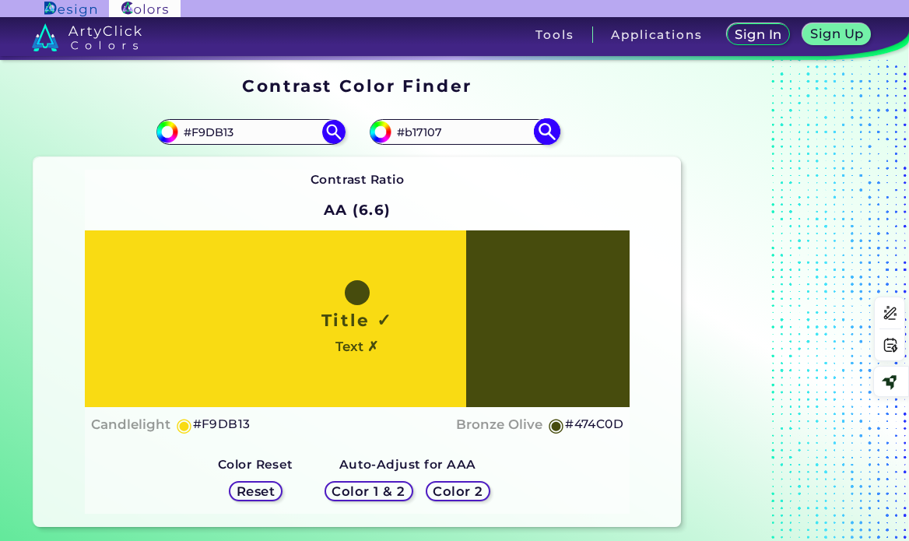
type input "#b17107"
click at [547, 122] on img at bounding box center [546, 131] width 27 height 27
type input "#b17107"
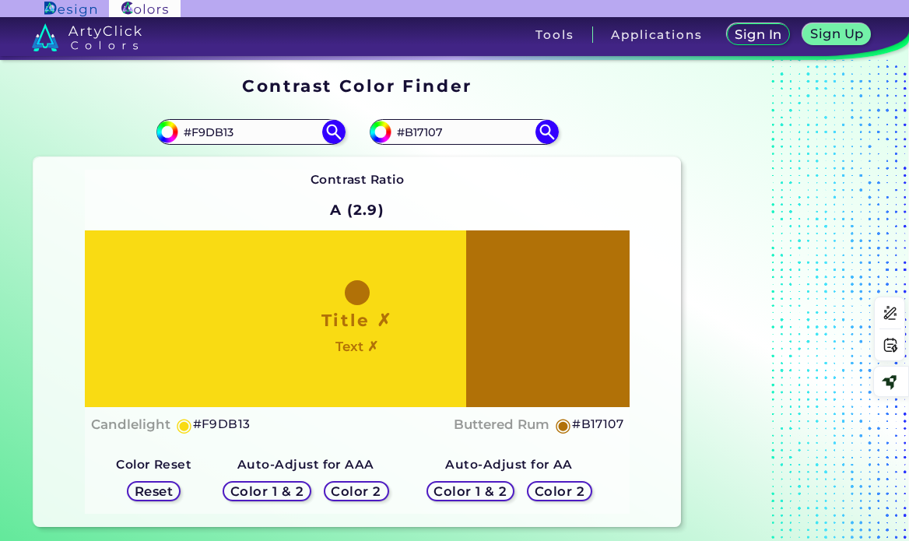
click at [461, 487] on h5 "Color 1 & 2" at bounding box center [470, 492] width 66 height 12
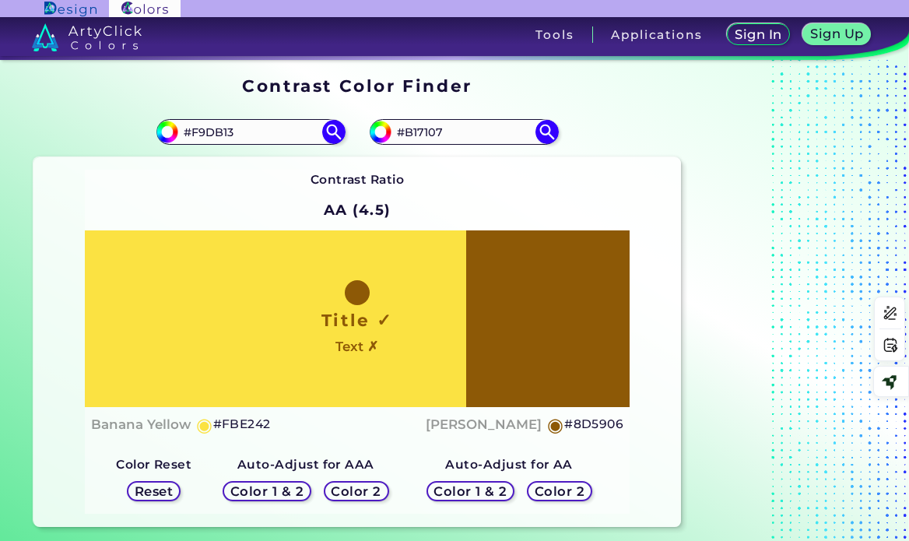
click at [601, 426] on h5 "#8D5906" at bounding box center [593, 424] width 59 height 20
drag, startPoint x: 451, startPoint y: 126, endPoint x: 395, endPoint y: 125, distance: 56.0
click at [395, 125] on input "#B17107" at bounding box center [463, 131] width 145 height 21
paste input "8D5906"
type input "#8D5906"
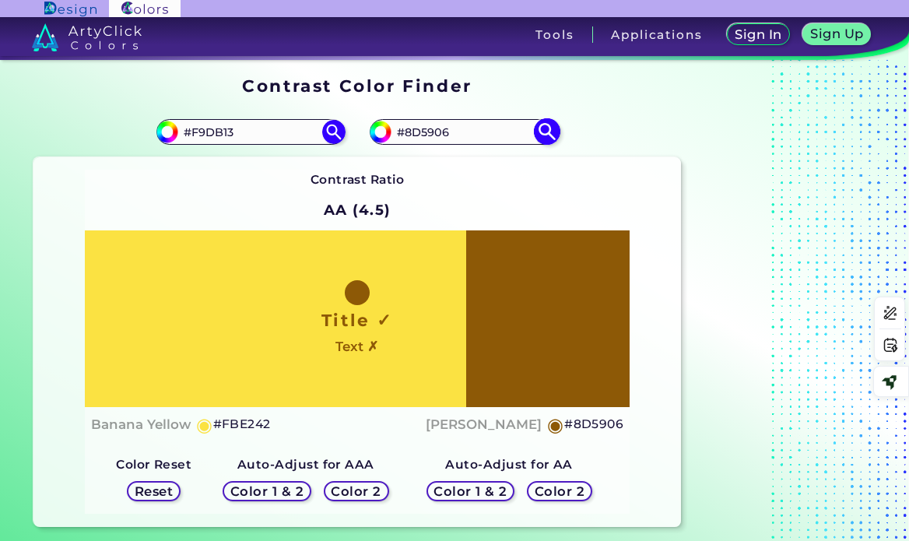
type input "#8d5906"
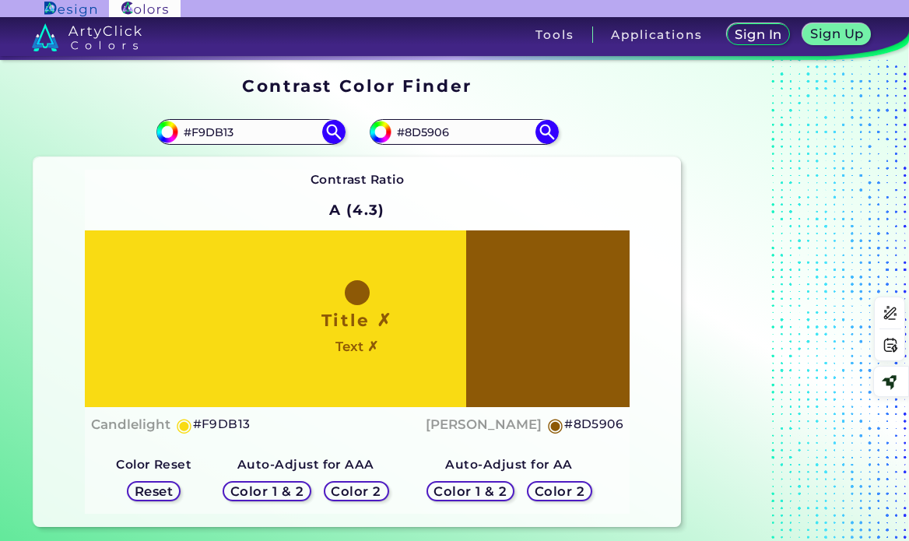
click at [286, 496] on h5 "Color 1 & 2" at bounding box center [266, 492] width 66 height 12
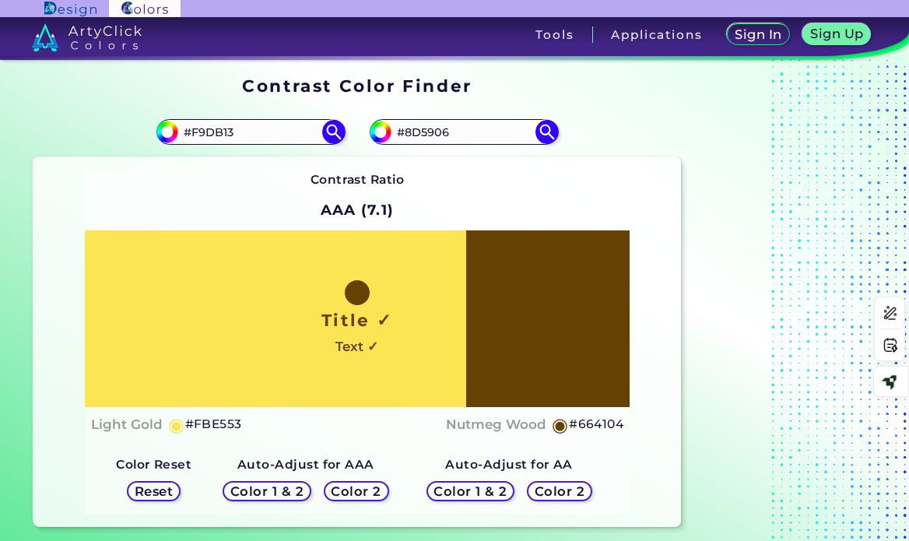
click at [594, 423] on h5 "#664104" at bounding box center [596, 424] width 54 height 20
drag, startPoint x: 465, startPoint y: 131, endPoint x: 388, endPoint y: 127, distance: 77.1
click at [388, 127] on div "#8d5906 #8D5906" at bounding box center [464, 131] width 188 height 25
paste input "664104"
type input "#664104"
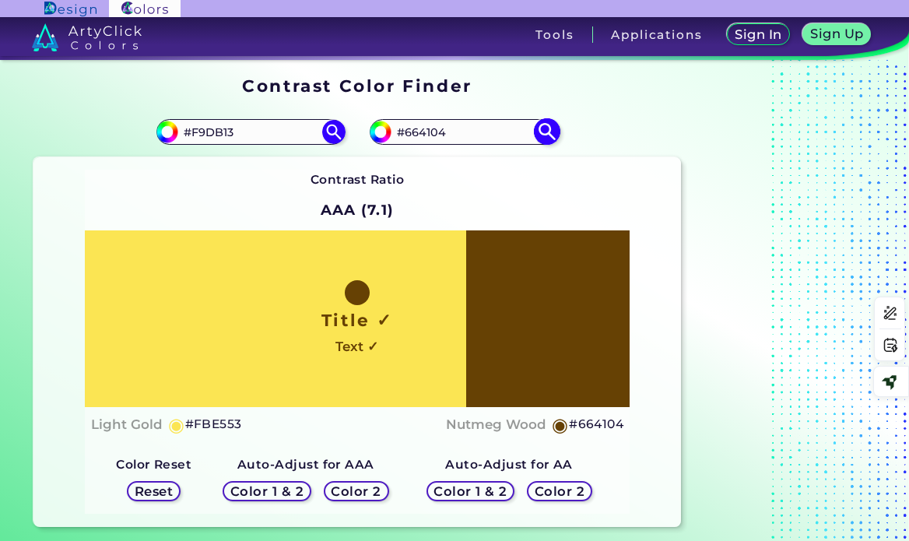
type input "#664104"
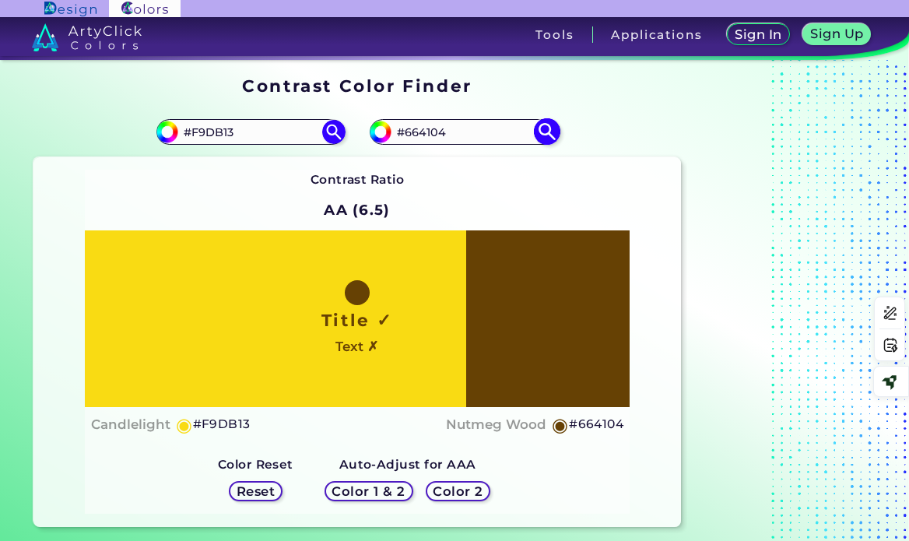
click at [423, 135] on input "#664104" at bounding box center [463, 131] width 145 height 21
click at [422, 135] on input "#664104" at bounding box center [463, 131] width 145 height 21
click at [423, 130] on input "#664104" at bounding box center [463, 131] width 145 height 21
paste input "d69007"
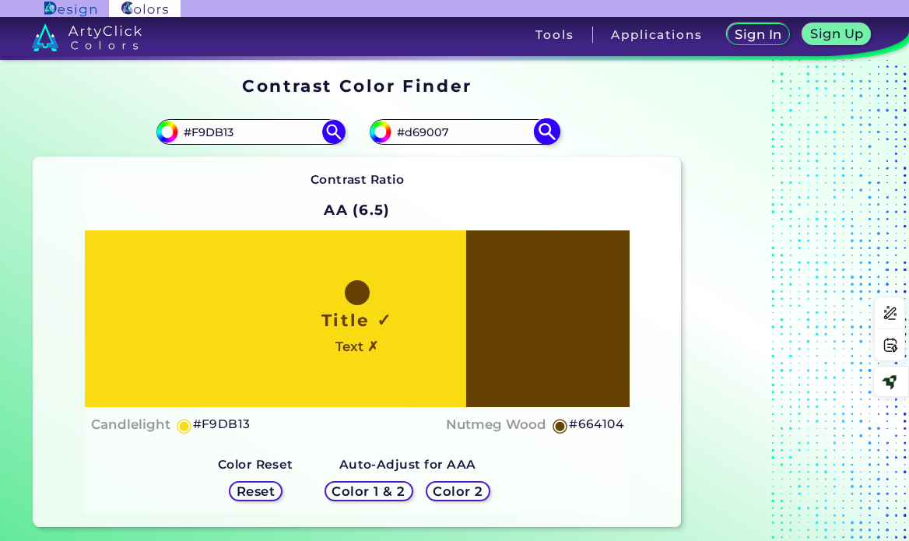
type input "#d69007"
click at [536, 132] on img at bounding box center [546, 131] width 27 height 27
type input "#d69007"
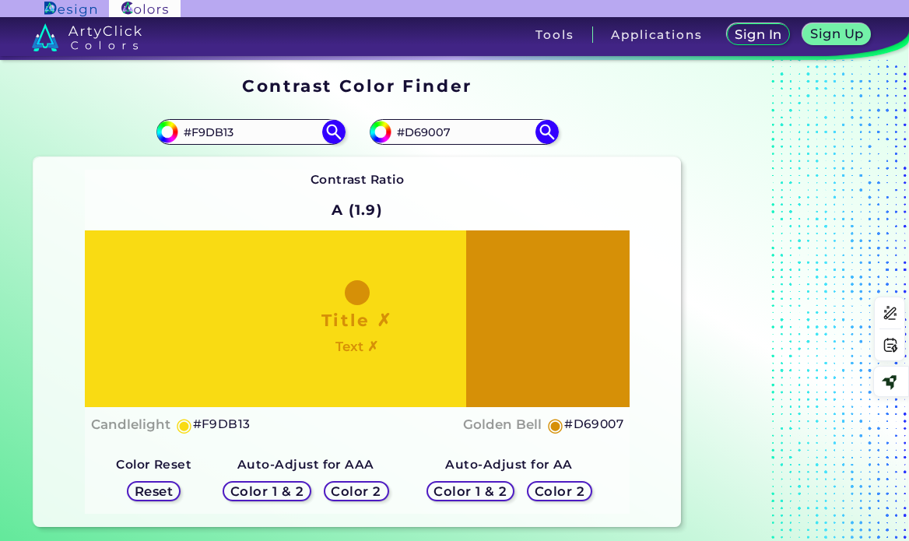
click at [461, 493] on h5 "Color 1 & 2" at bounding box center [470, 492] width 66 height 12
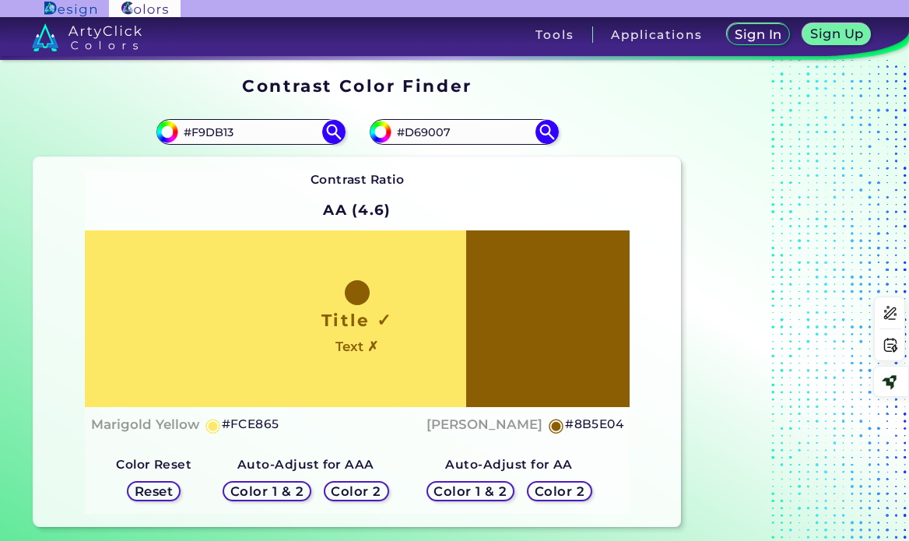
click at [582, 423] on h5 "#8B5E04" at bounding box center [594, 424] width 58 height 20
drag, startPoint x: 468, startPoint y: 128, endPoint x: 395, endPoint y: 136, distance: 72.8
click at [395, 136] on input "#D69007" at bounding box center [463, 131] width 145 height 21
paste input "8B5E04"
type input "#8B5E04"
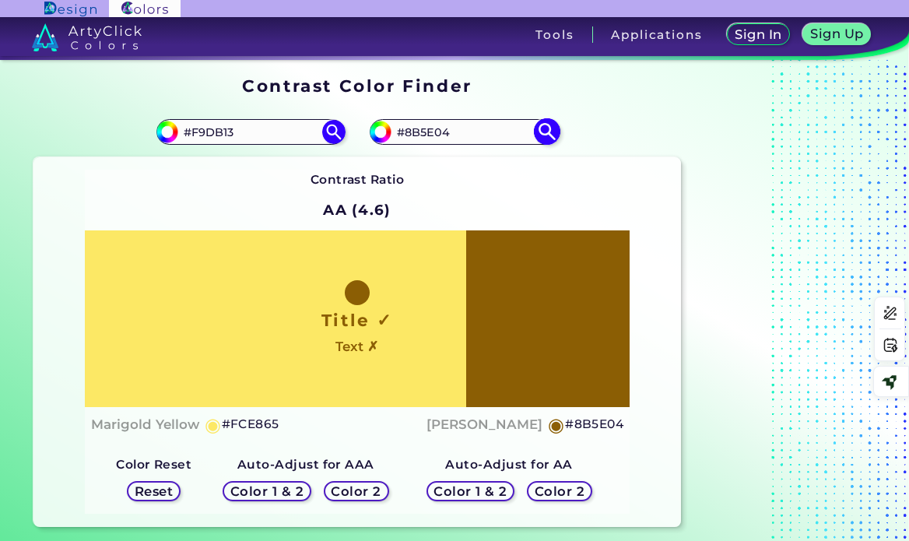
click at [557, 128] on img at bounding box center [546, 131] width 27 height 27
type input "#8b5e04"
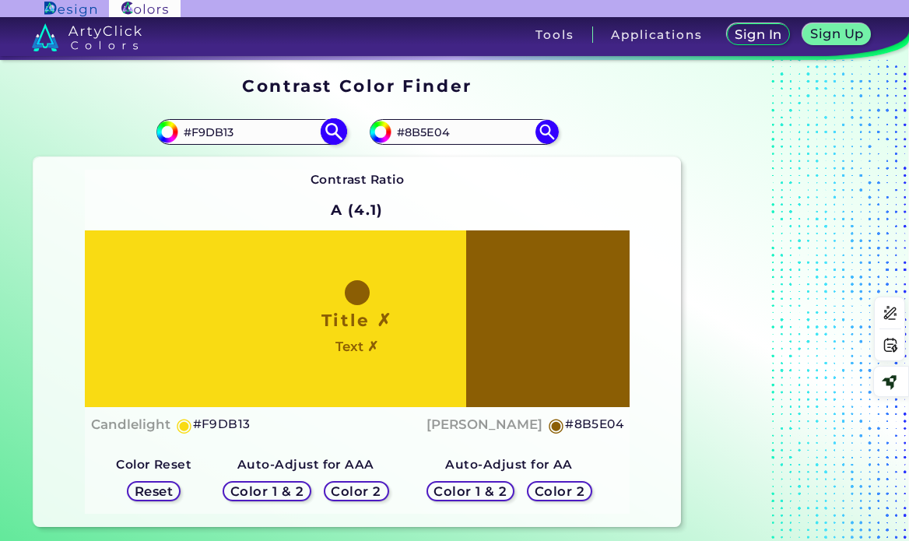
drag, startPoint x: 246, startPoint y: 130, endPoint x: 169, endPoint y: 133, distance: 77.1
click at [169, 133] on div "#f9db13 #F9DB13" at bounding box center [250, 131] width 188 height 25
paste input "36333D"
type input "36333D"
click at [325, 133] on img at bounding box center [333, 131] width 27 height 27
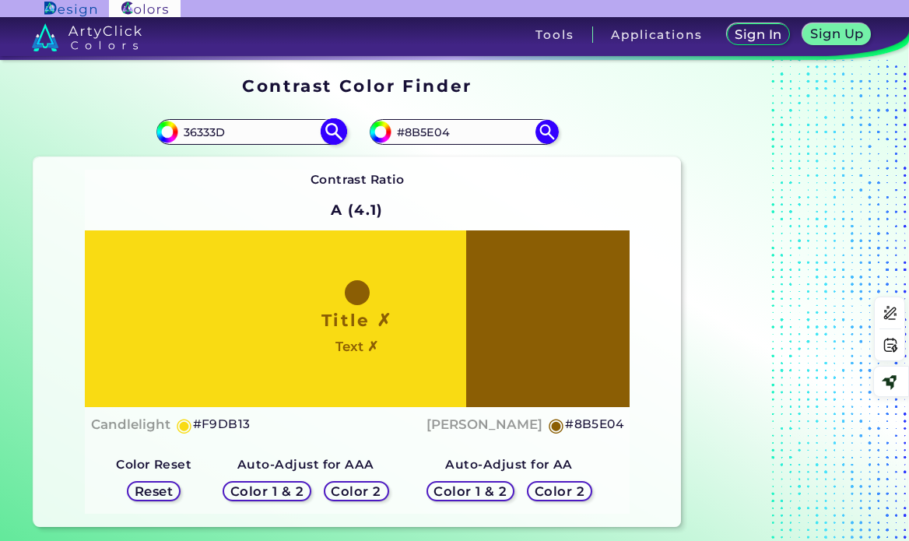
type input "#36333d"
type input "#36333D"
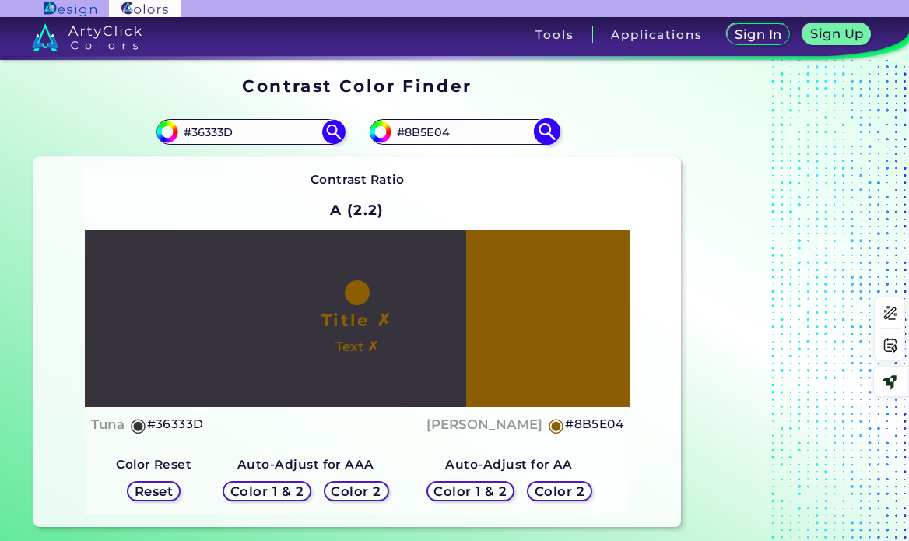
drag, startPoint x: 411, startPoint y: 129, endPoint x: 395, endPoint y: 127, distance: 15.7
click at [395, 127] on input "#8B5E04" at bounding box center [463, 131] width 145 height 21
paste input "63648b"
type input "63648b"
click at [545, 131] on img at bounding box center [546, 131] width 27 height 27
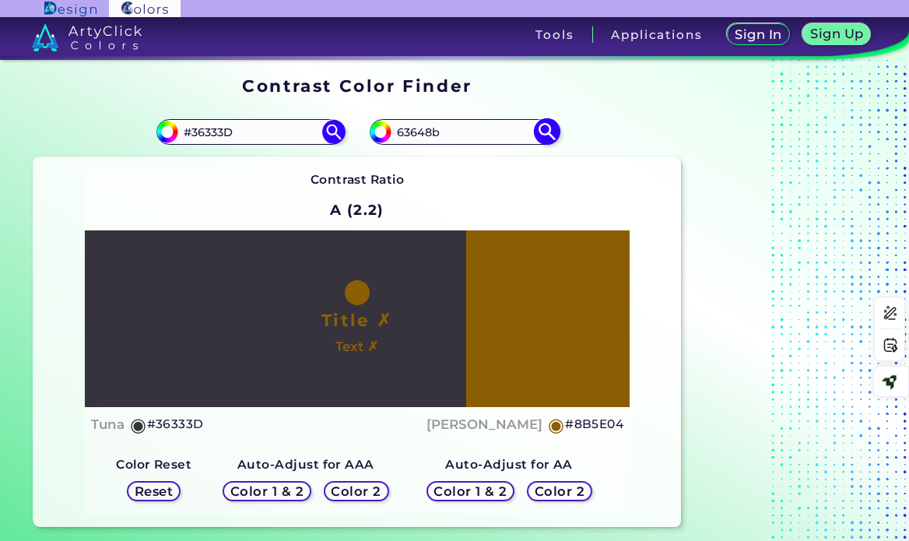
type input "#63648b"
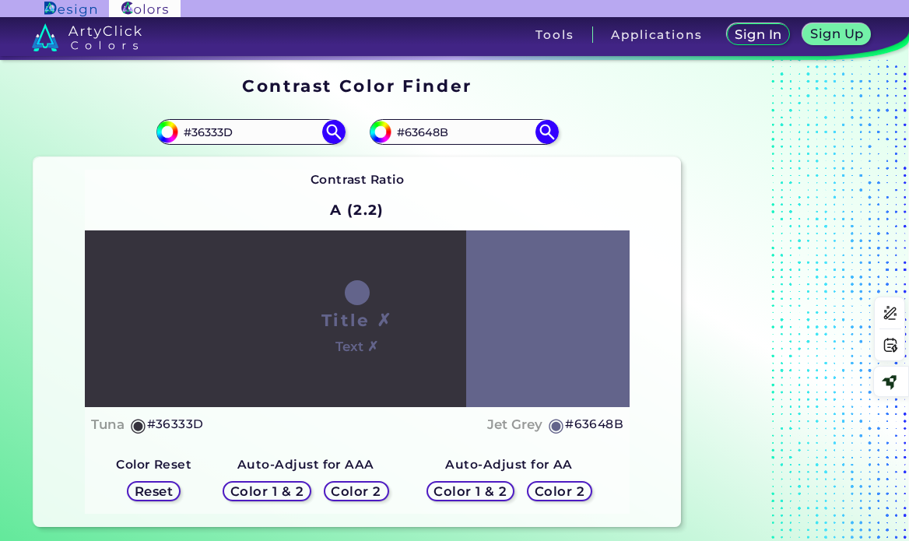
click at [487, 491] on h5 "Color 1 & 2" at bounding box center [470, 492] width 66 height 12
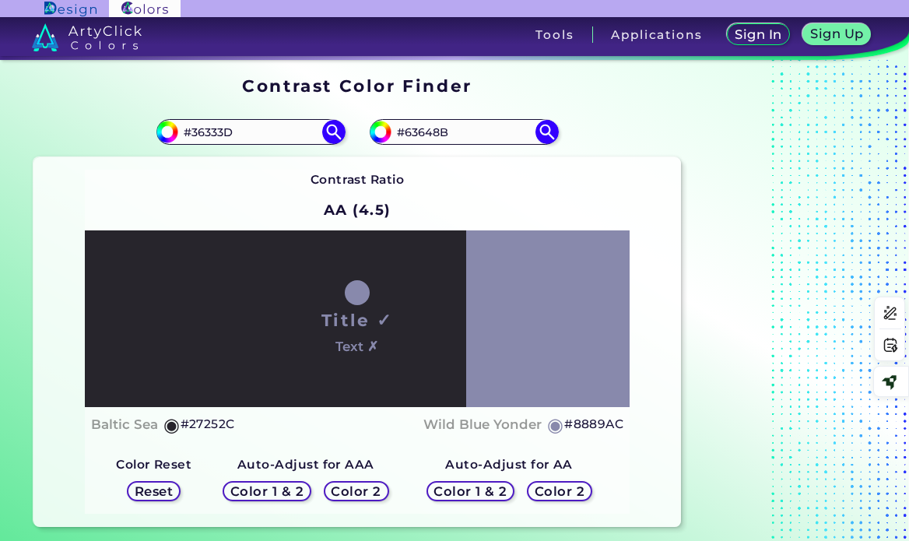
click at [608, 424] on h5 "#8889AC" at bounding box center [593, 424] width 59 height 20
drag, startPoint x: 470, startPoint y: 127, endPoint x: 400, endPoint y: 127, distance: 70.0
click at [400, 127] on input "#63648B" at bounding box center [463, 131] width 145 height 21
paste input "8889AC"
click at [534, 139] on input "#8889AC" at bounding box center [463, 131] width 145 height 21
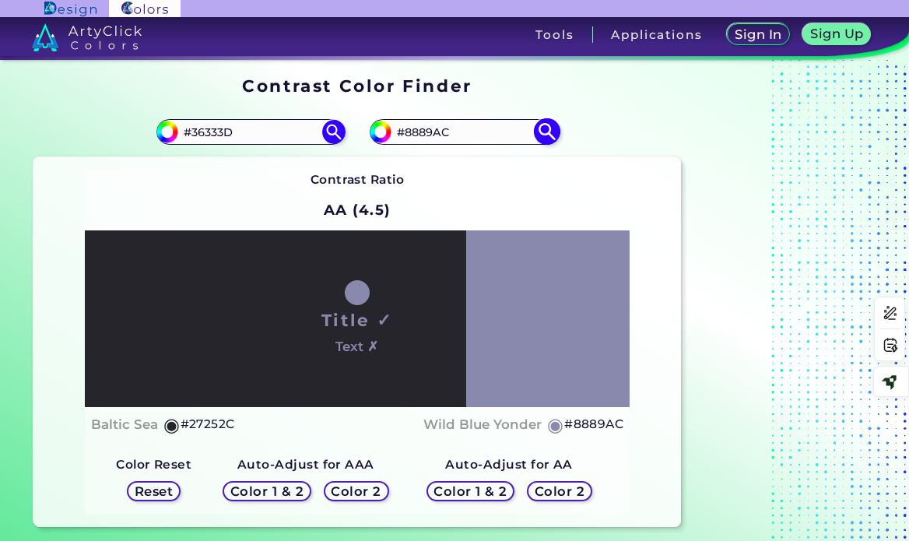
type input "#8889AC"
click at [546, 128] on img at bounding box center [546, 131] width 27 height 27
type input "#8889ac"
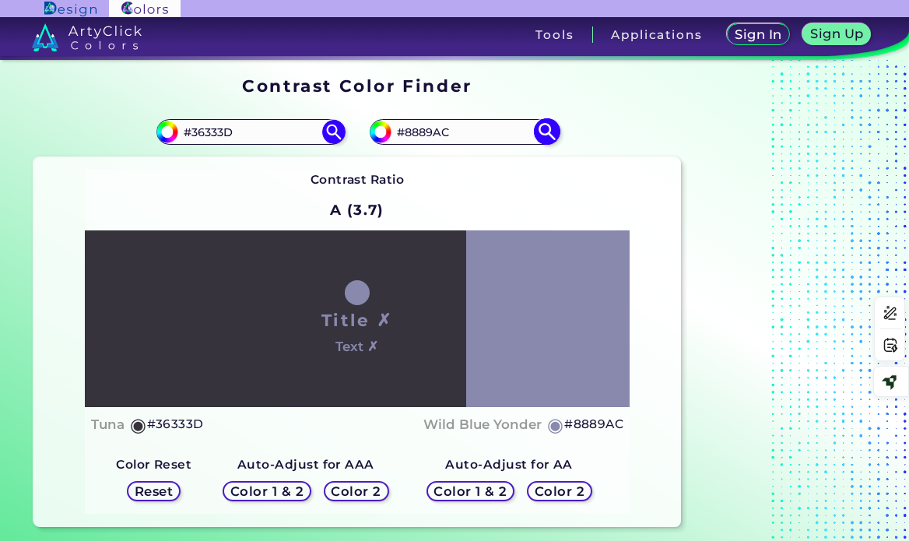
drag, startPoint x: 462, startPoint y: 128, endPoint x: 392, endPoint y: 127, distance: 70.0
click at [392, 127] on input "#8889AC" at bounding box center [463, 131] width 145 height 21
paste input "6b91ba"
type input "6b91ba"
click at [548, 134] on img at bounding box center [546, 131] width 27 height 27
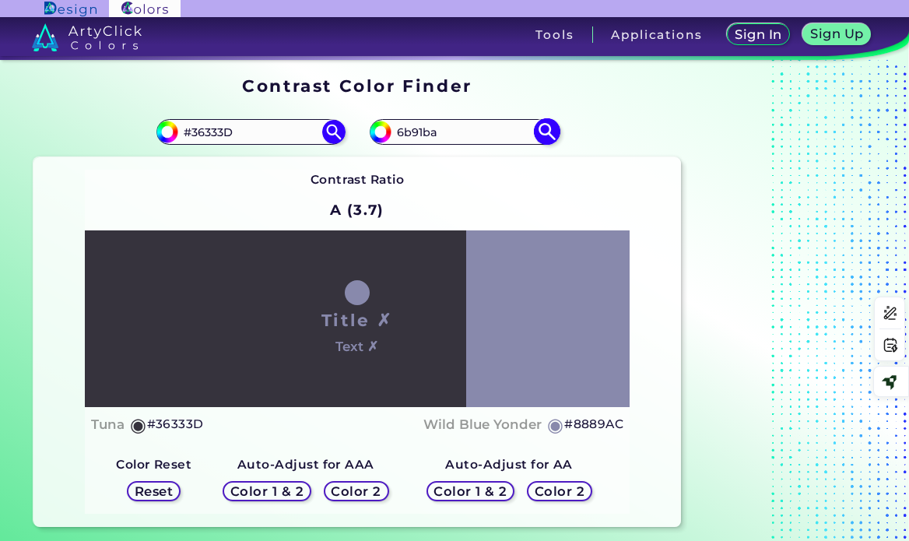
type input "#6b91ba"
type input "#6B91BA"
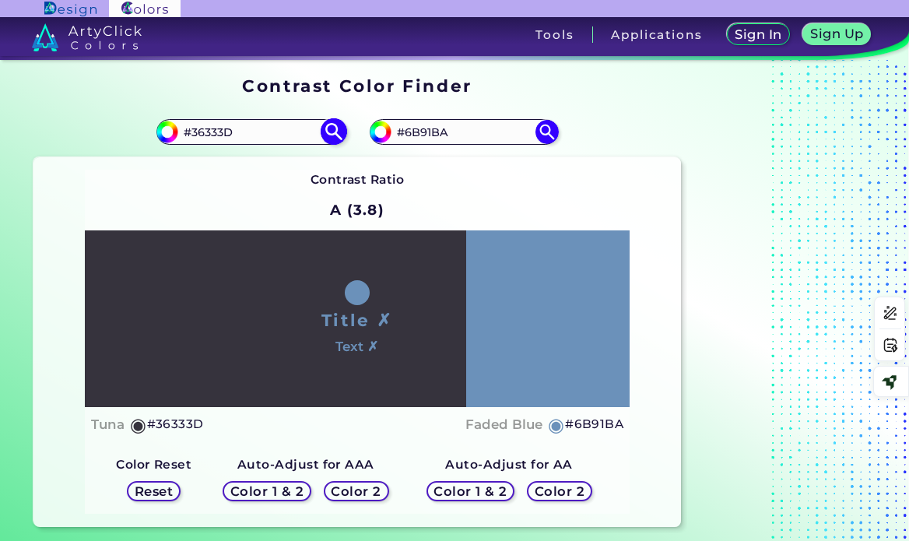
drag, startPoint x: 252, startPoint y: 127, endPoint x: 183, endPoint y: 128, distance: 69.3
click at [183, 128] on input "#36333D" at bounding box center [250, 131] width 145 height 21
paste input "3F4D73"
type input "3F4D73"
click at [337, 128] on img at bounding box center [333, 131] width 27 height 27
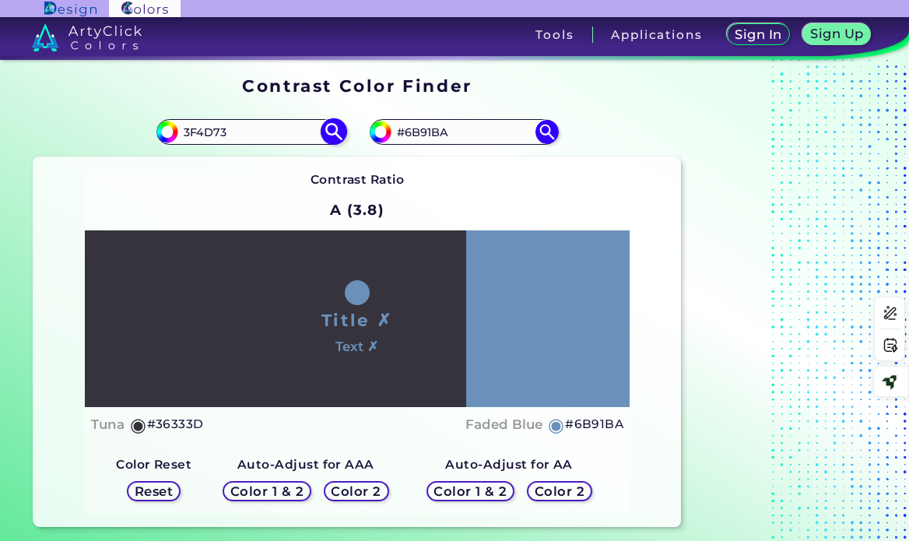
type input "#3f4d73"
type input "#3F4D73"
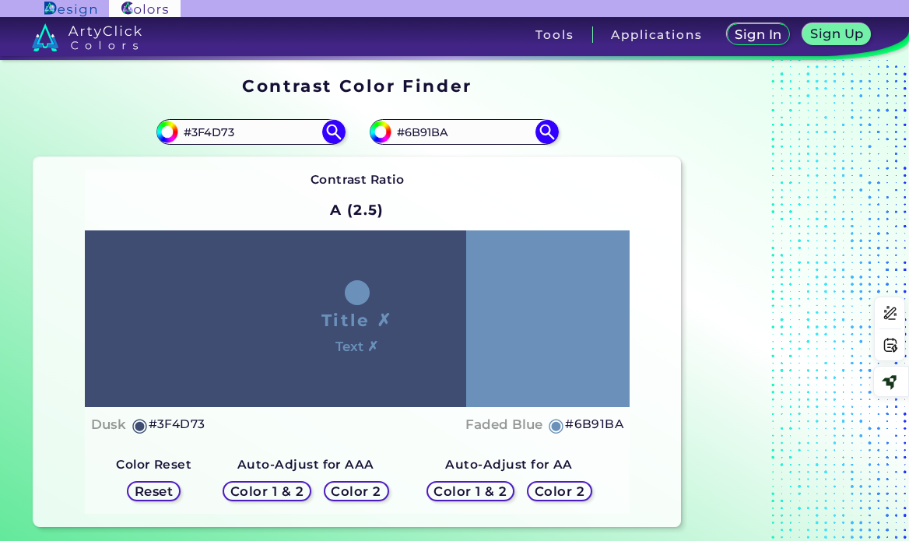
click at [489, 494] on h5 "Color 1 & 2" at bounding box center [470, 492] width 66 height 12
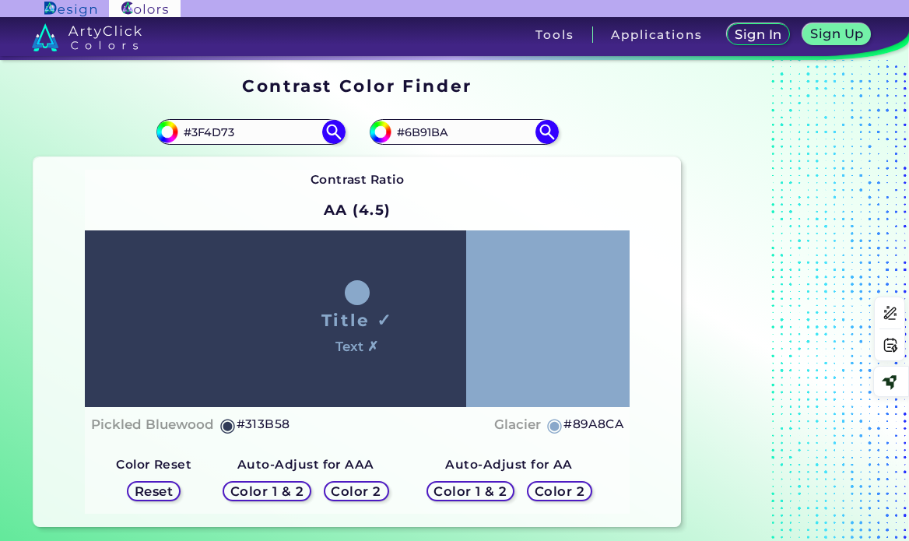
click at [598, 421] on h5 "#89A8CA" at bounding box center [593, 424] width 60 height 20
drag, startPoint x: 469, startPoint y: 133, endPoint x: 390, endPoint y: 127, distance: 79.6
click at [390, 127] on div "#6b91ba #6B91BA" at bounding box center [464, 131] width 188 height 25
paste input "89A8C"
type input "#89A8CA"
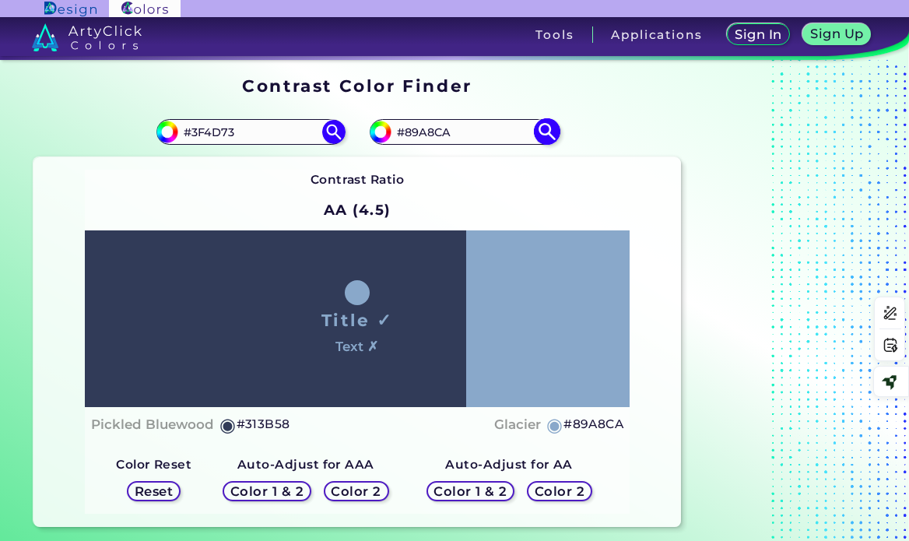
click at [547, 131] on img at bounding box center [546, 131] width 27 height 27
type input "#89a8ca"
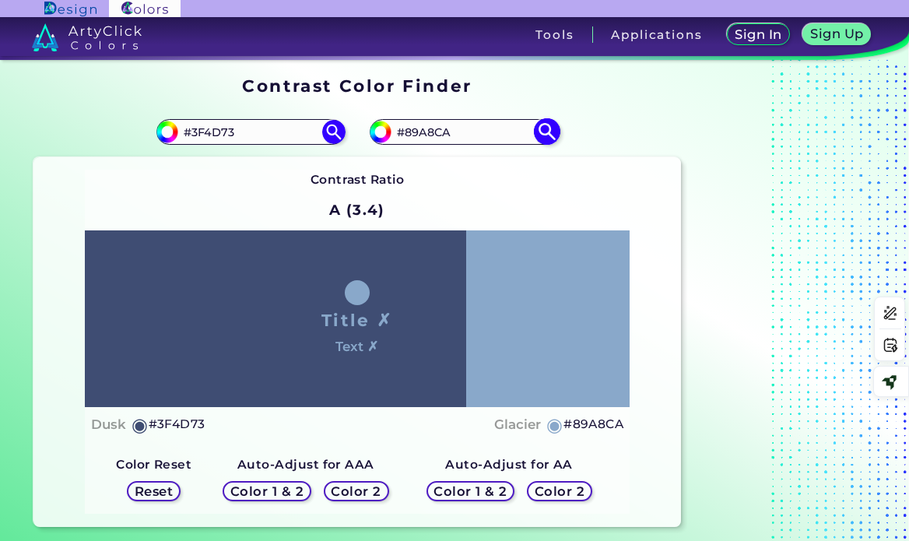
drag, startPoint x: 470, startPoint y: 128, endPoint x: 386, endPoint y: 128, distance: 84.0
click at [386, 128] on div "#89a8ca #89A8CA" at bounding box center [464, 131] width 188 height 25
paste input "185751"
type input "185751"
type input "#185751"
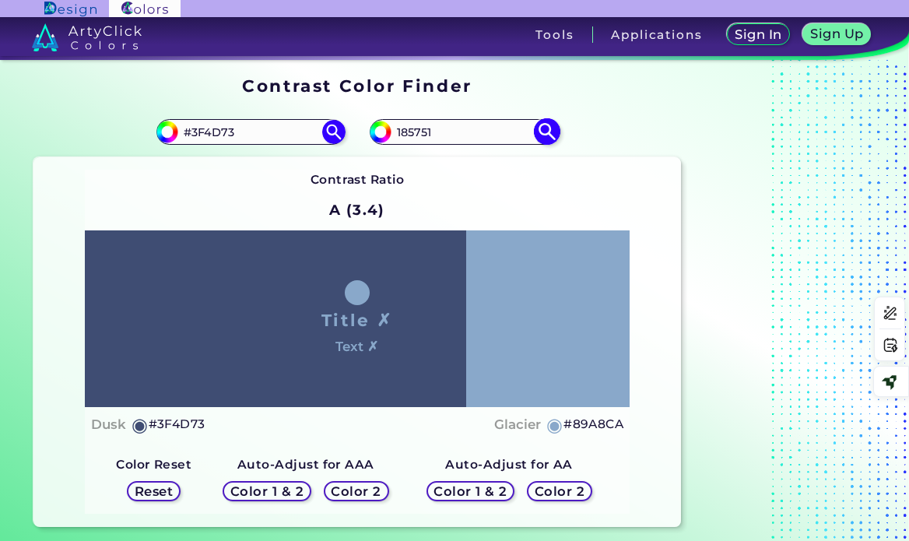
type input "#185751"
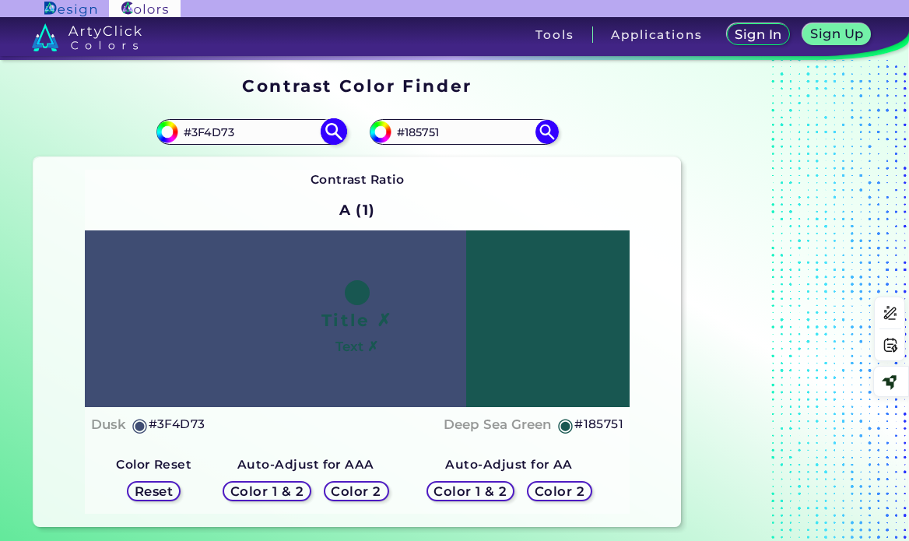
drag, startPoint x: 225, startPoint y: 130, endPoint x: 163, endPoint y: 131, distance: 61.5
click at [164, 131] on div "#3f4d73 #3F4D73" at bounding box center [250, 131] width 188 height 25
paste input "409F9D"
type input "409F9D"
type input "#409f9d"
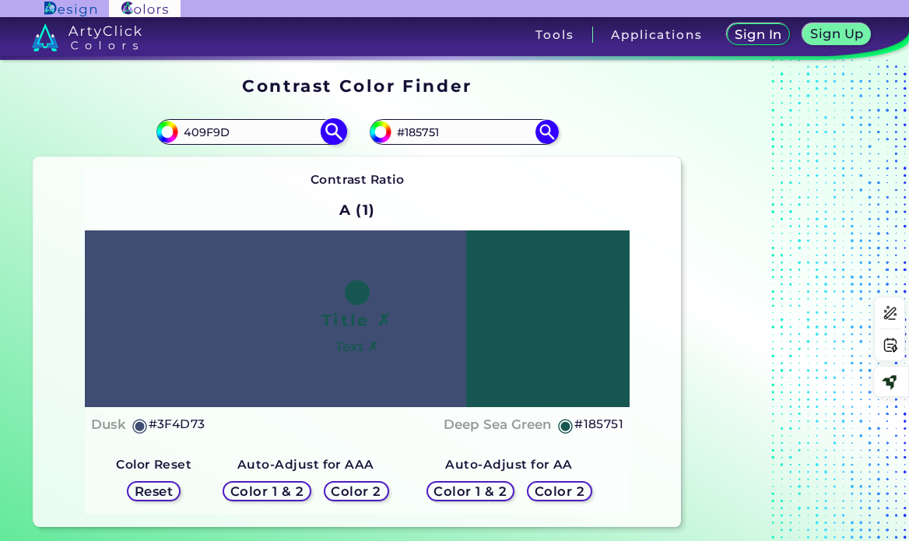
type input "#409F9D"
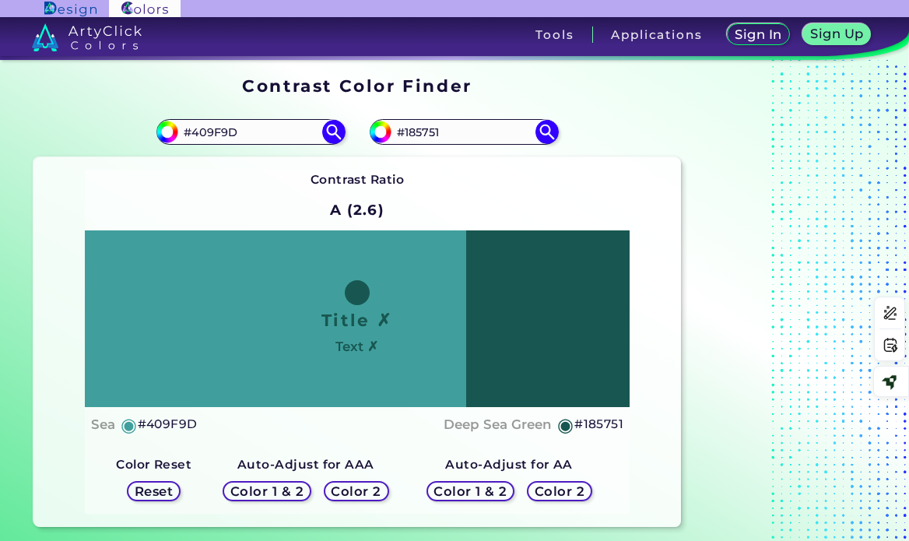
click at [488, 489] on h5 "Color 1 & 2" at bounding box center [470, 492] width 66 height 12
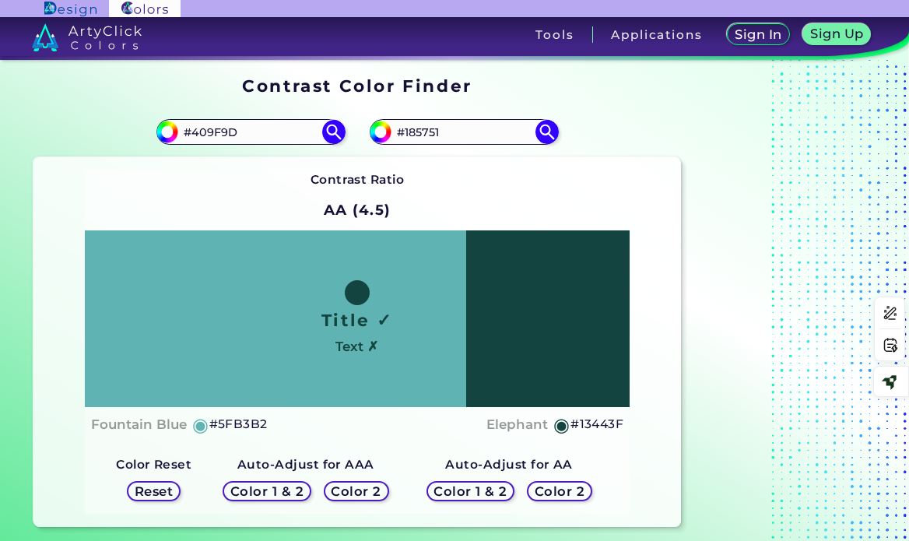
click at [604, 425] on h5 "#13443F" at bounding box center [596, 424] width 53 height 20
drag, startPoint x: 446, startPoint y: 128, endPoint x: 395, endPoint y: 129, distance: 50.6
click at [395, 129] on input "#185751" at bounding box center [463, 131] width 145 height 21
paste input "3443F"
type input "#13443F"
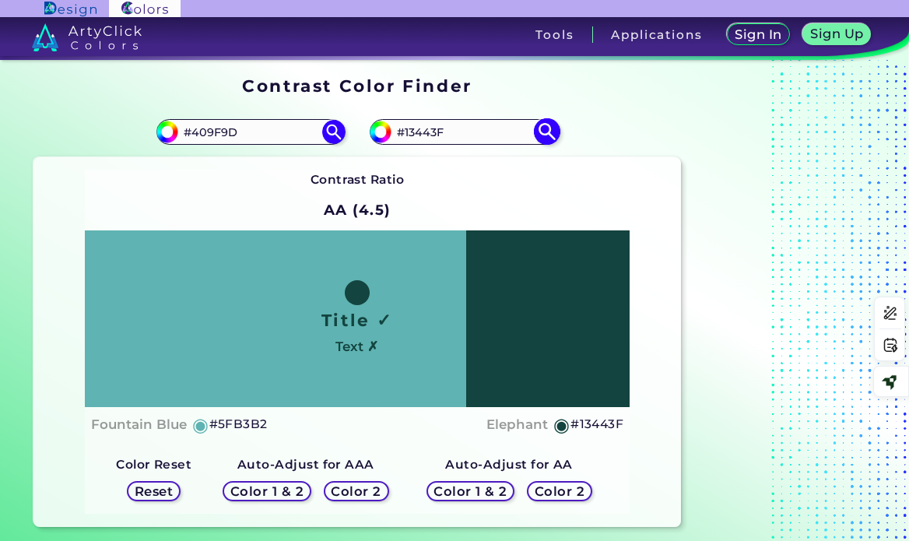
type input "#13443f"
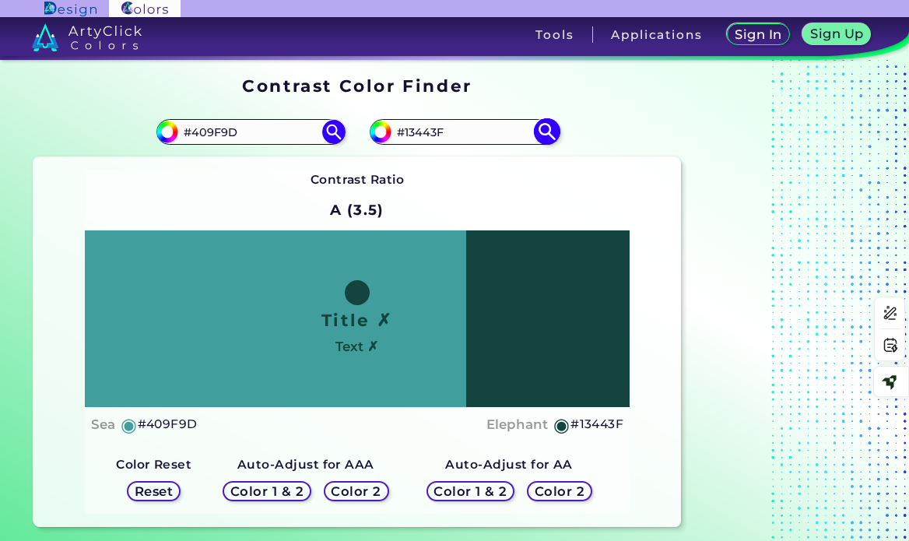
drag, startPoint x: 473, startPoint y: 126, endPoint x: 387, endPoint y: 121, distance: 86.5
click at [387, 121] on div "#13443f #13443F" at bounding box center [464, 131] width 188 height 25
paste input "50C57"
type input "50C57F"
type input "#50c57f"
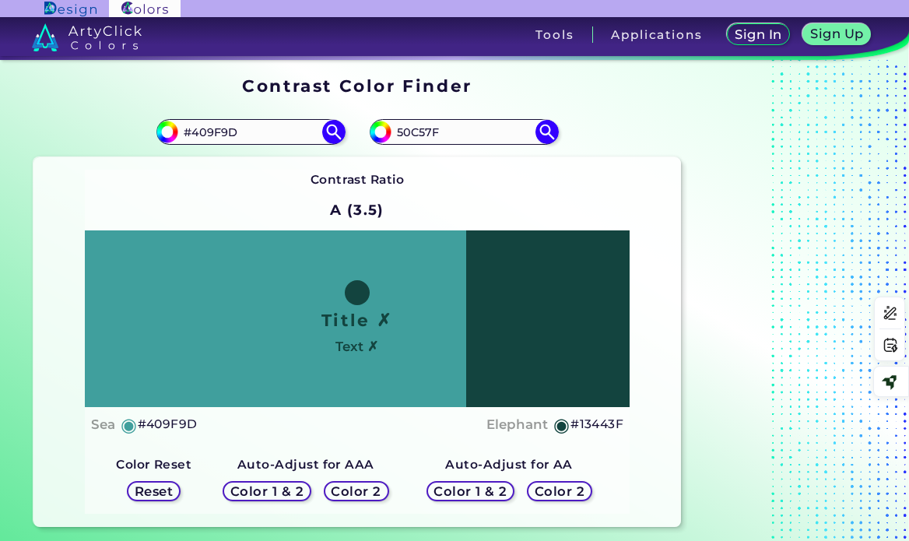
type input "#50C57F"
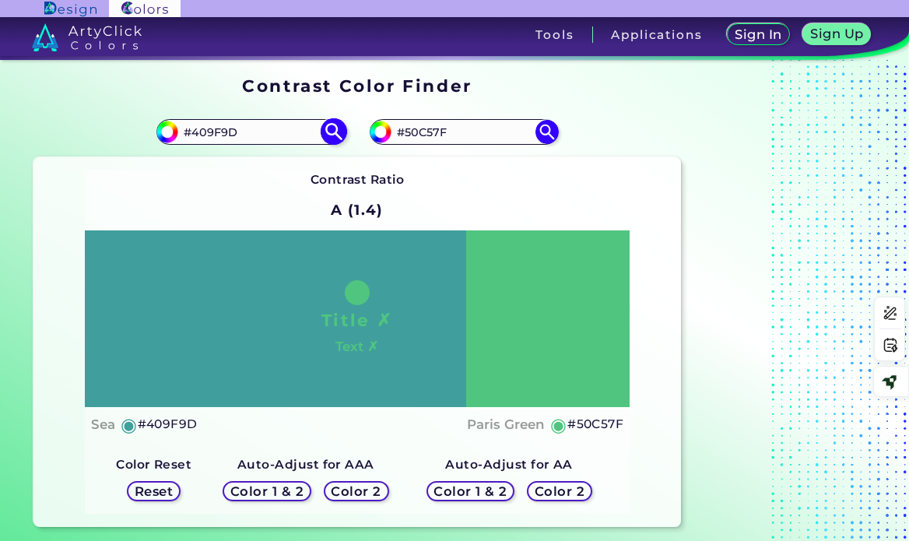
drag, startPoint x: 249, startPoint y: 128, endPoint x: 163, endPoint y: 129, distance: 86.4
click at [163, 129] on div "#409f9d #409F9D" at bounding box center [250, 131] width 188 height 25
paste input "50C57F"
type input "50C57F"
type input "#50c57f"
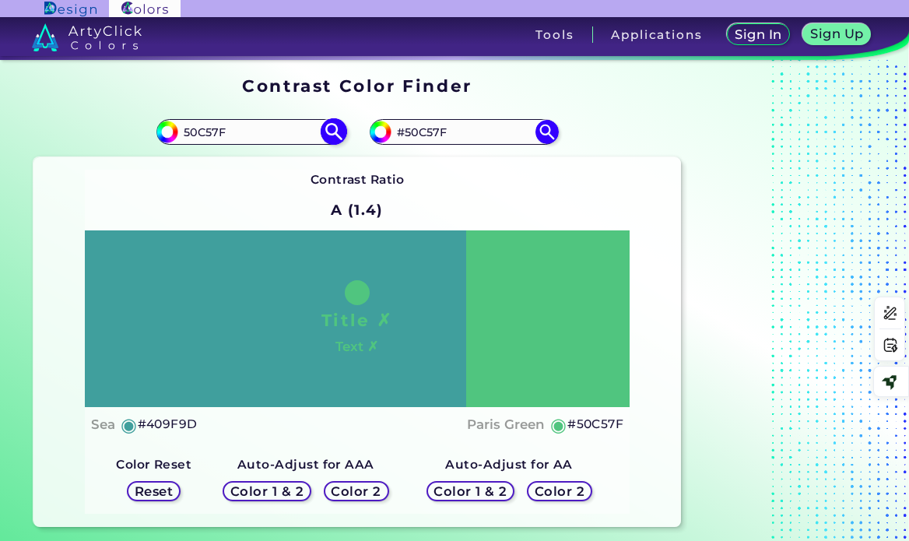
type input "#50C57F"
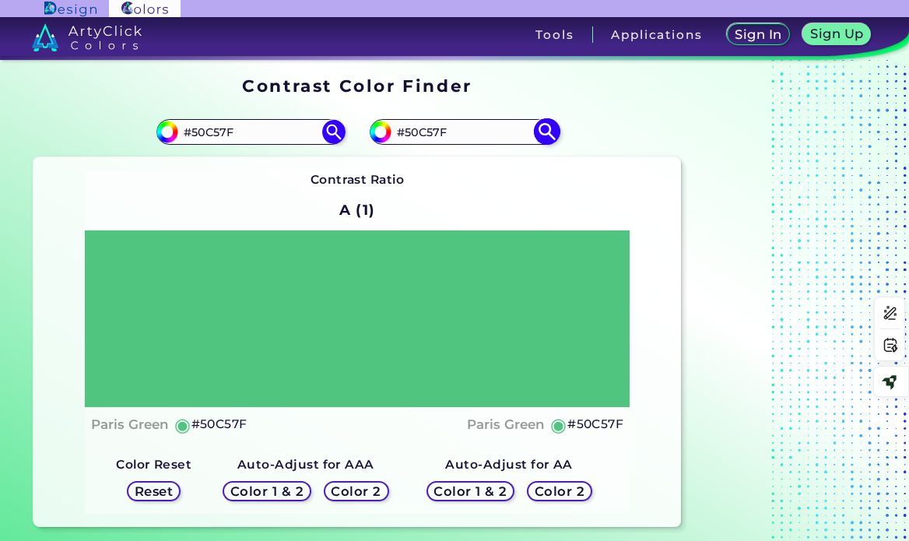
drag, startPoint x: 458, startPoint y: 131, endPoint x: 397, endPoint y: 128, distance: 61.6
click at [397, 128] on input "#50C57F" at bounding box center [463, 131] width 145 height 21
paste input "1f7f37"
type input "1f7f37"
type input "#1f7f37"
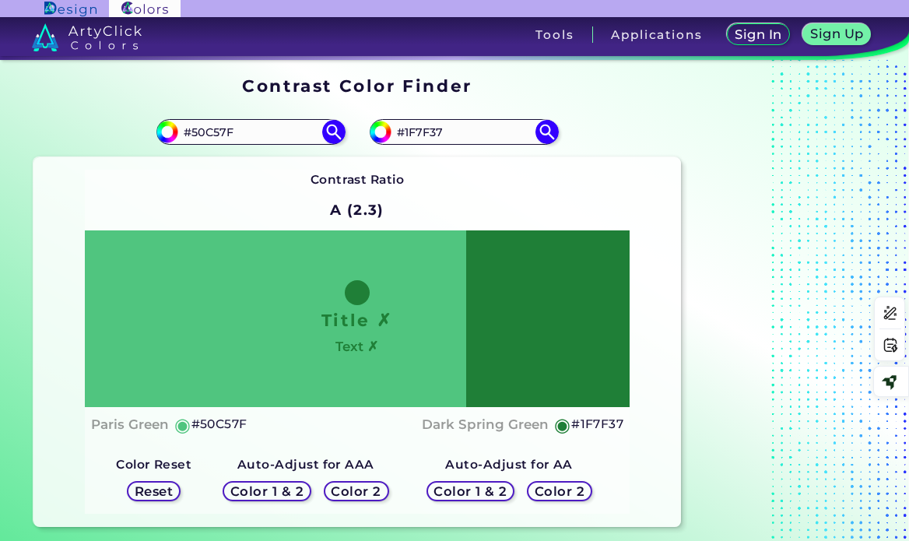
click at [489, 493] on h5 "Color 1 & 2" at bounding box center [470, 492] width 66 height 12
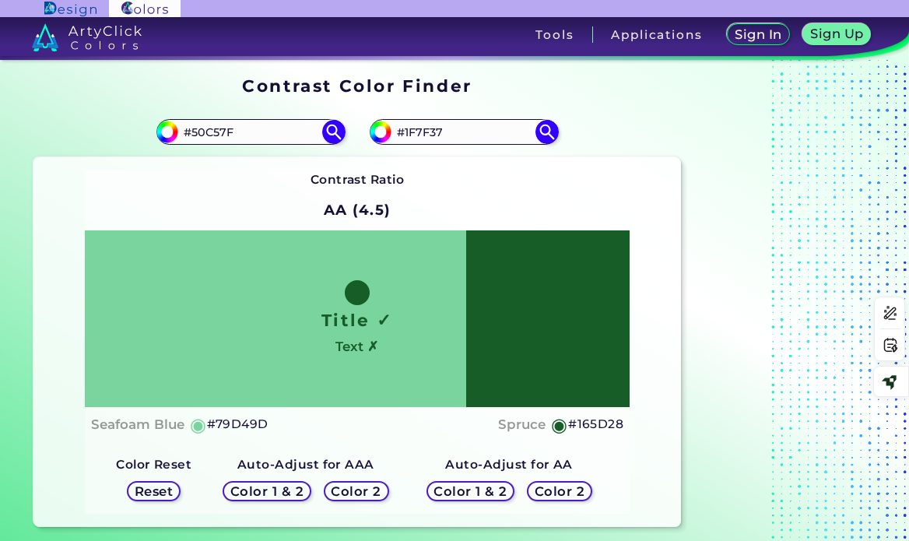
click at [603, 423] on h5 "#165D28" at bounding box center [595, 424] width 55 height 20
drag, startPoint x: 452, startPoint y: 126, endPoint x: 394, endPoint y: 121, distance: 58.5
click at [394, 121] on input "#1F7F37" at bounding box center [463, 131] width 145 height 21
paste input "65D28"
type input "#165D28"
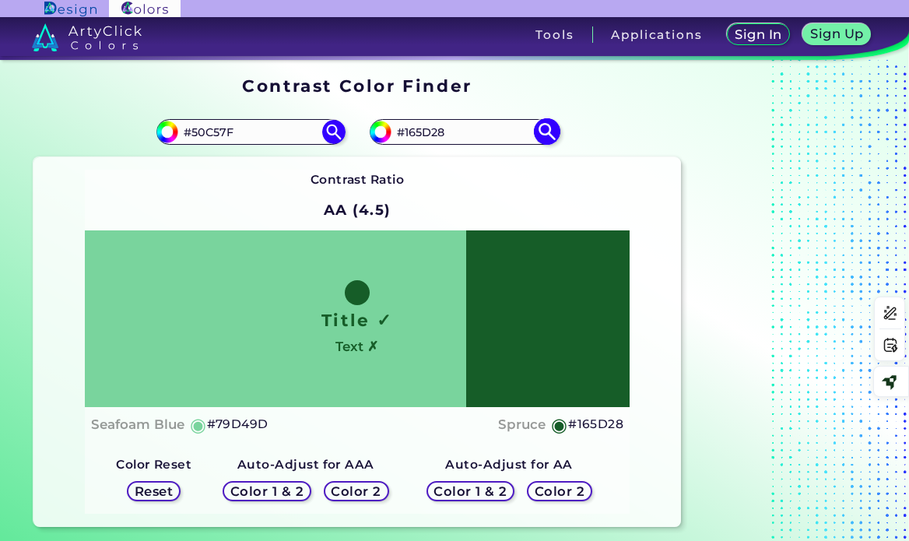
type input "#165d28"
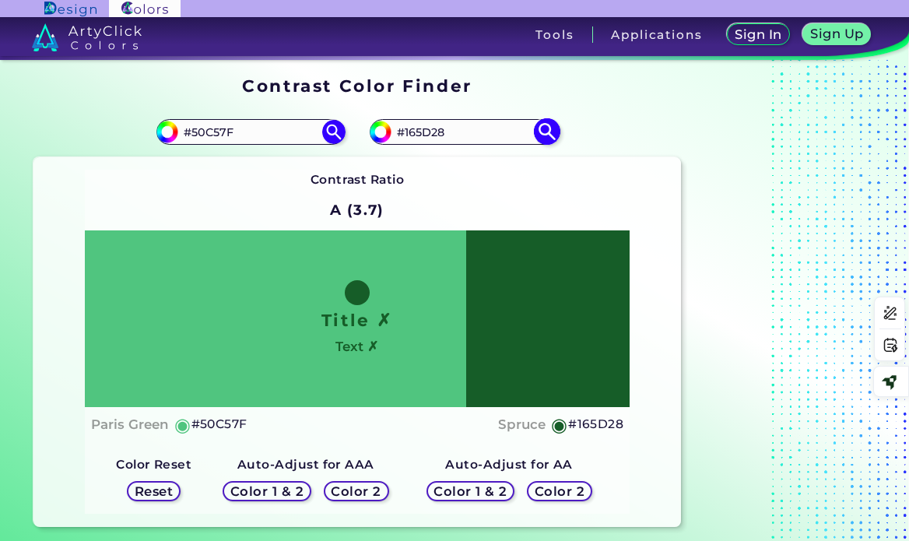
drag, startPoint x: 440, startPoint y: 127, endPoint x: 393, endPoint y: 127, distance: 47.5
click at [393, 127] on input "#165D28" at bounding box center [463, 131] width 145 height 21
paste input "85a51e"
type input "85a51e"
type input "#85a51e"
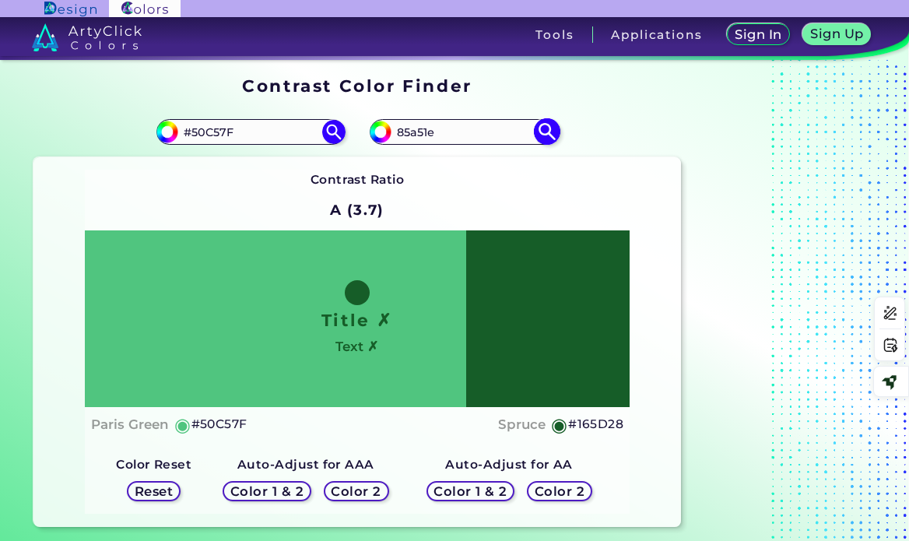
type input "#85A51E"
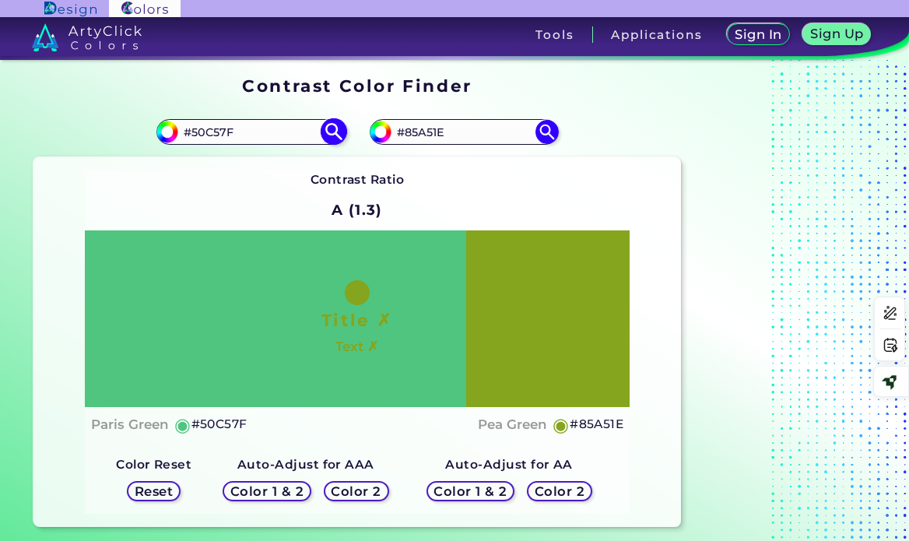
drag, startPoint x: 275, startPoint y: 129, endPoint x: 176, endPoint y: 136, distance: 99.1
click at [176, 136] on div "#50c57f #50C57F" at bounding box center [250, 131] width 188 height 25
paste input "C0E54"
type input "C0E54F"
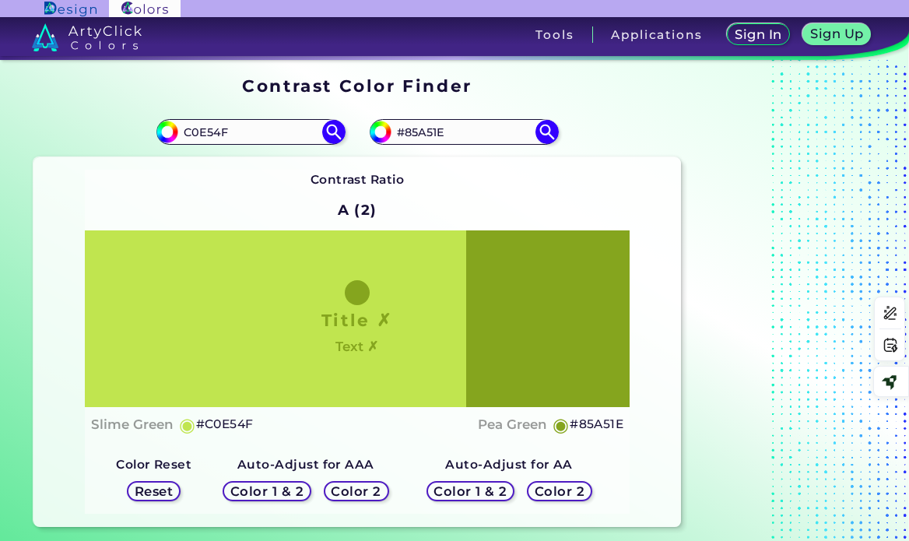
type input "#c0e54f"
type input "#C0E54F"
click at [500, 493] on h5 "Color 1 & 2" at bounding box center [470, 492] width 66 height 12
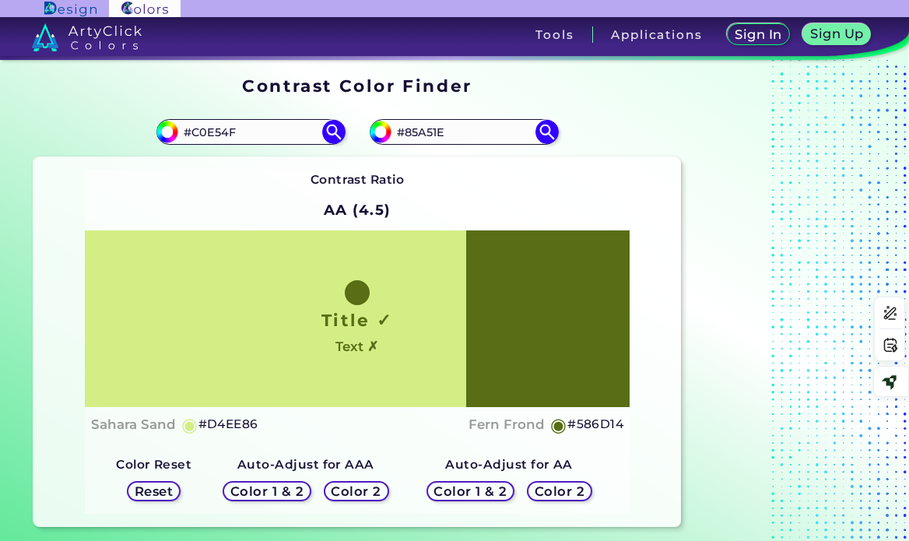
click at [583, 425] on h5 "#586D14" at bounding box center [595, 424] width 56 height 20
drag, startPoint x: 453, startPoint y: 127, endPoint x: 386, endPoint y: 130, distance: 67.0
click at [386, 130] on div "#85a51e #85A51E" at bounding box center [464, 131] width 188 height 25
paste input "586D14"
type input "#586D14"
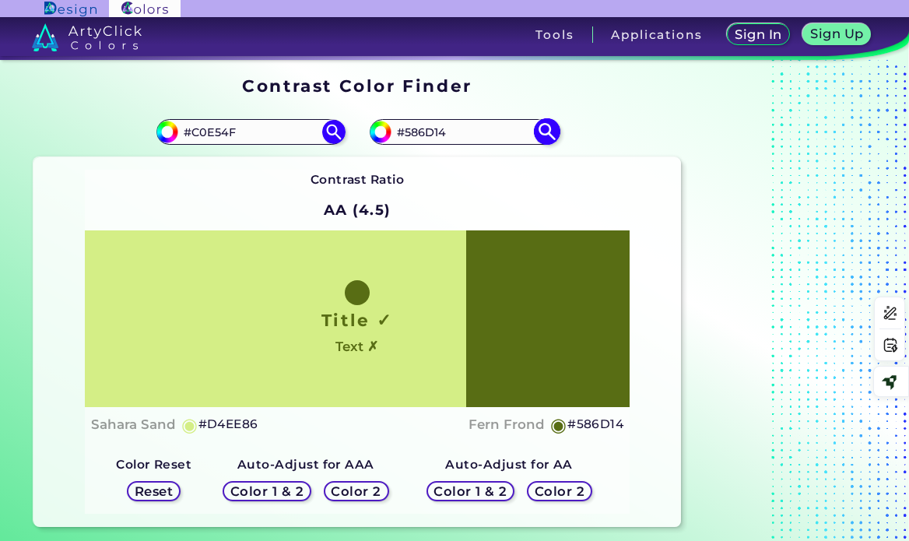
type input "#586d14"
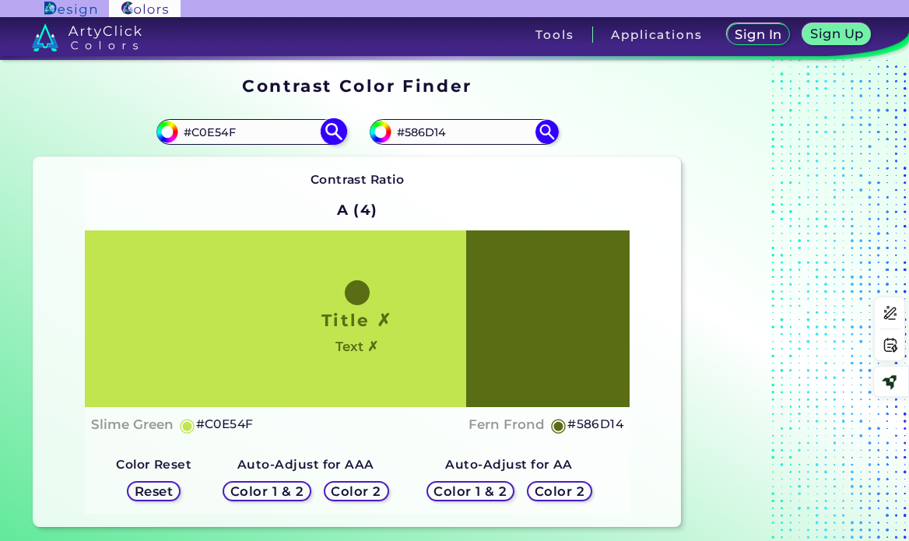
click at [186, 127] on input "#C0E54F" at bounding box center [250, 131] width 145 height 21
paste input "F9DB13"
type input "F9DB13"
type input "#f9db13"
type input "#F9DB13"
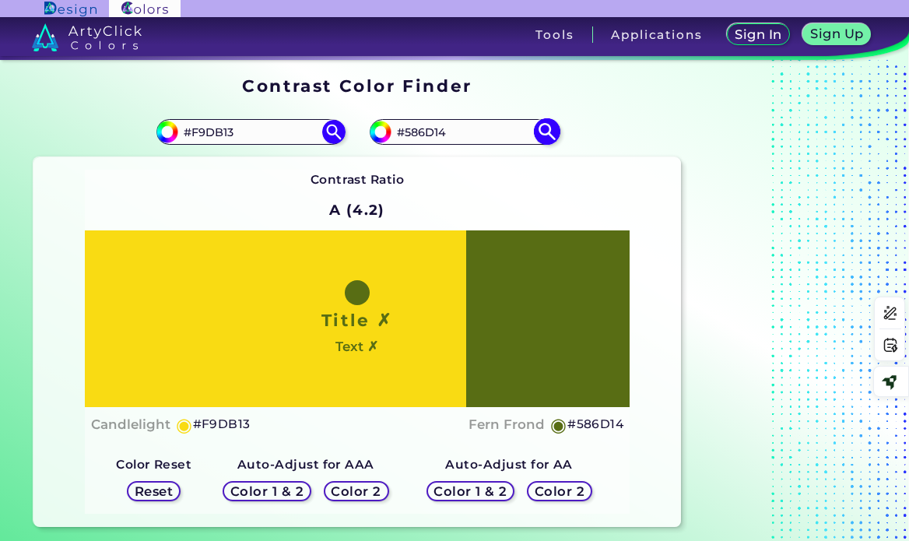
drag, startPoint x: 462, startPoint y: 130, endPoint x: 384, endPoint y: 130, distance: 78.6
click at [384, 130] on div "#586d14 #586D14" at bounding box center [464, 131] width 188 height 25
paste input "d69007"
type input "d69007"
type input "#d69007"
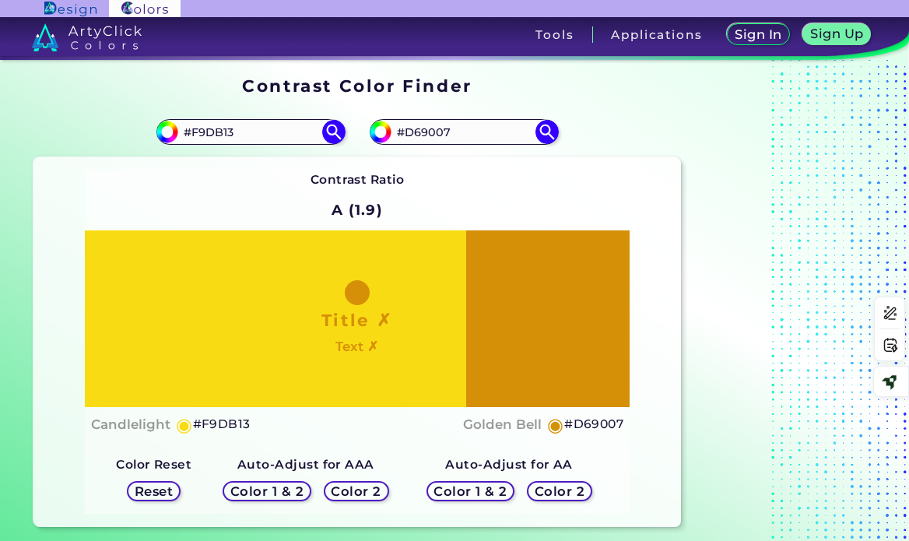
click at [454, 493] on h5 "Color 1 & 2" at bounding box center [470, 492] width 66 height 12
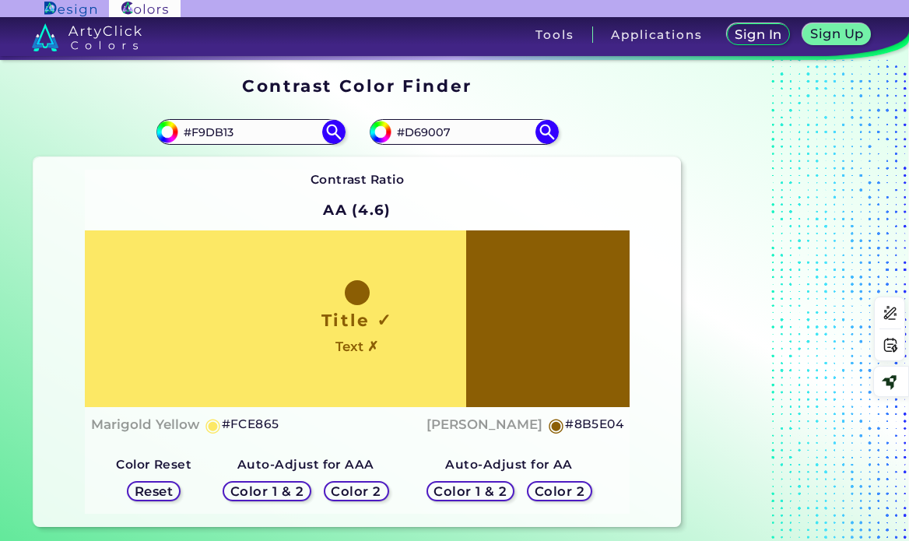
click at [605, 421] on h5 "#8B5E04" at bounding box center [594, 424] width 58 height 20
drag, startPoint x: 454, startPoint y: 127, endPoint x: 391, endPoint y: 127, distance: 63.0
click at [391, 127] on input "#D69007" at bounding box center [463, 131] width 145 height 21
paste input "8B5E04"
type input "#8B5E04"
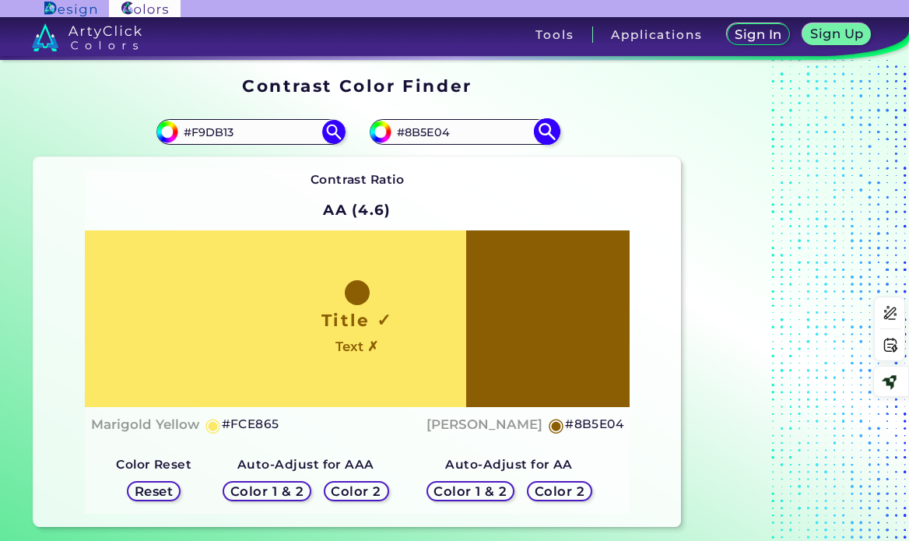
type input "#8b5e04"
